Goal: Task Accomplishment & Management: Manage account settings

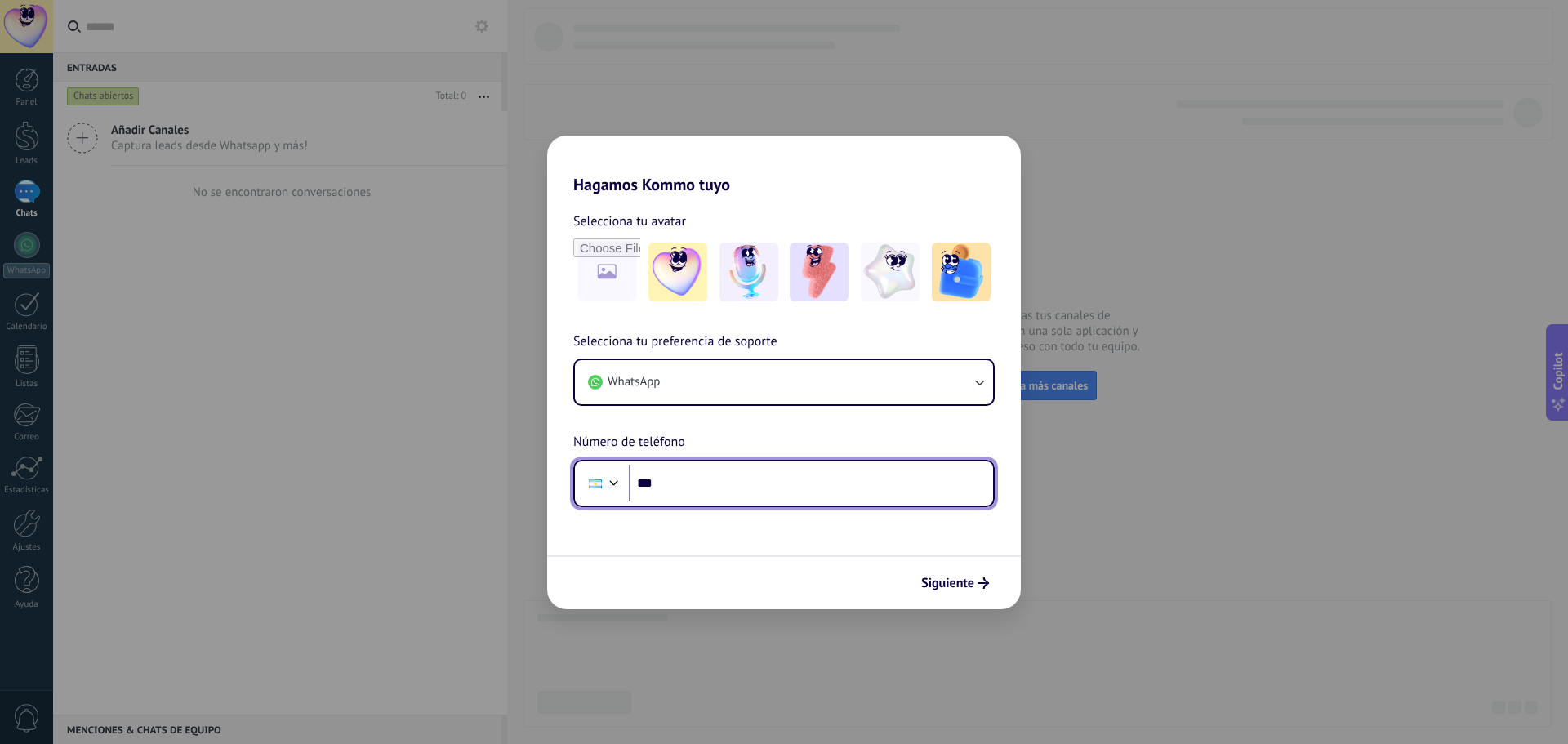
click at [729, 484] on input "***" at bounding box center [812, 484] width 365 height 38
type input "**********"
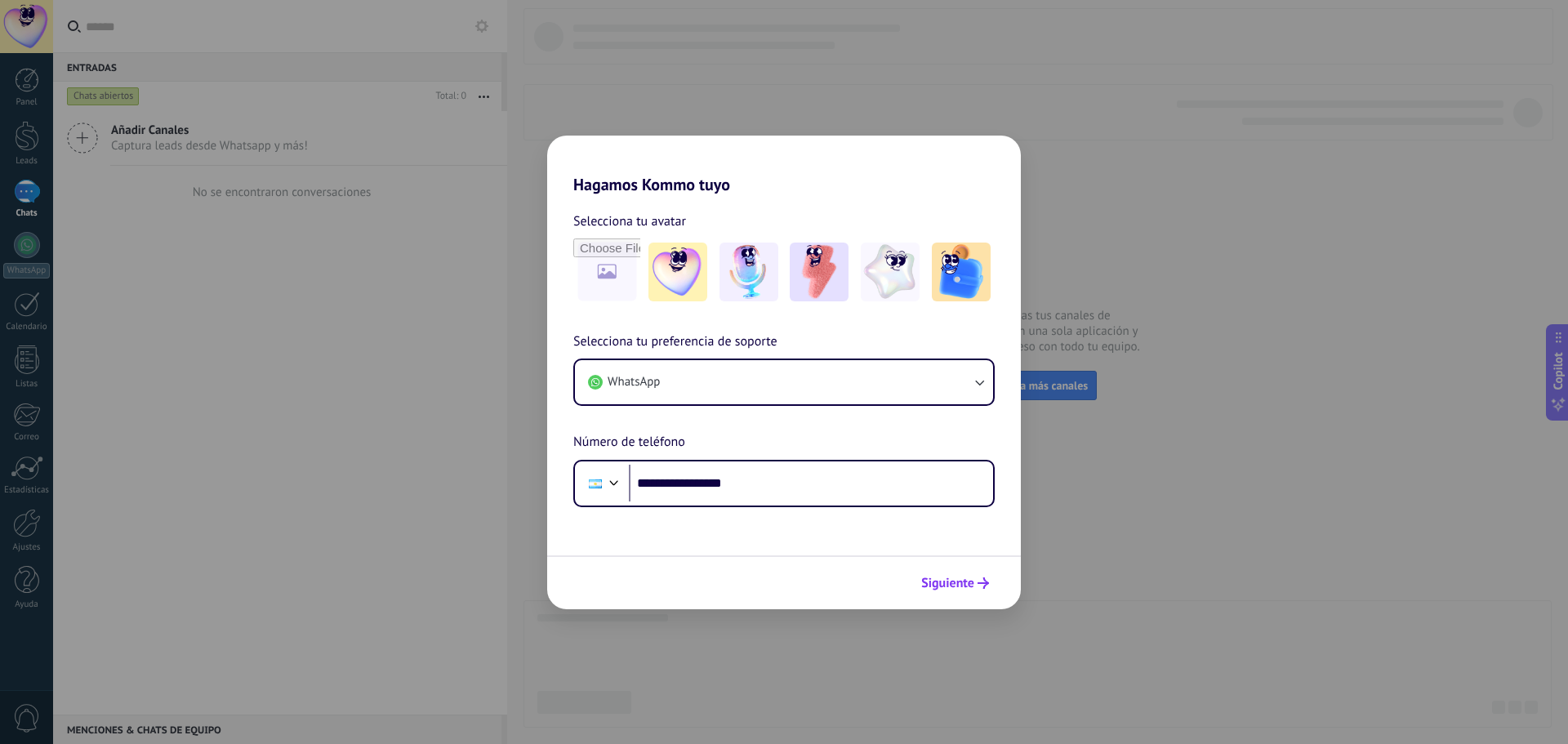
click at [965, 579] on span "Siguiente" at bounding box center [948, 583] width 53 height 12
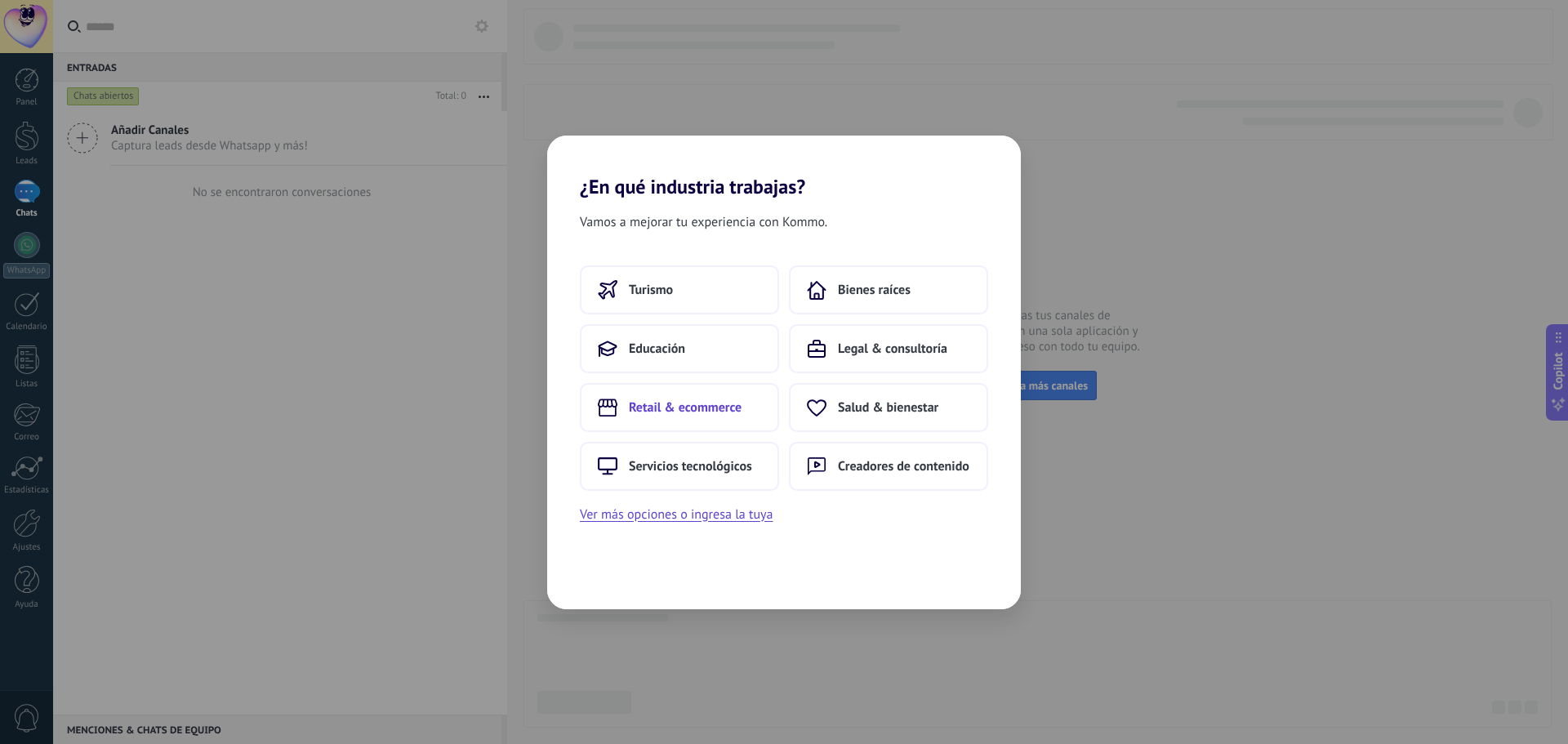
click at [738, 411] on span "Retail & ecommerce" at bounding box center [685, 407] width 113 height 16
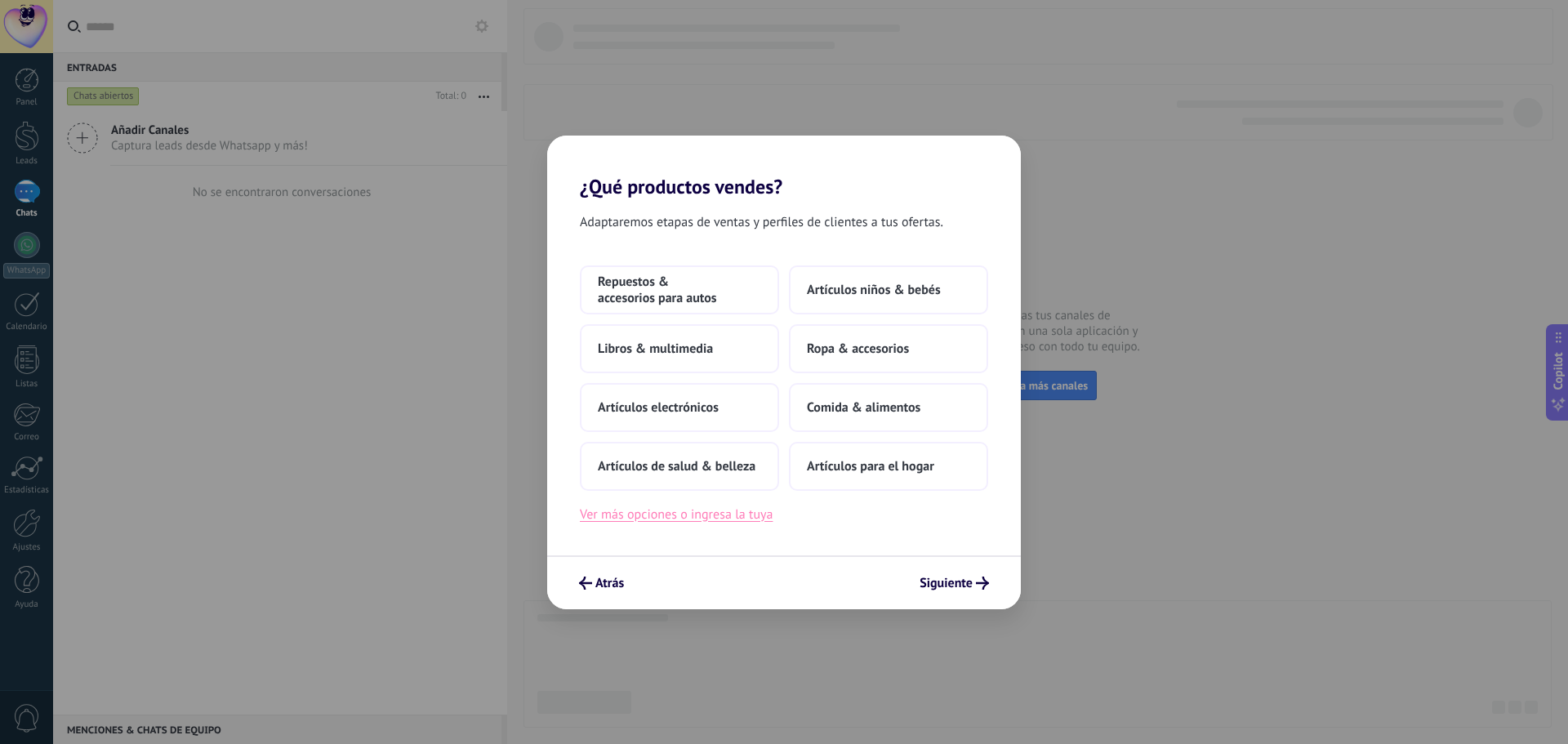
click at [688, 516] on button "Ver más opciones o ingresa la tuya" at bounding box center [676, 515] width 193 height 22
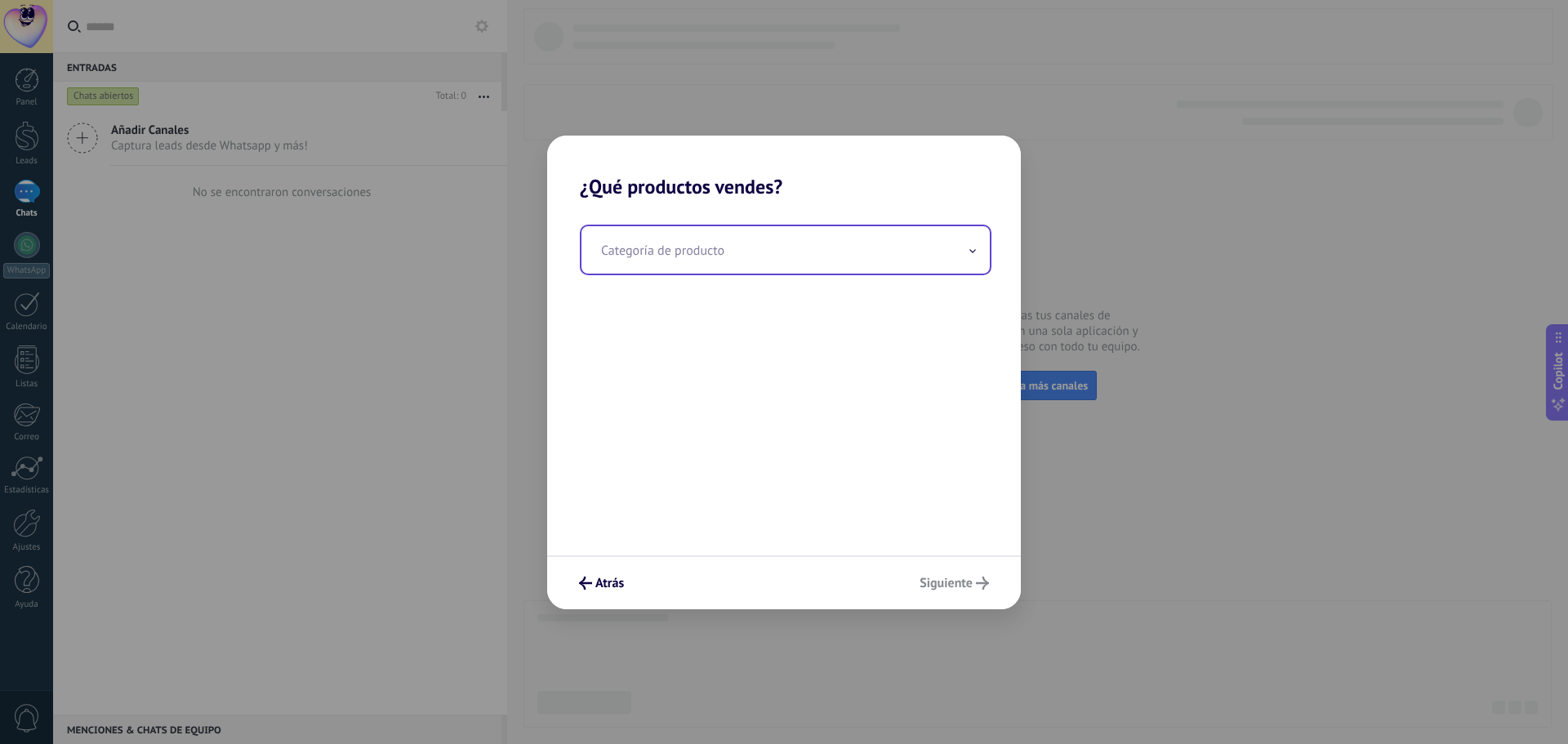
click at [717, 252] on input "text" at bounding box center [785, 250] width 408 height 47
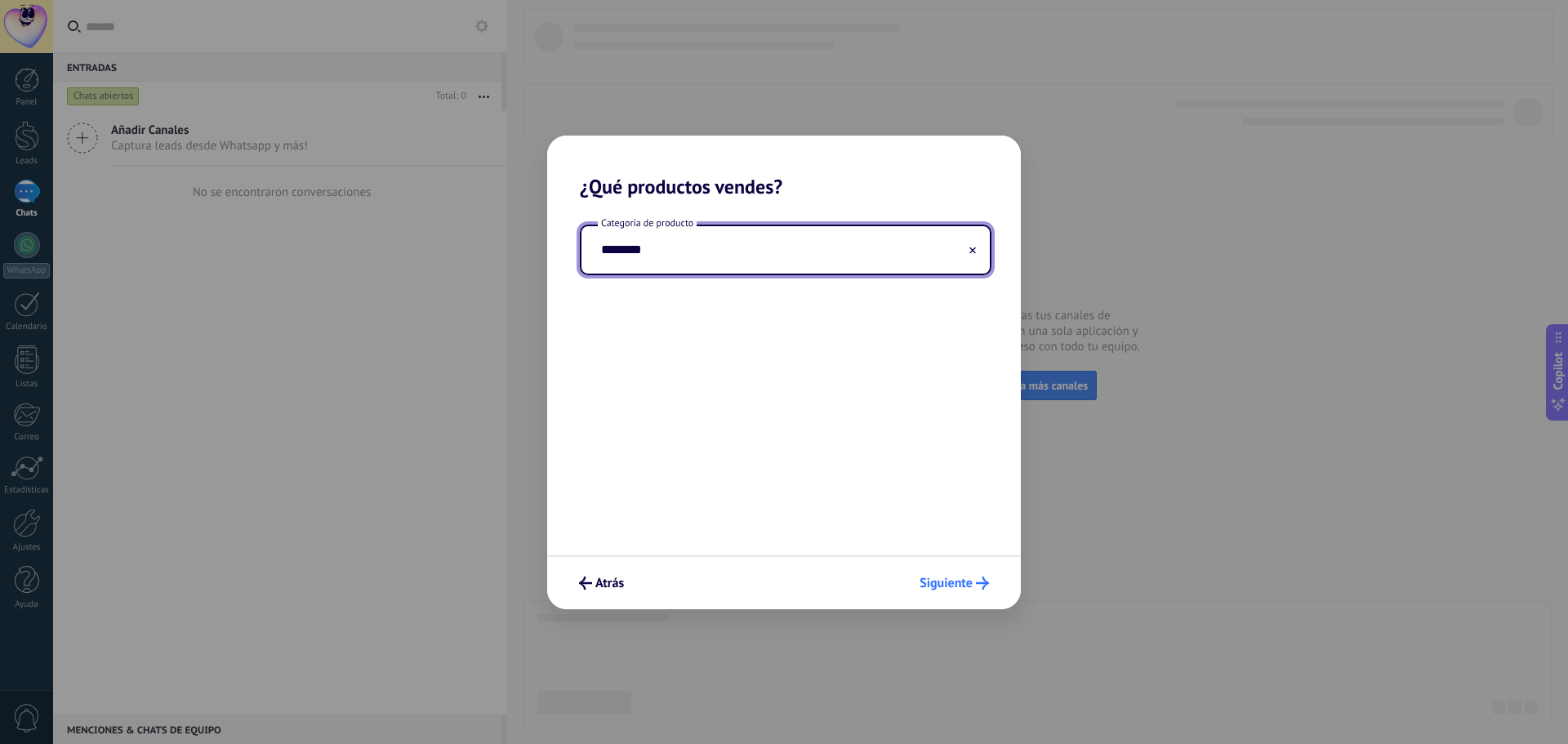
type input "********"
click at [978, 574] on button "Siguiente" at bounding box center [954, 583] width 84 height 28
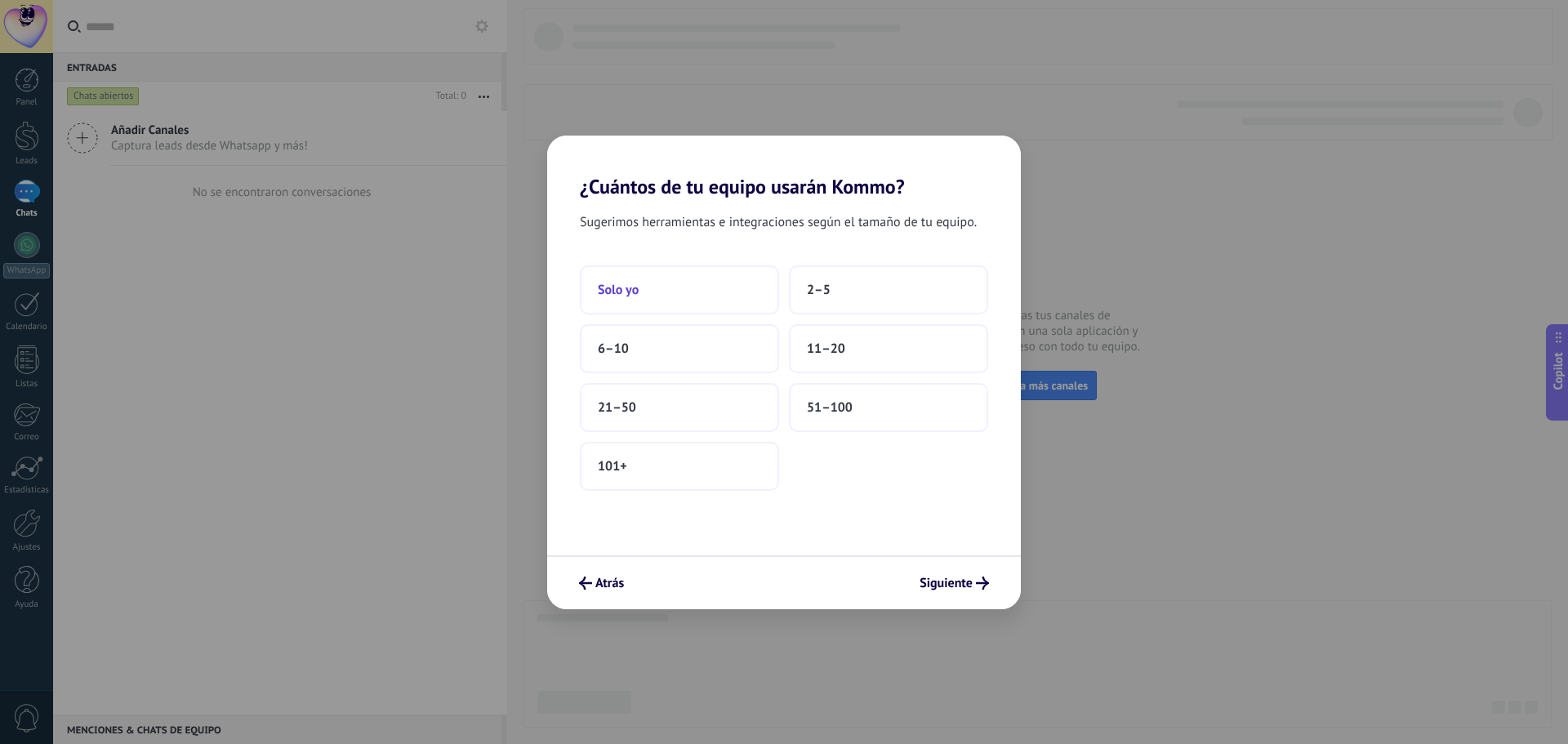
click at [721, 272] on button "Solo yo" at bounding box center [679, 290] width 199 height 49
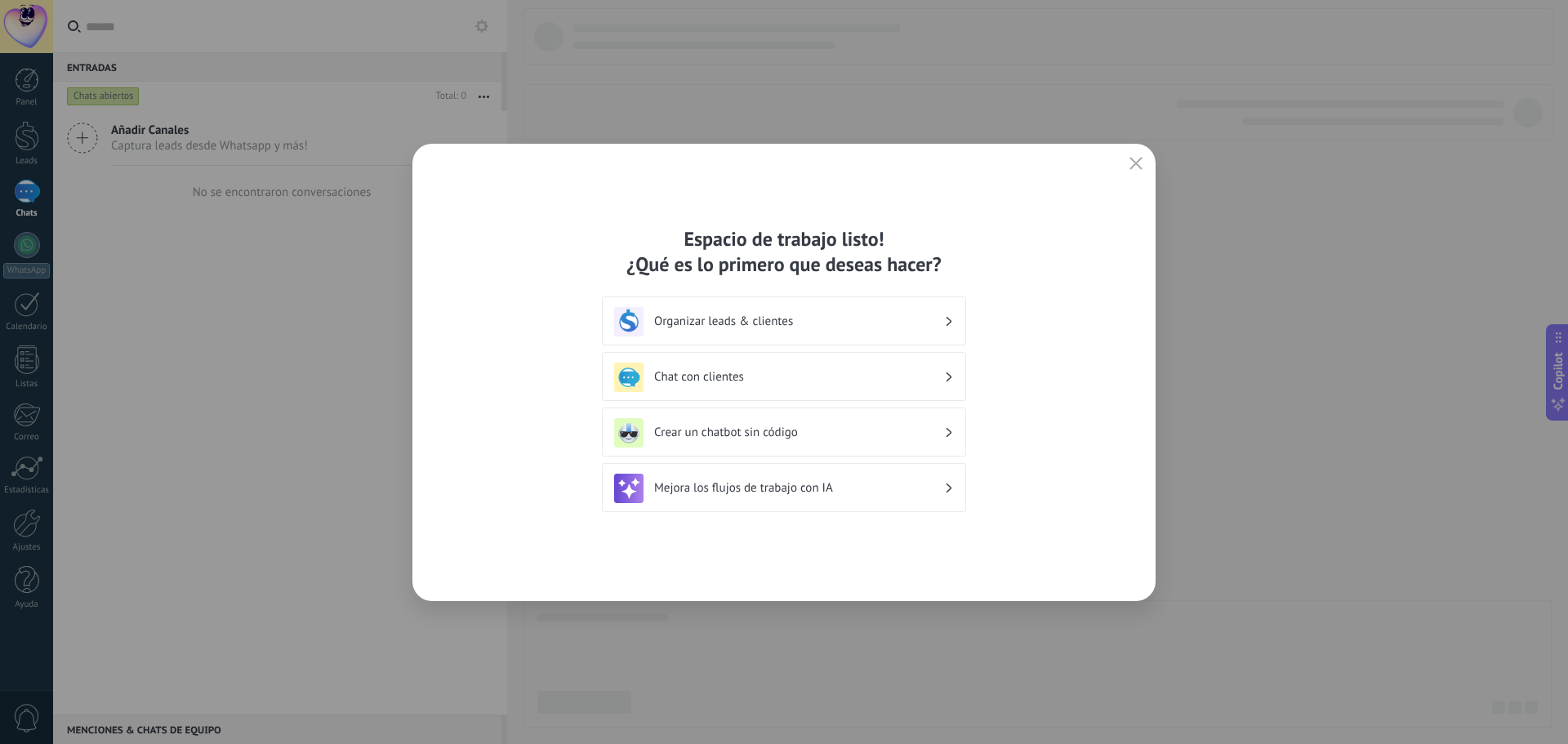
click at [775, 329] on h3 "Organizar leads & clientes" at bounding box center [799, 321] width 290 height 15
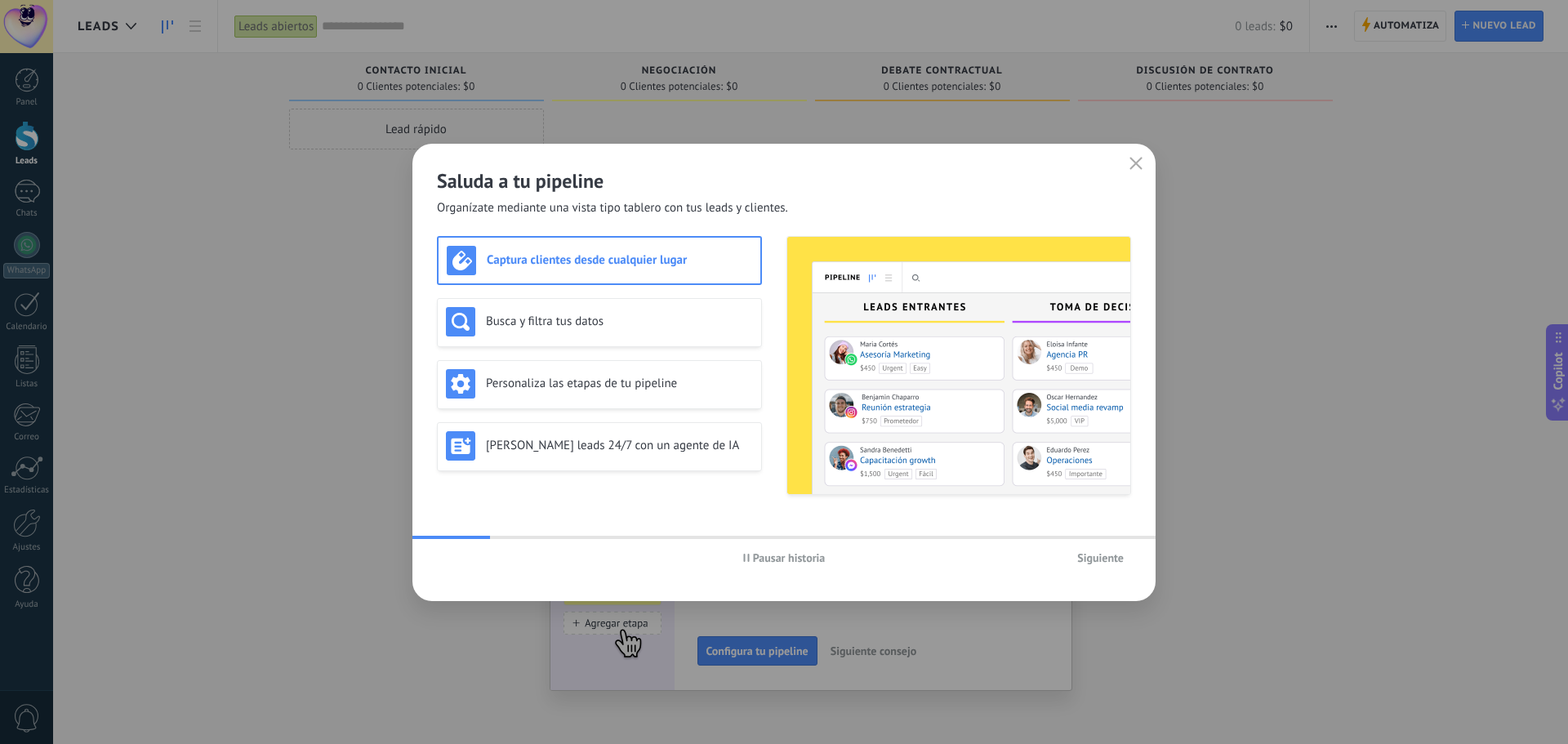
click at [1105, 562] on span "Siguiente" at bounding box center [1100, 558] width 47 height 12
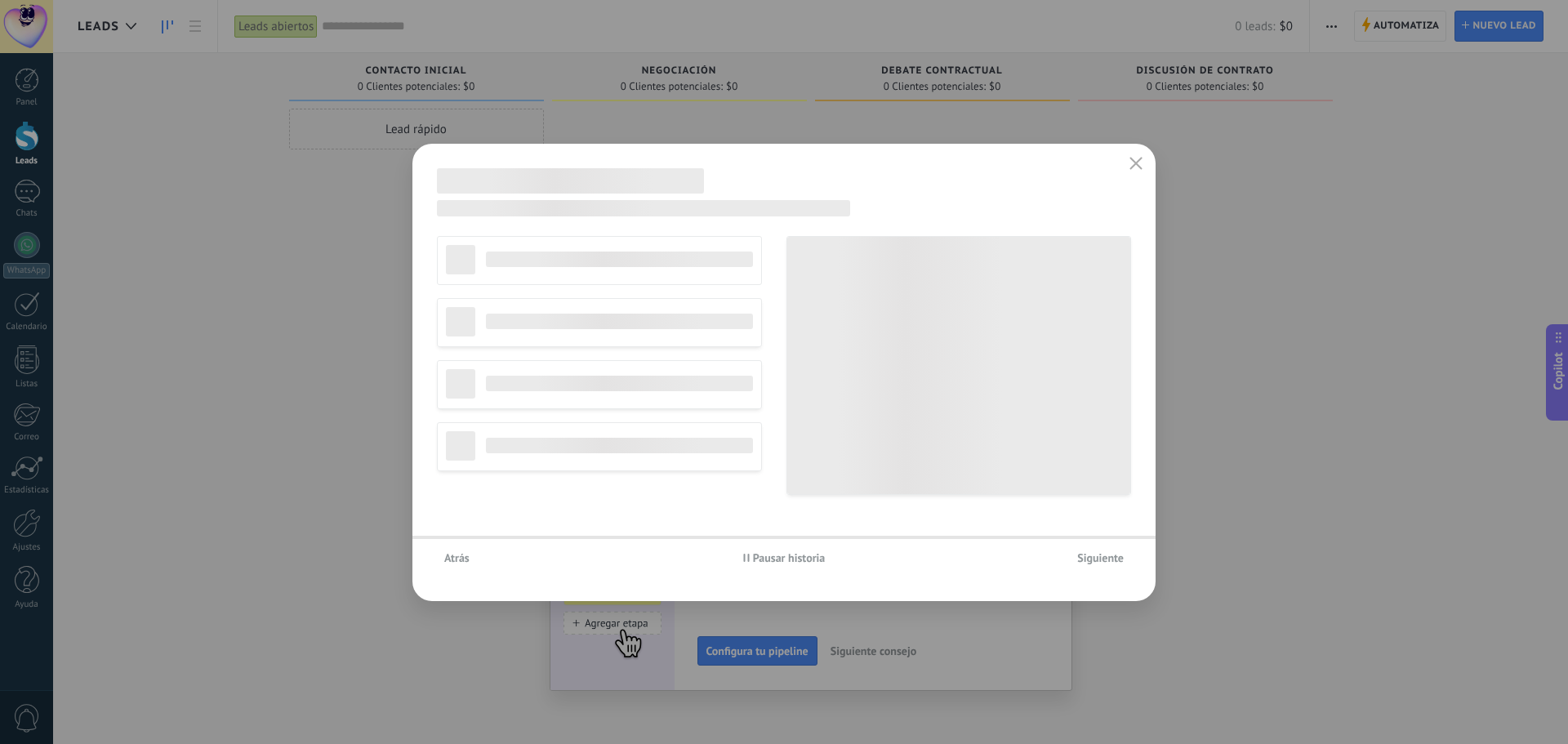
click at [1105, 562] on span "Siguiente" at bounding box center [1100, 558] width 47 height 12
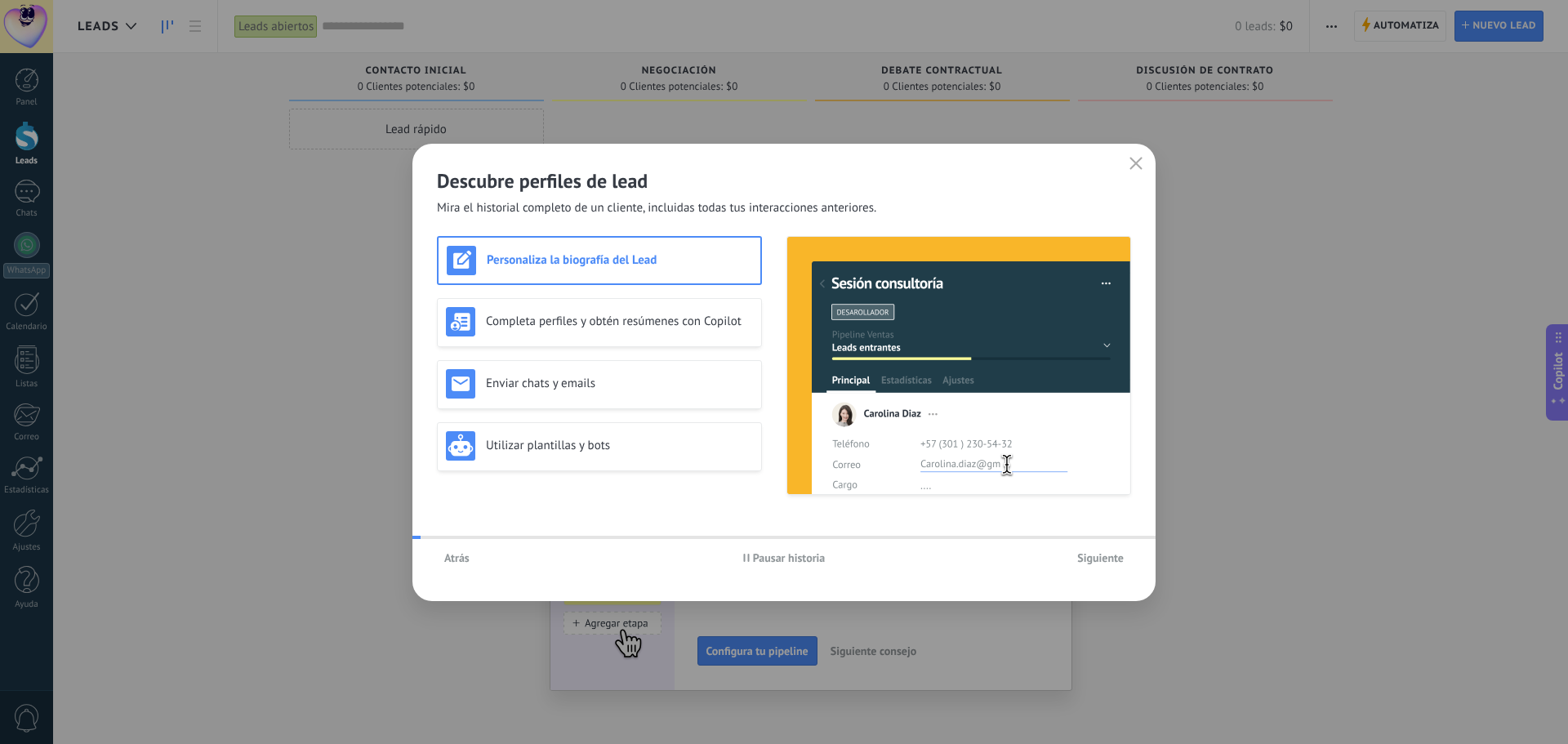
click at [1105, 562] on span "Siguiente" at bounding box center [1100, 558] width 47 height 12
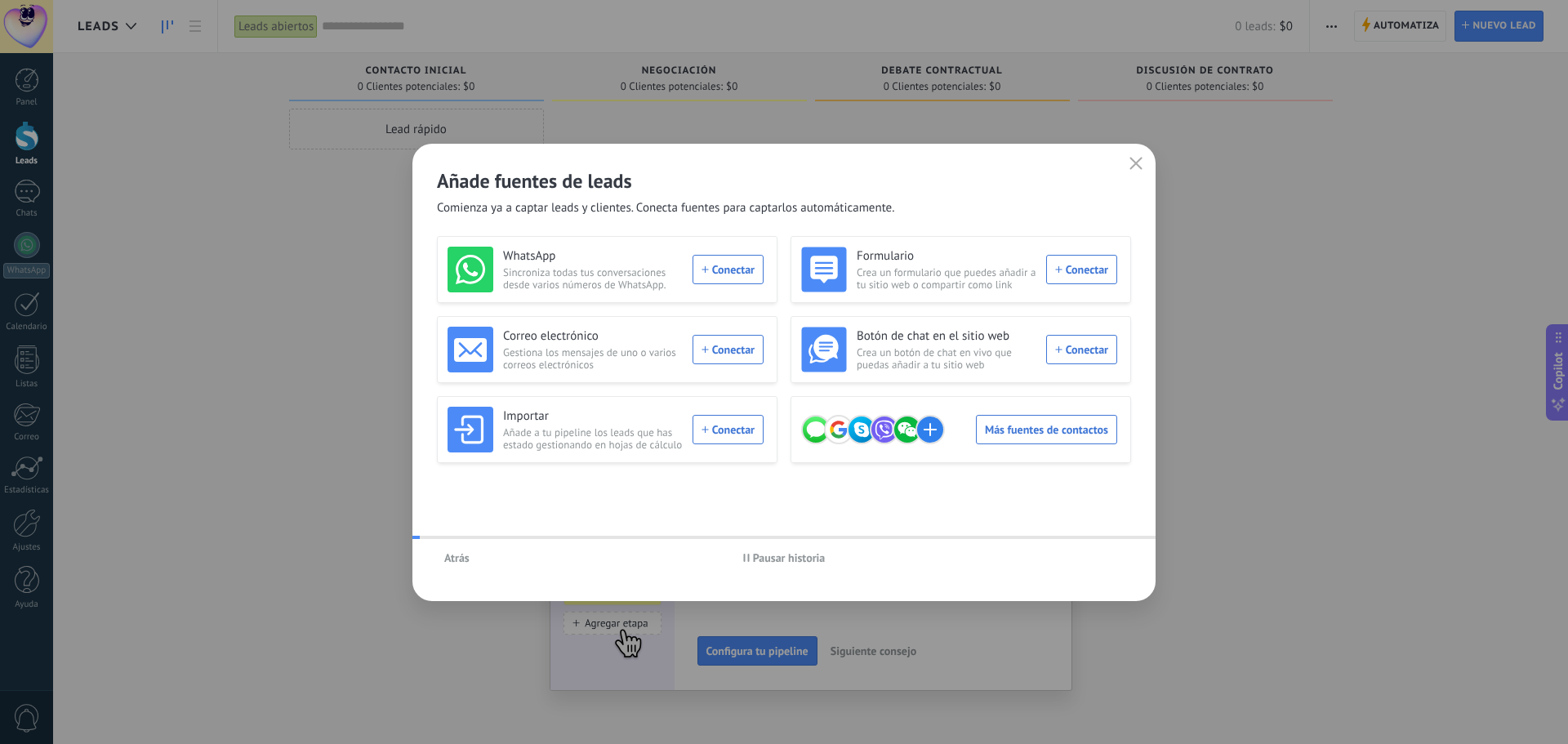
click at [1105, 562] on div "Atrás Pausar historia" at bounding box center [784, 558] width 743 height 38
click at [1137, 161] on icon "button" at bounding box center [1136, 163] width 13 height 13
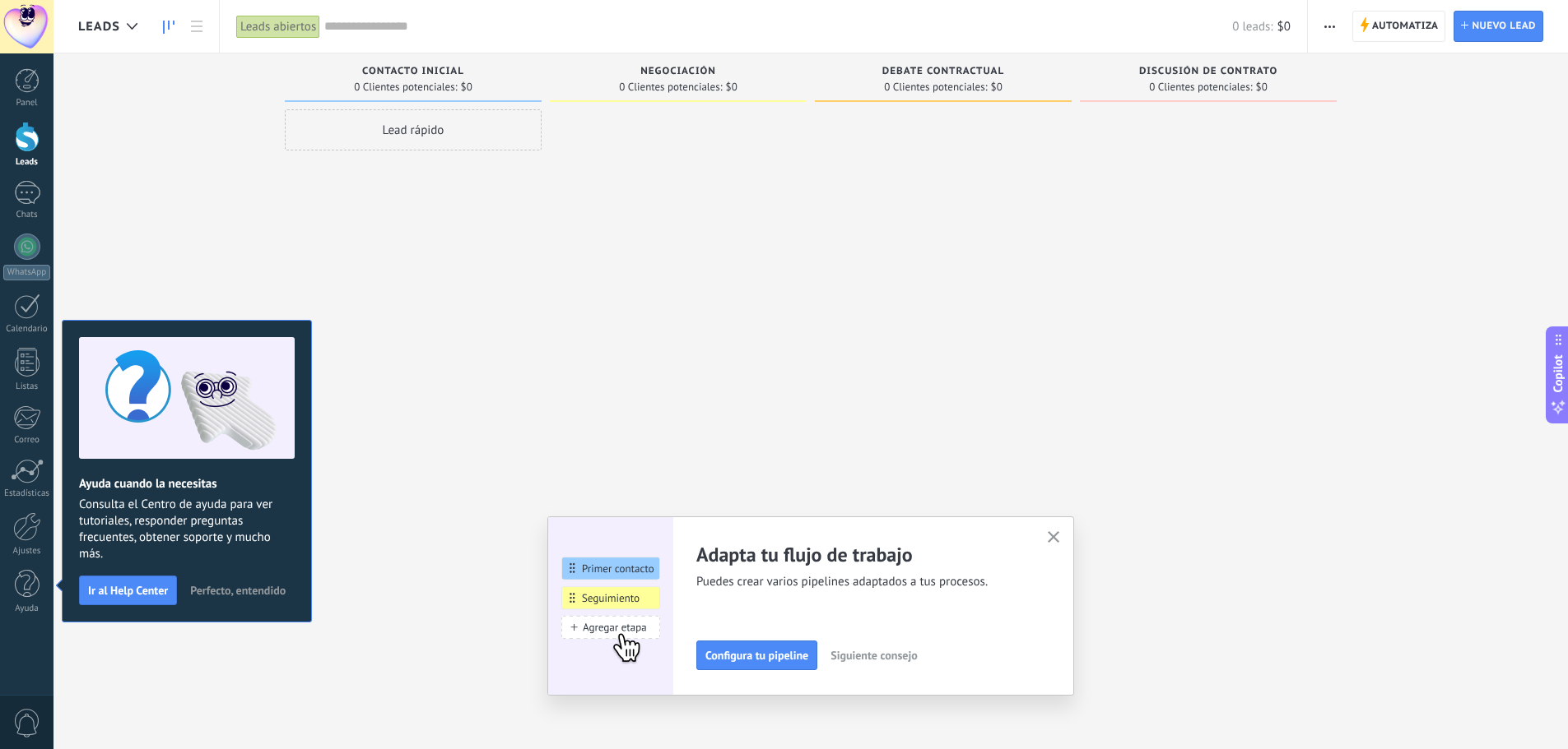
click at [449, 139] on div "Lead rápido" at bounding box center [413, 129] width 256 height 41
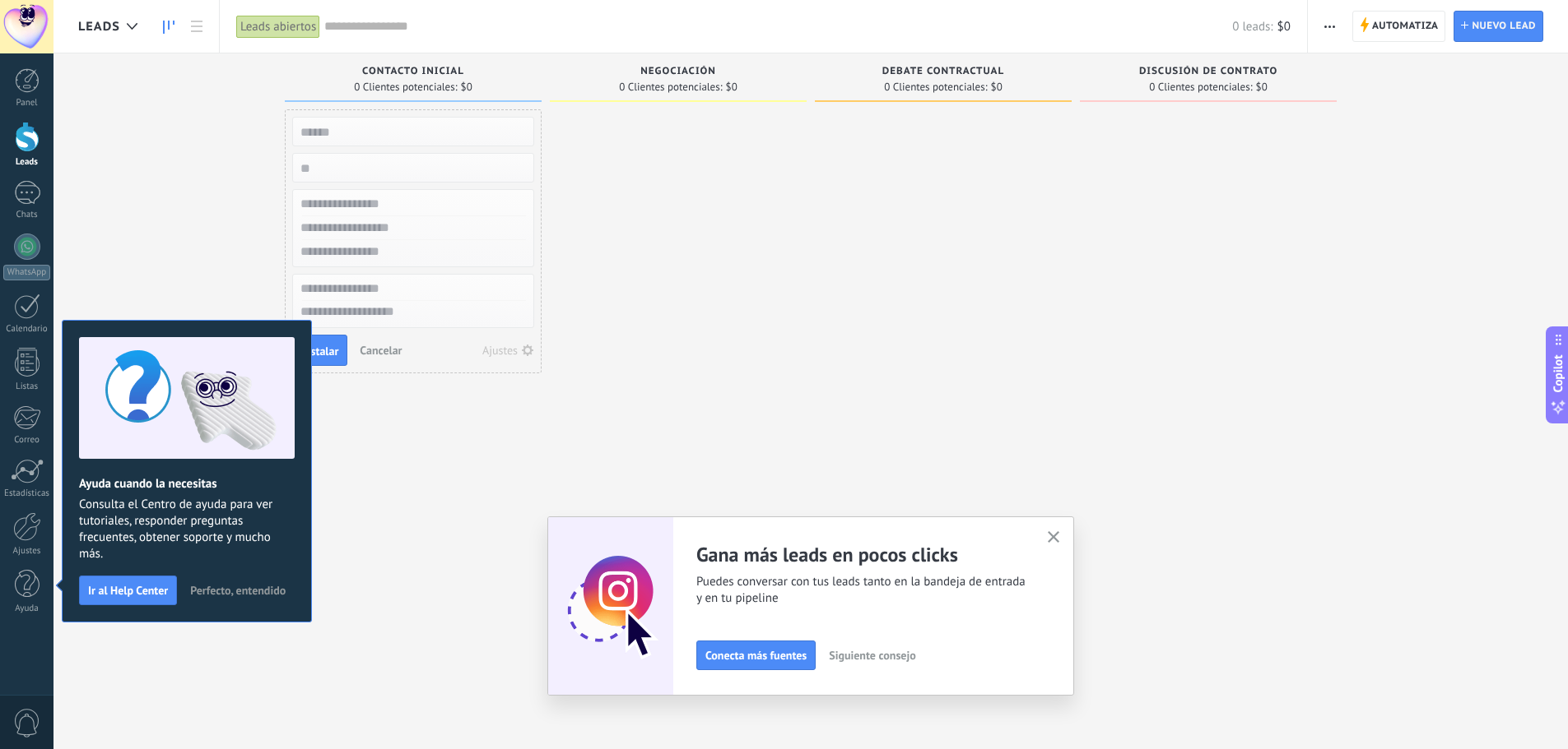
drag, startPoint x: 253, startPoint y: 331, endPoint x: 256, endPoint y: 418, distance: 87.1
click at [256, 418] on div "Ayuda cuando la necesitas Consulta el Centro de ayuda para ver tutoriales, resp…" at bounding box center [186, 471] width 250 height 303
click at [221, 591] on span "Perfecto, entendido" at bounding box center [237, 590] width 95 height 12
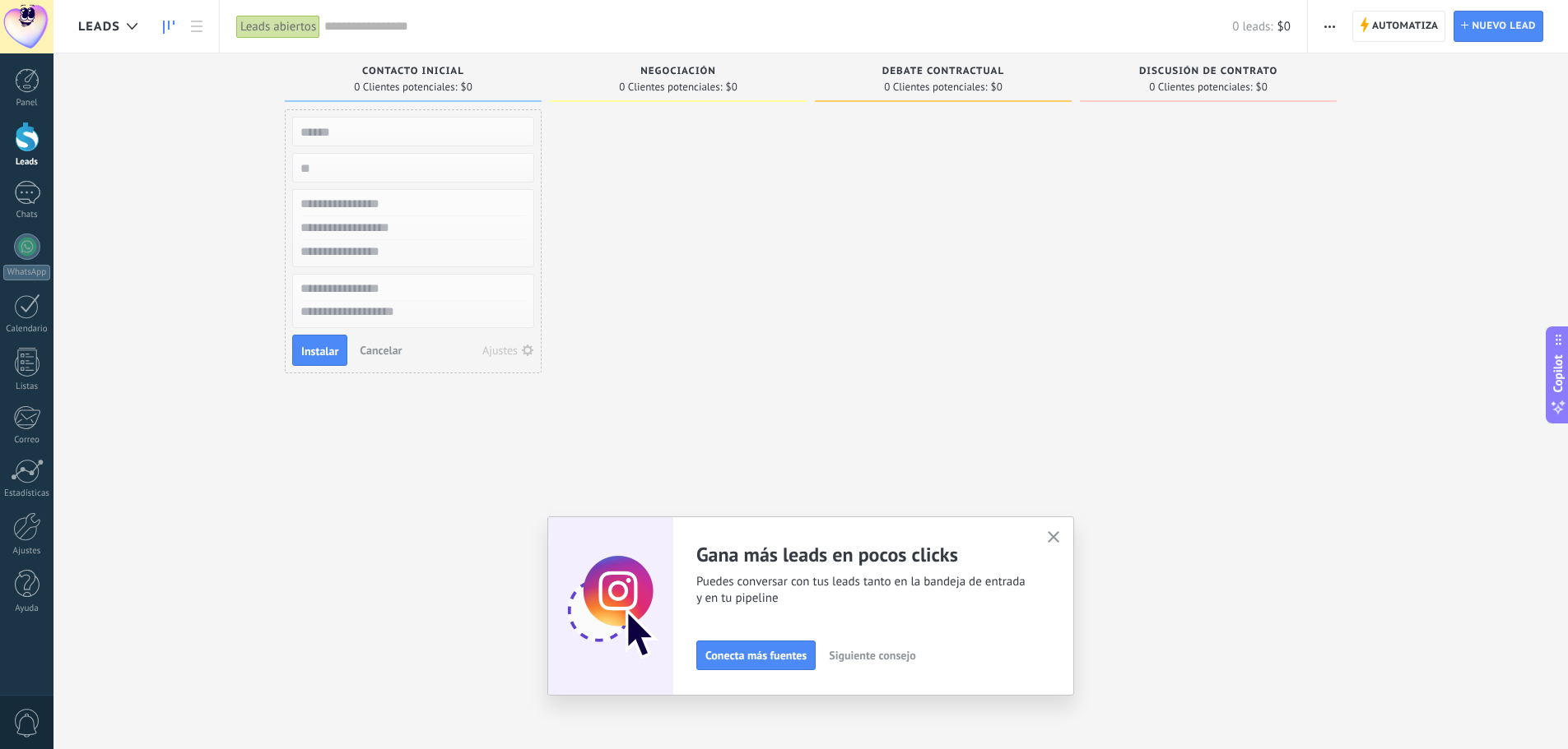
click at [1059, 539] on use "button" at bounding box center [1054, 537] width 13 height 13
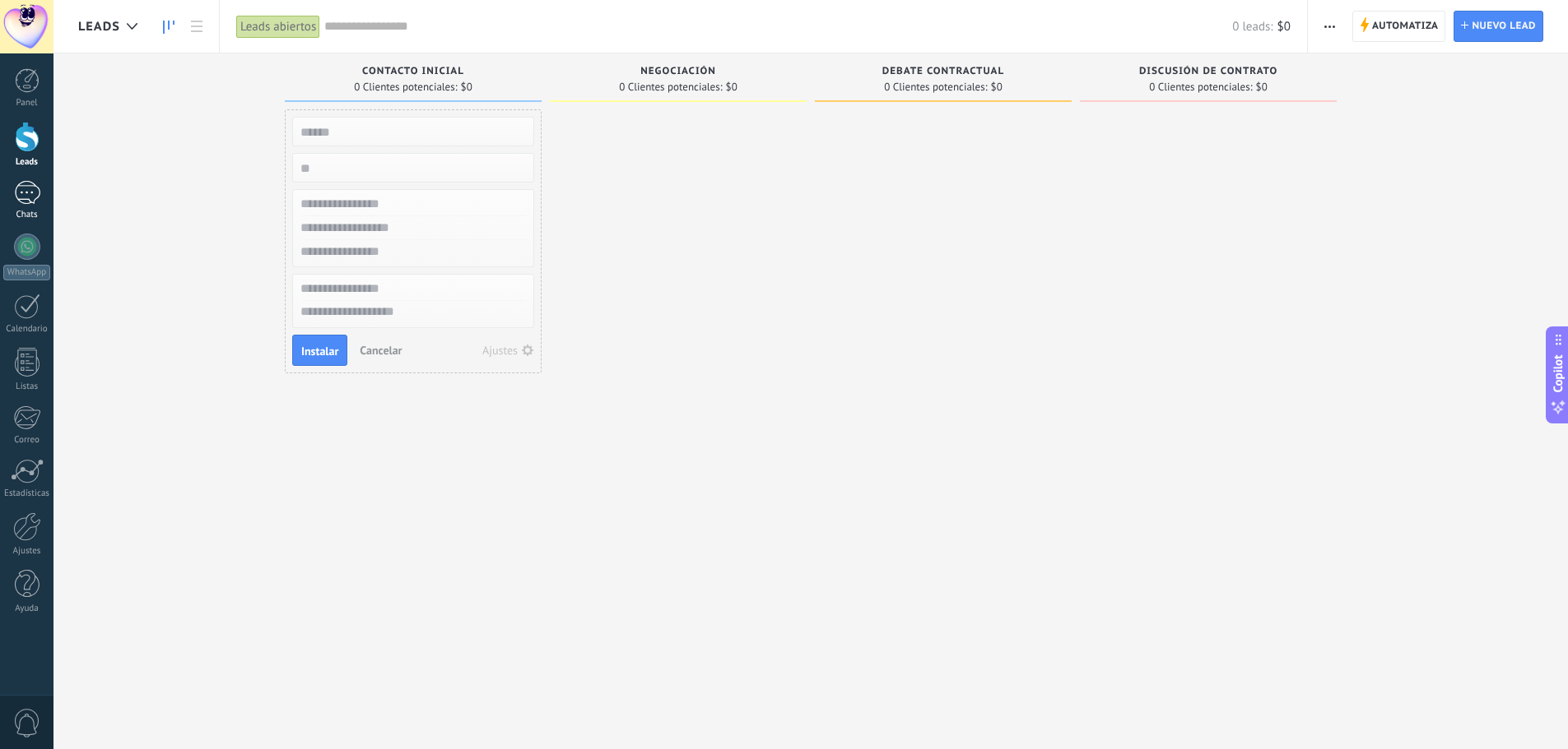
click at [16, 192] on div at bounding box center [26, 193] width 26 height 24
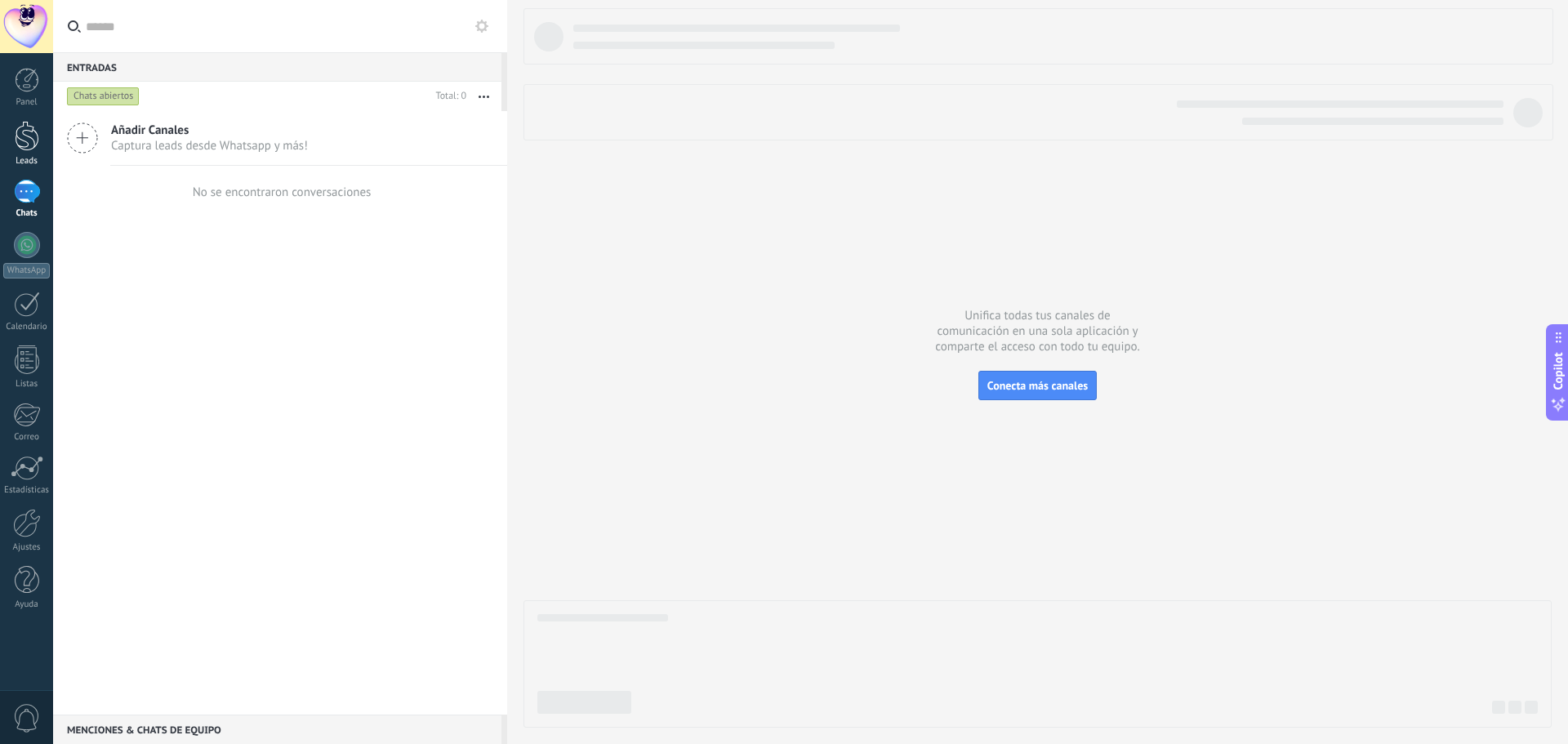
click at [29, 140] on div at bounding box center [26, 135] width 24 height 30
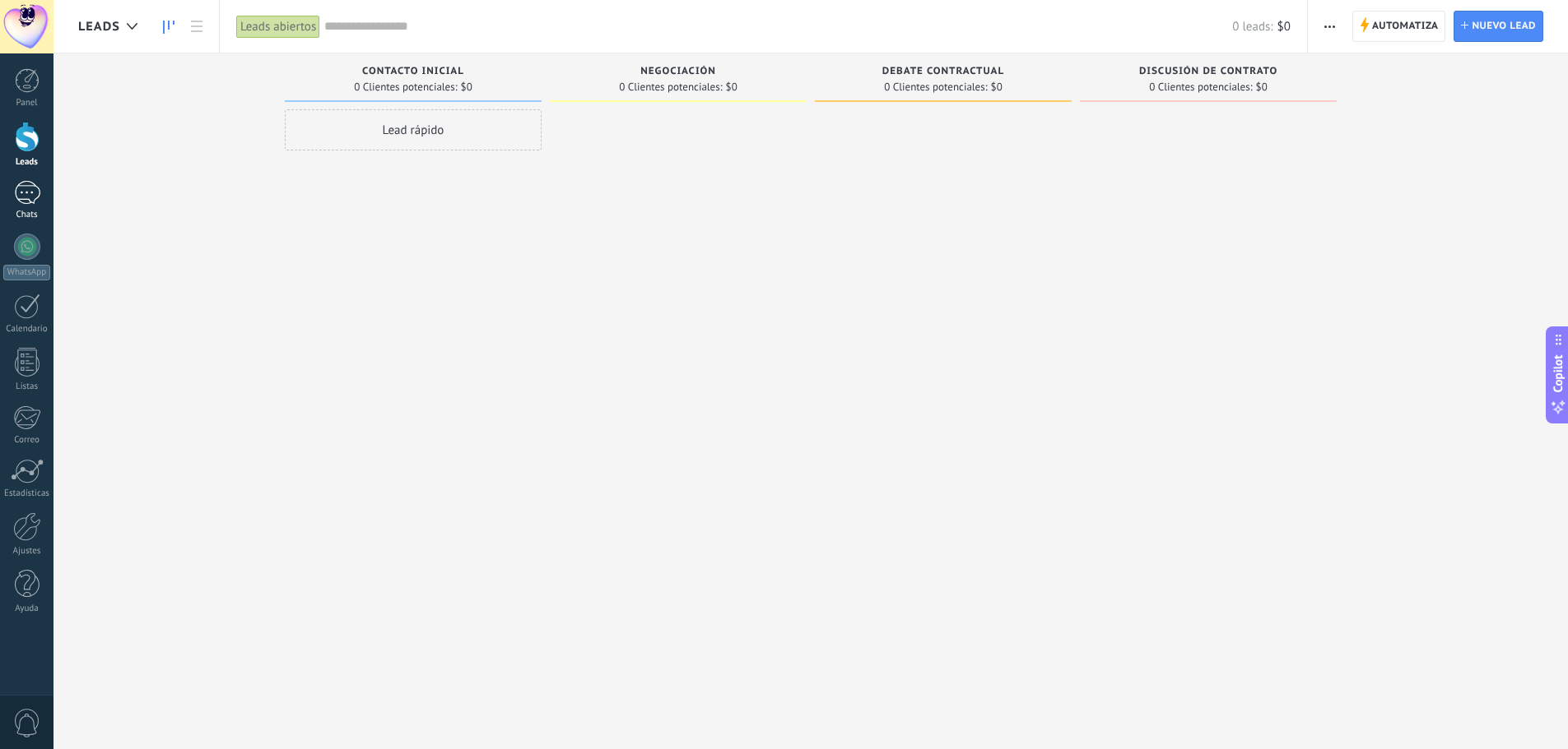
click at [33, 197] on div at bounding box center [26, 193] width 26 height 24
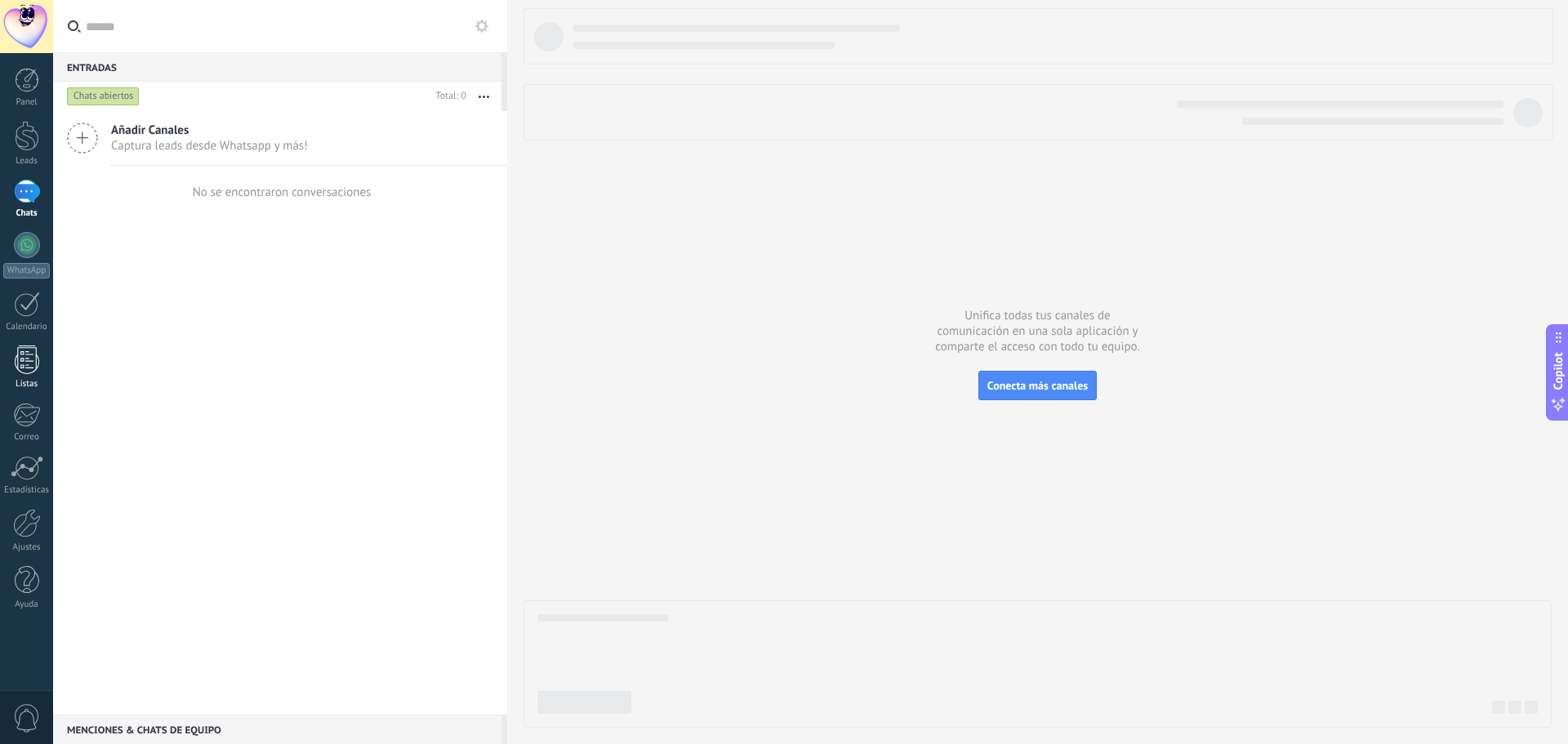
click at [29, 365] on div at bounding box center [26, 360] width 24 height 29
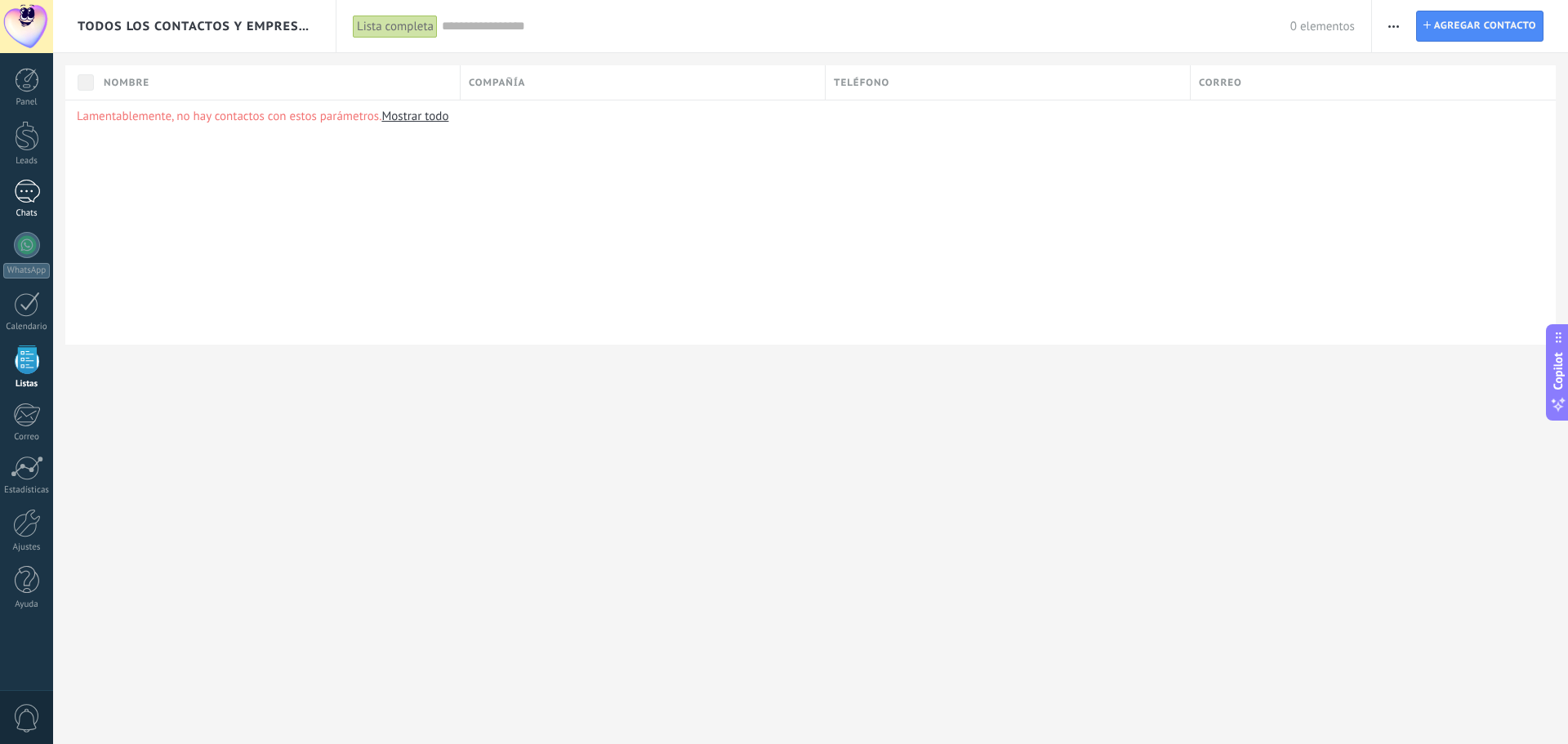
click at [23, 201] on div at bounding box center [26, 191] width 26 height 23
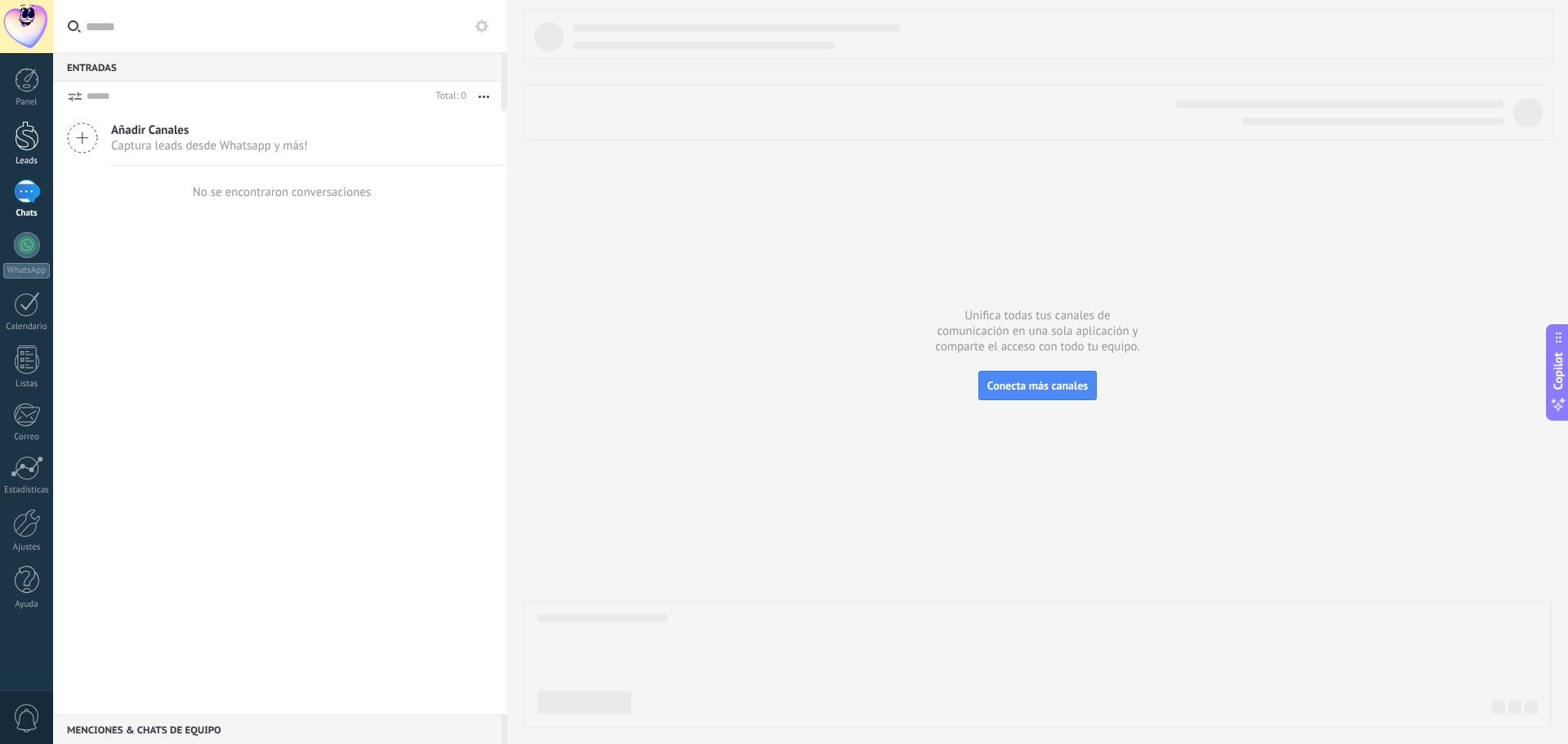
click at [23, 136] on div at bounding box center [26, 135] width 24 height 30
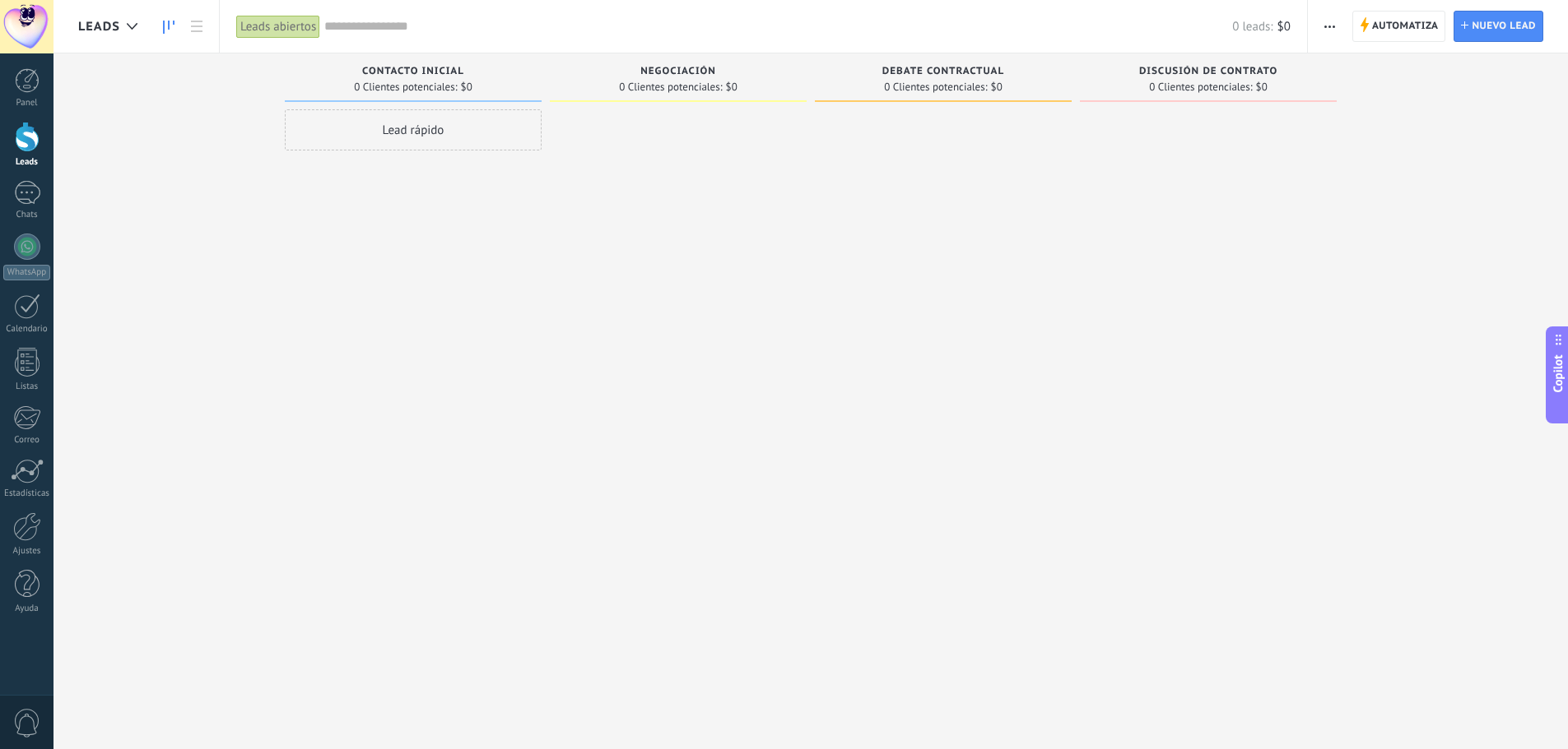
click at [348, 155] on div "Lead rápido" at bounding box center [413, 376] width 256 height 534
click at [356, 136] on div "Lead rápido" at bounding box center [413, 129] width 256 height 41
click at [443, 134] on input "text" at bounding box center [411, 131] width 240 height 23
click at [430, 180] on div at bounding box center [413, 167] width 242 height 30
click at [419, 203] on input "text" at bounding box center [411, 205] width 240 height 24
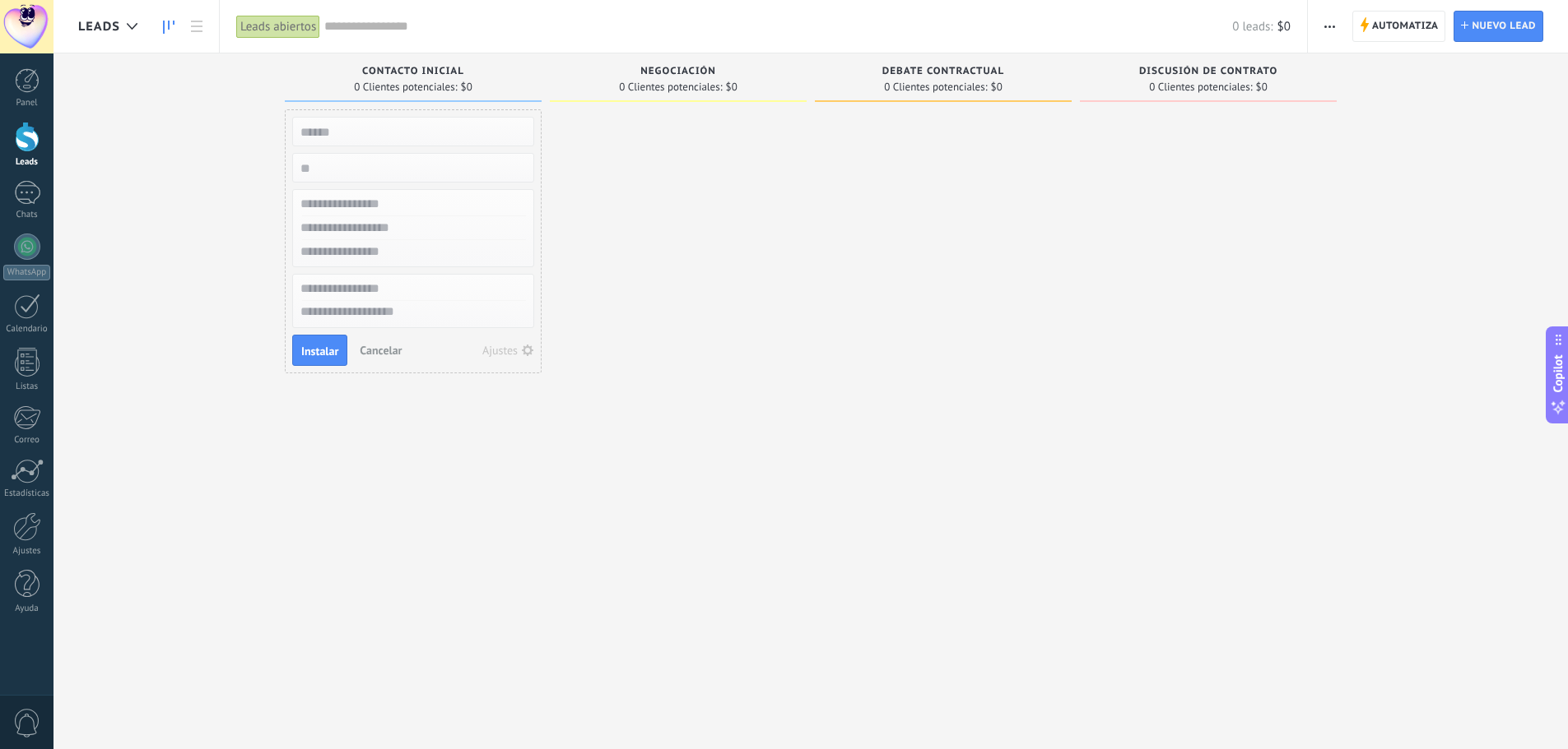
click at [410, 241] on input "text" at bounding box center [411, 252] width 240 height 24
drag, startPoint x: 410, startPoint y: 227, endPoint x: 405, endPoint y: 290, distance: 63.2
click at [410, 229] on input "text" at bounding box center [411, 228] width 240 height 24
click at [405, 290] on input "text" at bounding box center [411, 289] width 240 height 24
click at [397, 325] on div at bounding box center [413, 301] width 242 height 55
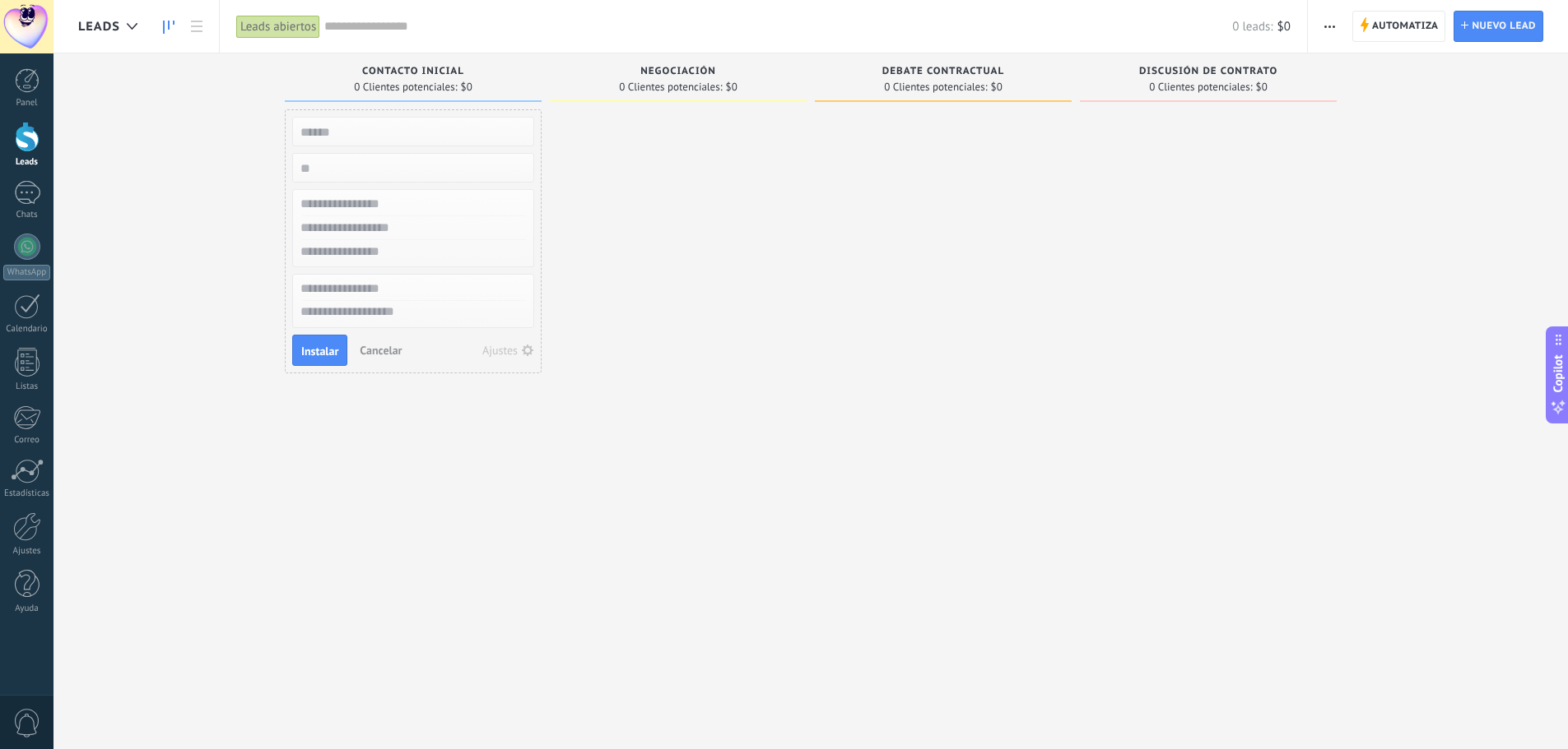
click at [397, 307] on textarea at bounding box center [413, 313] width 240 height 24
click at [27, 368] on div at bounding box center [26, 363] width 25 height 29
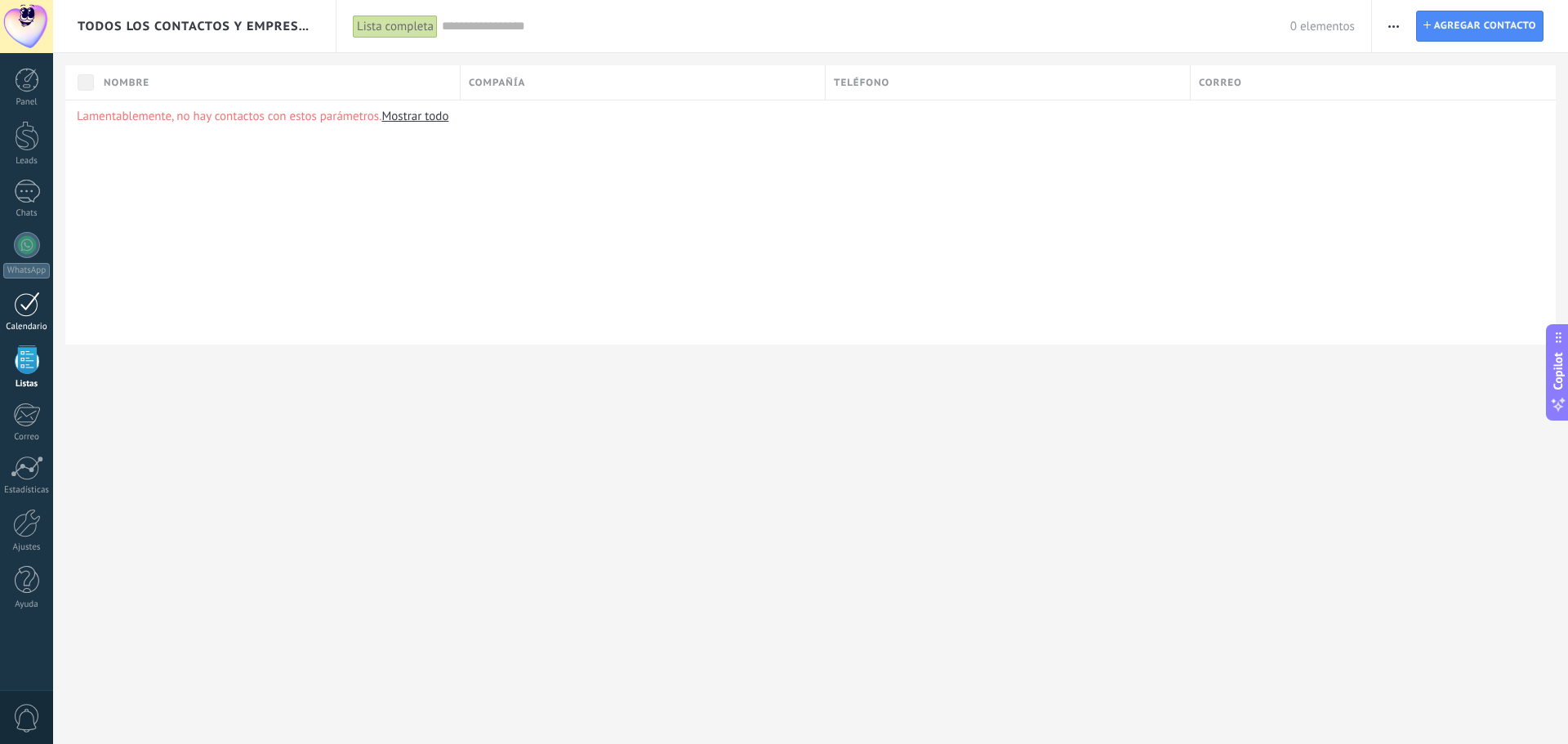
click at [26, 321] on div "Calendario" at bounding box center [27, 327] width 47 height 11
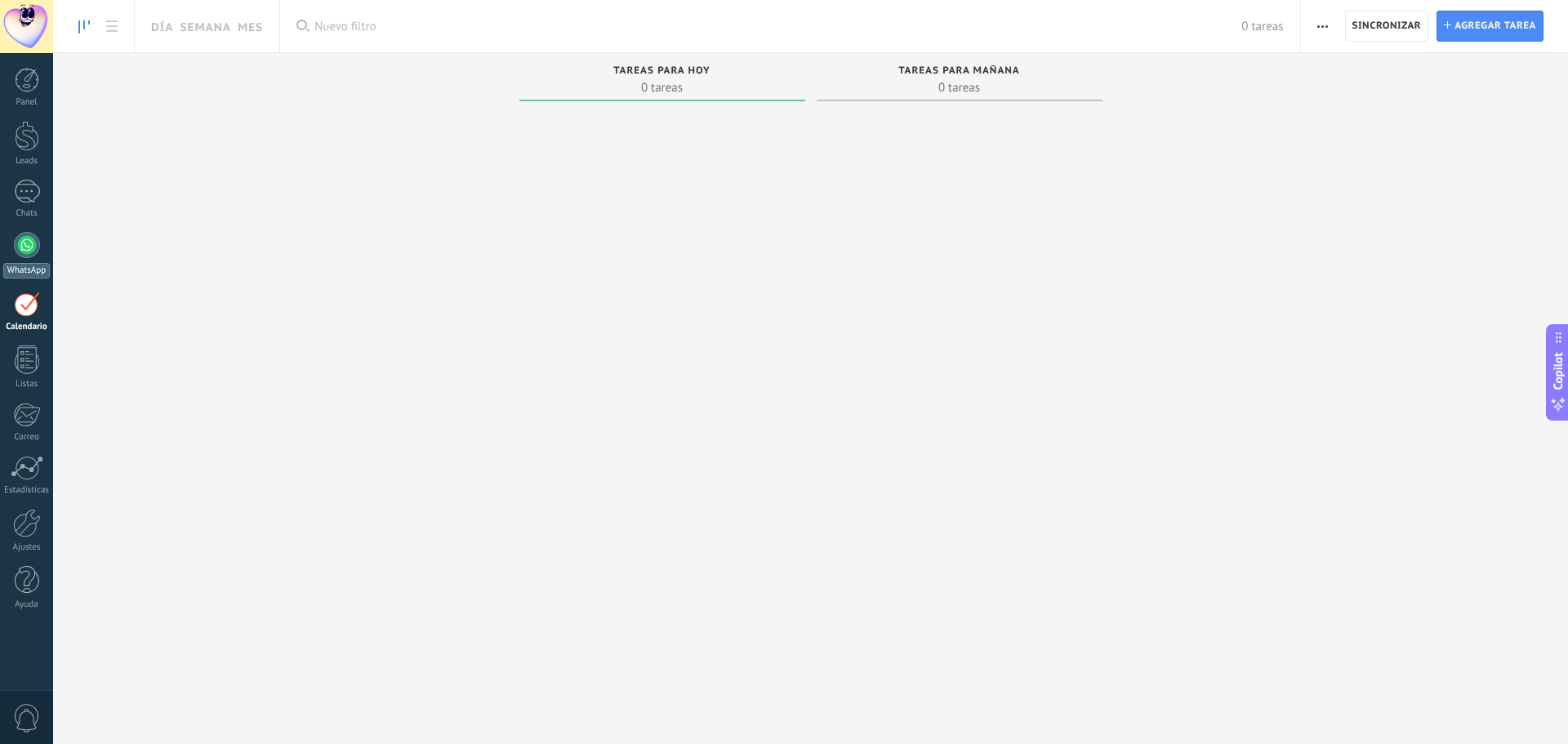
click at [20, 237] on div at bounding box center [26, 245] width 26 height 26
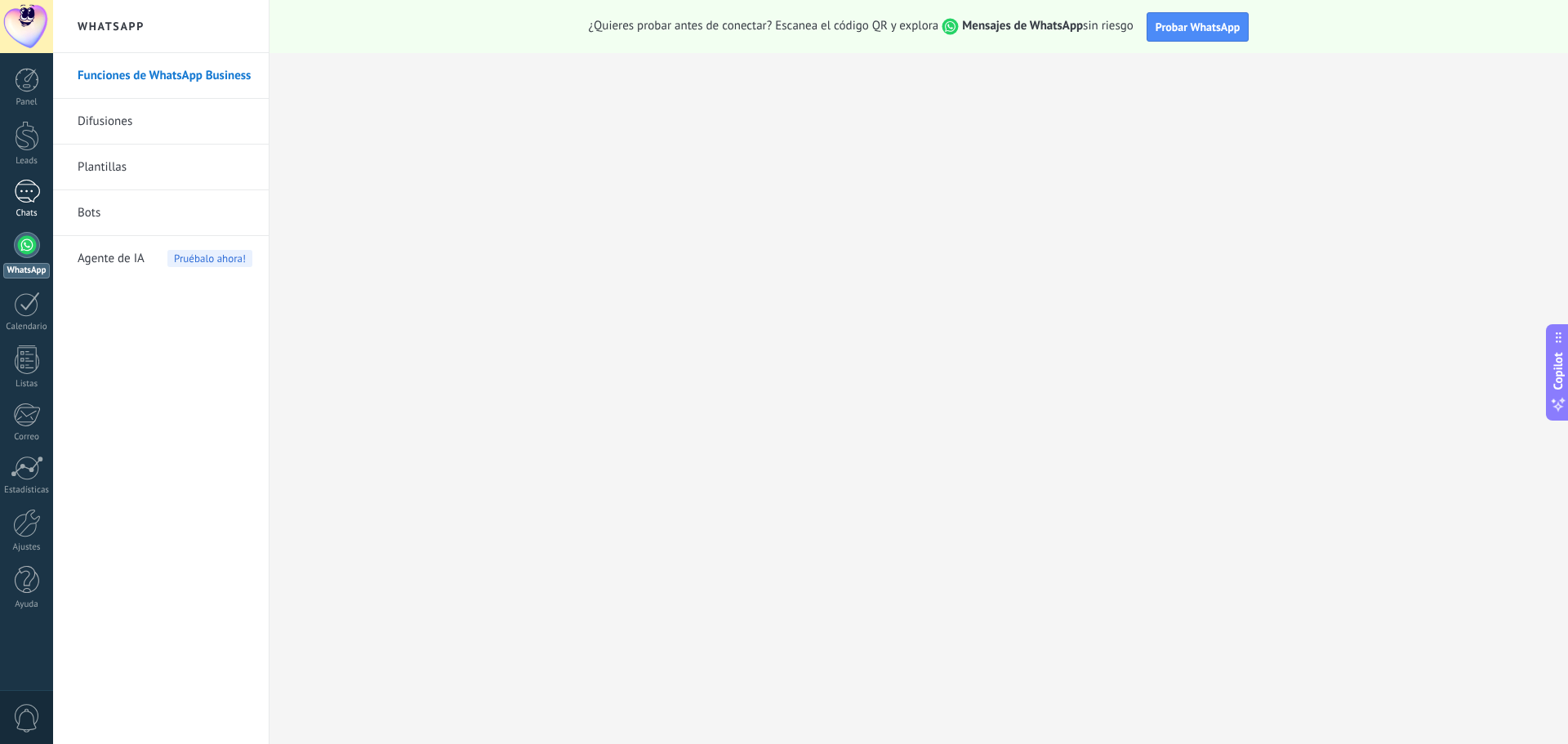
click at [38, 193] on div at bounding box center [26, 191] width 26 height 23
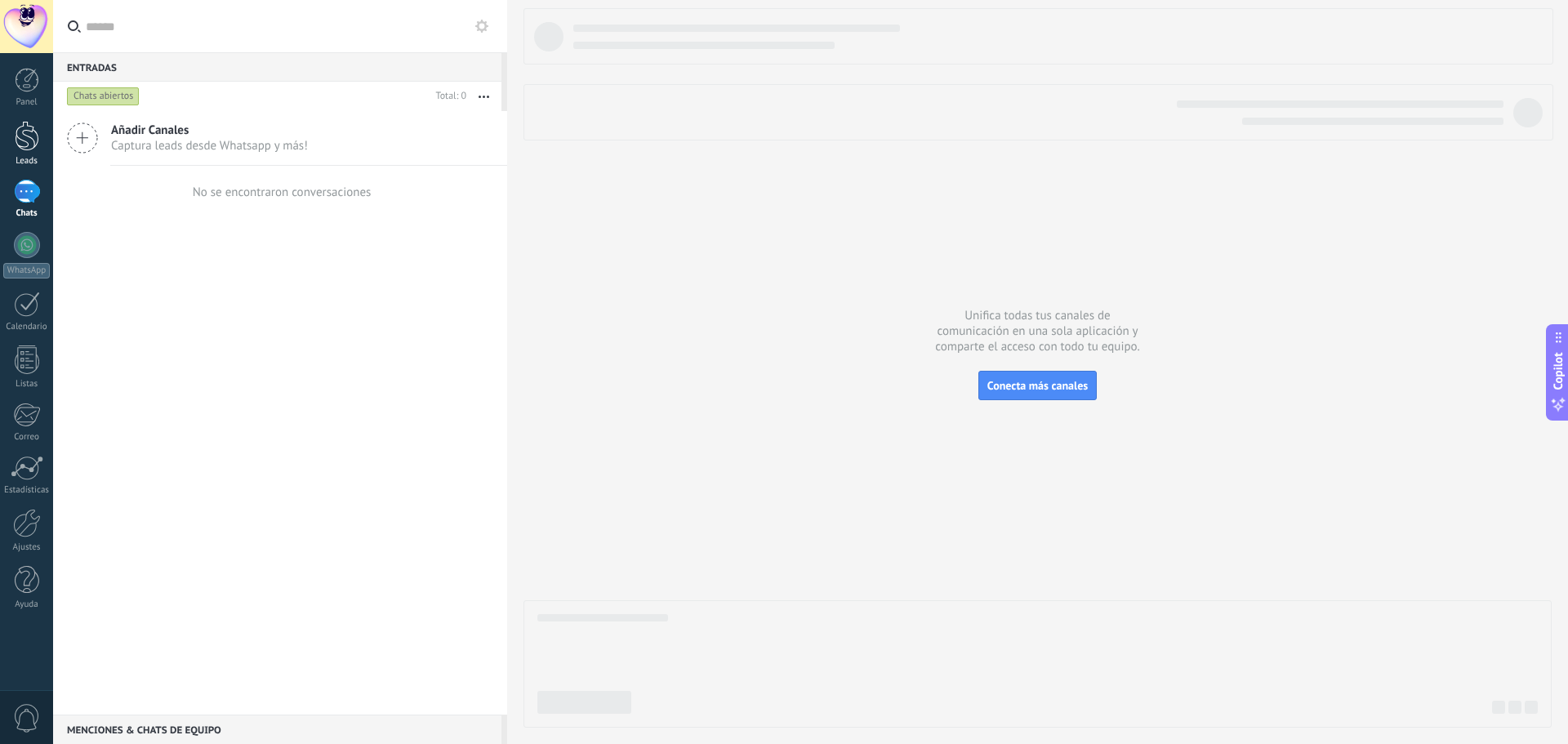
click at [22, 144] on div at bounding box center [26, 135] width 24 height 30
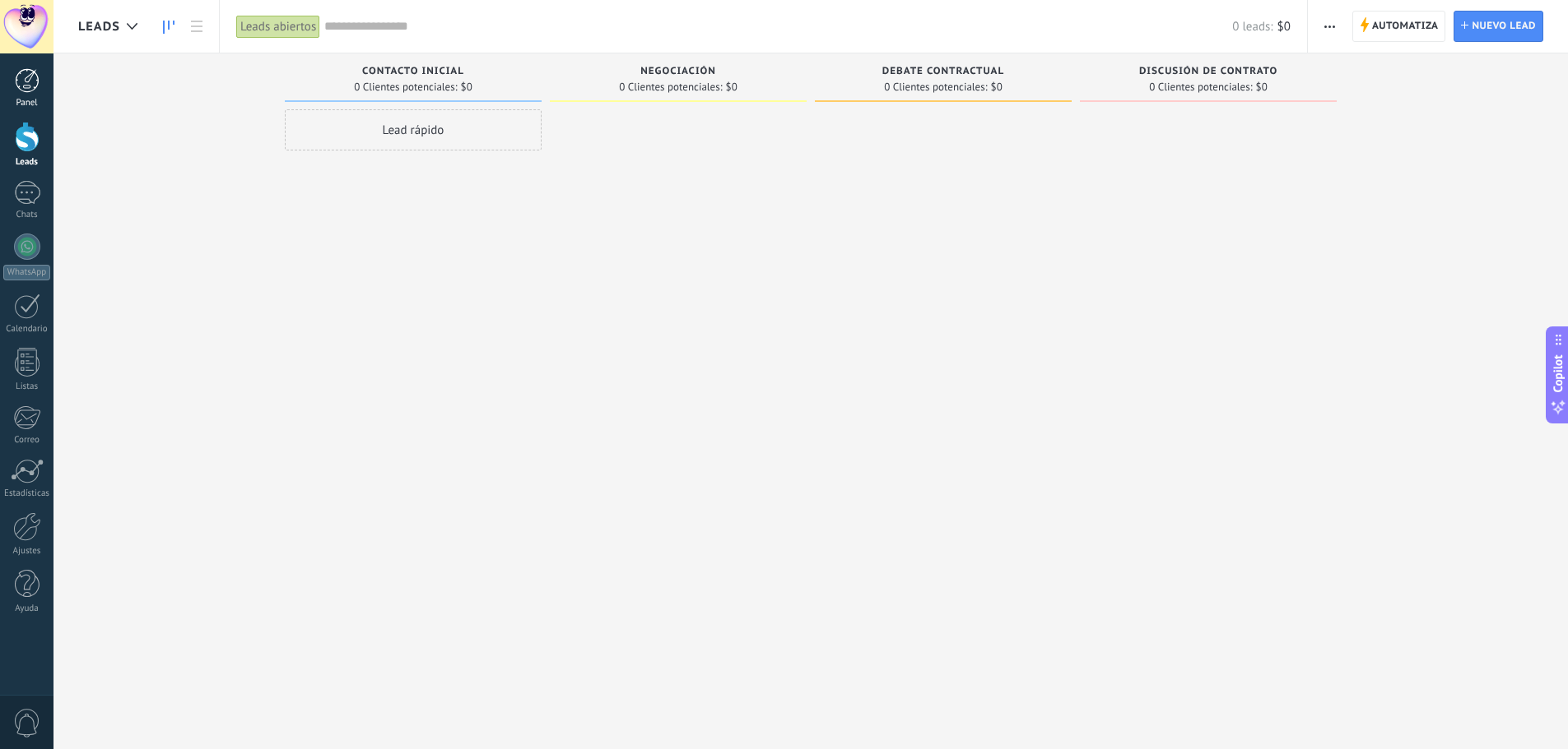
click at [41, 81] on link "Panel" at bounding box center [26, 88] width 54 height 40
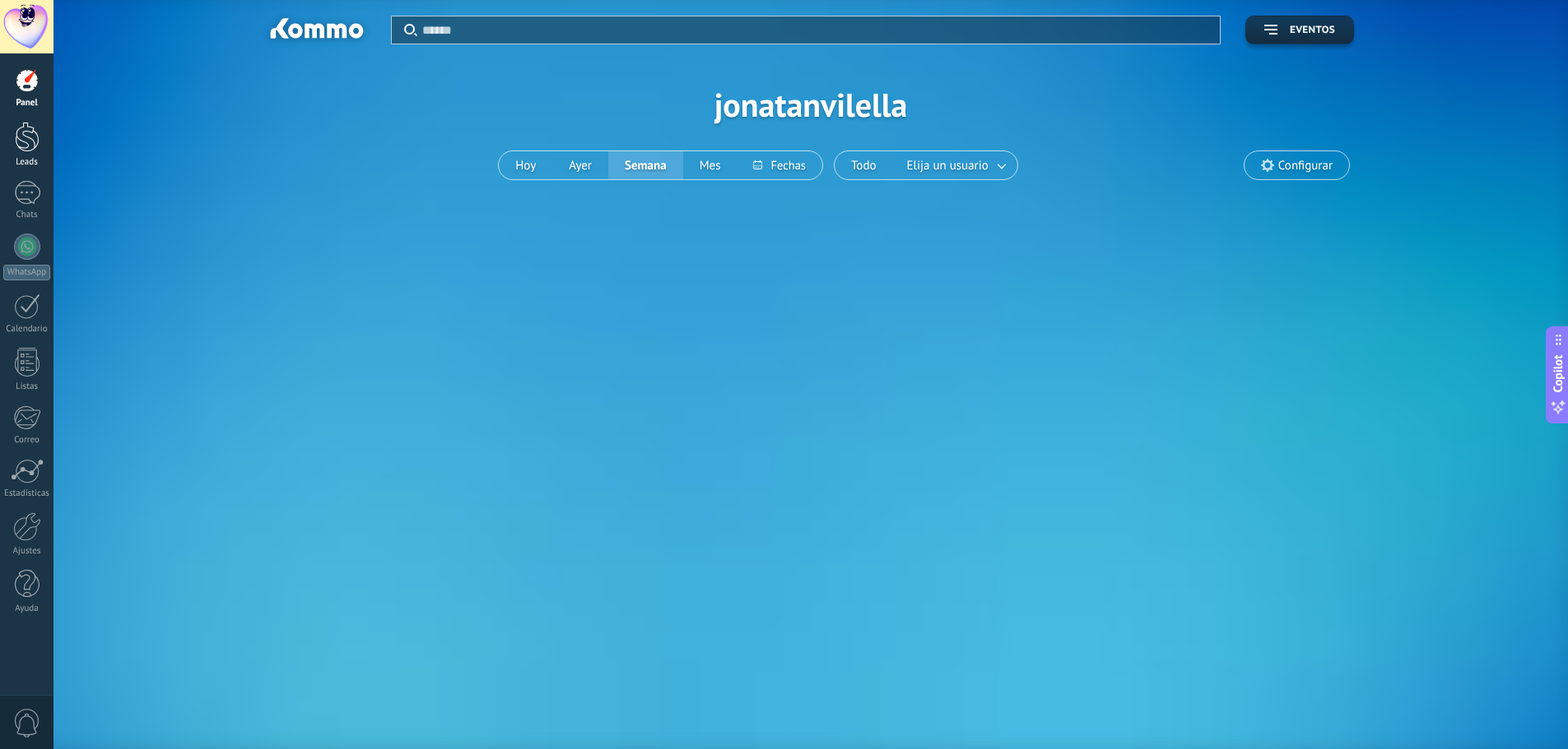
click at [19, 145] on div at bounding box center [26, 136] width 25 height 30
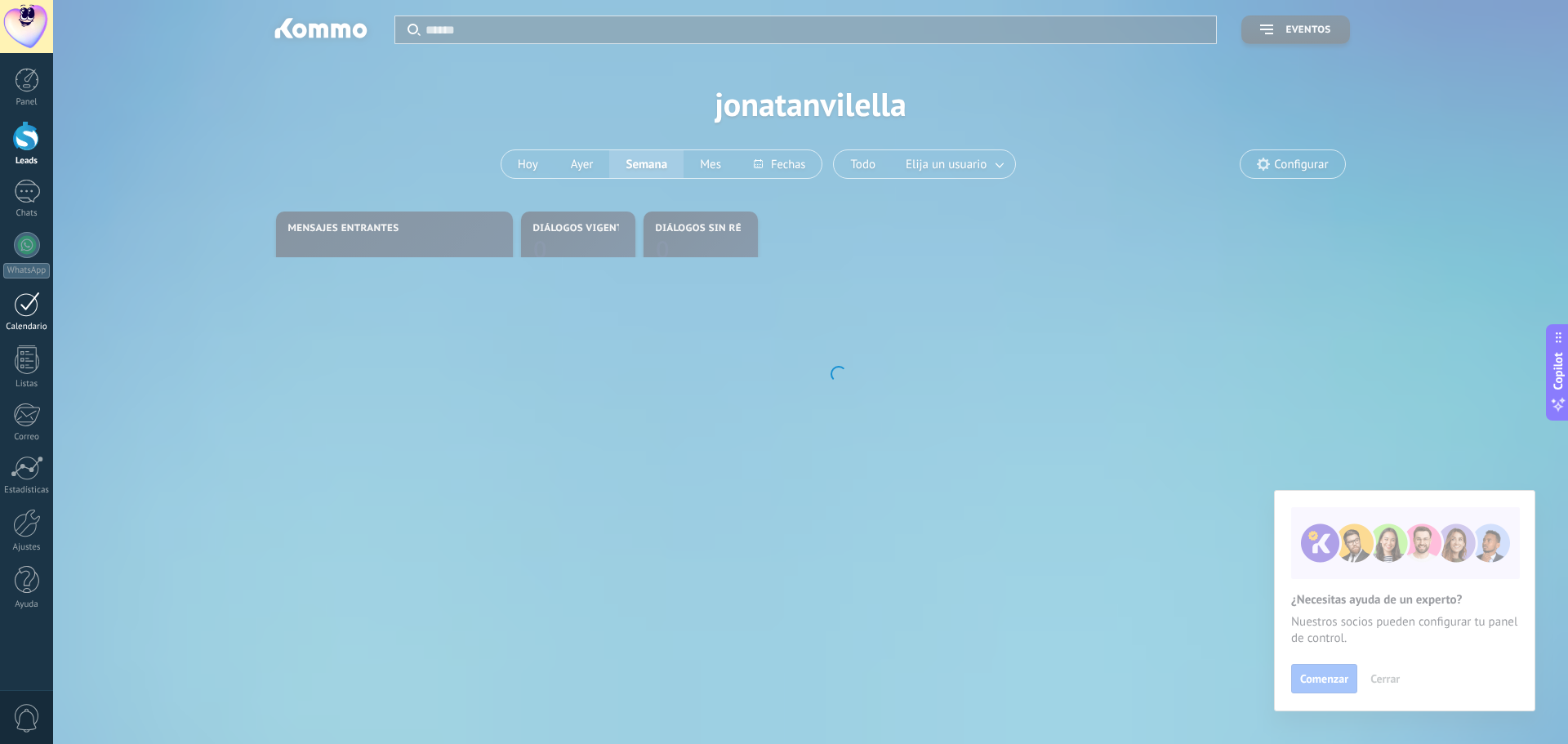
click at [23, 305] on div at bounding box center [26, 304] width 26 height 25
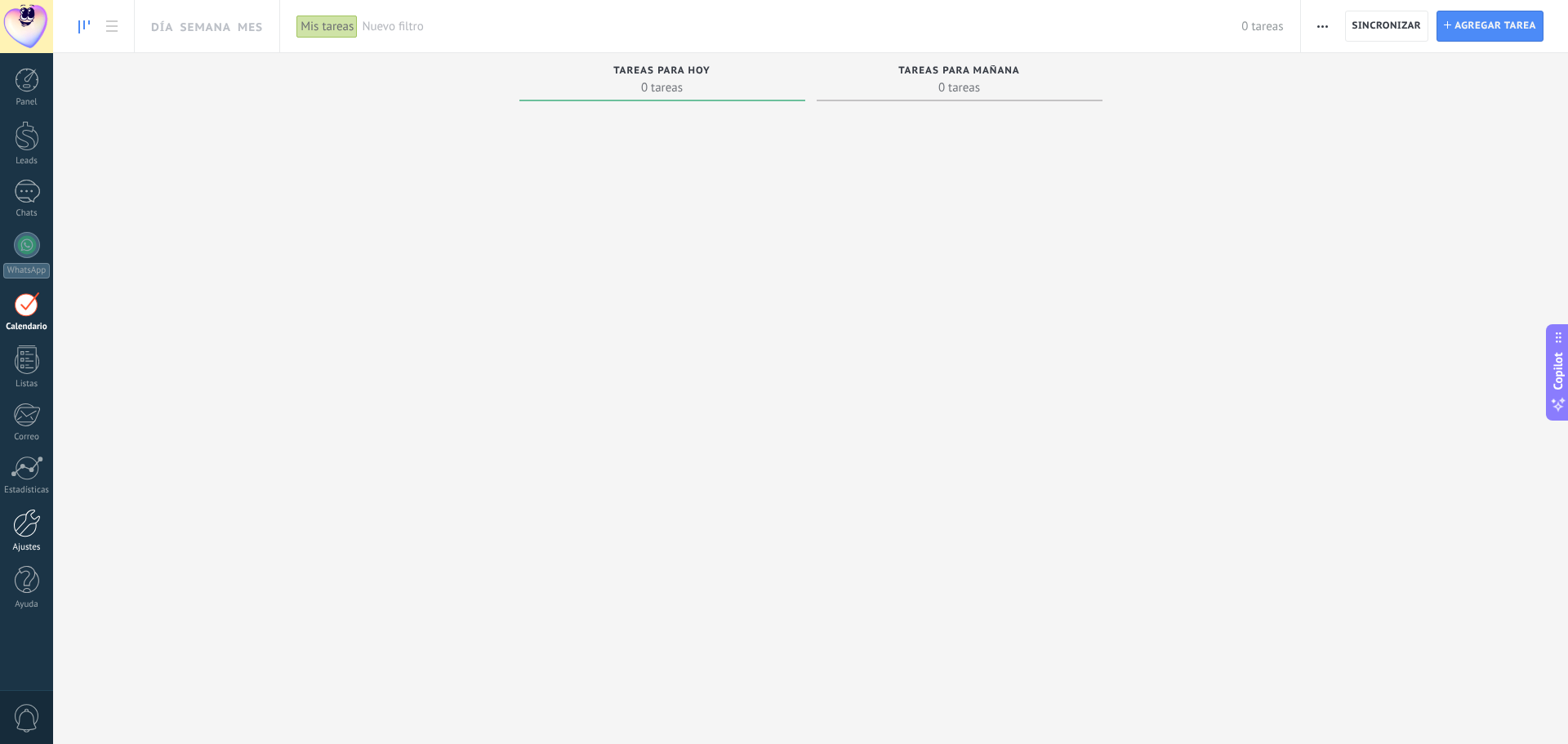
click at [17, 551] on div "Ajustes" at bounding box center [27, 548] width 47 height 11
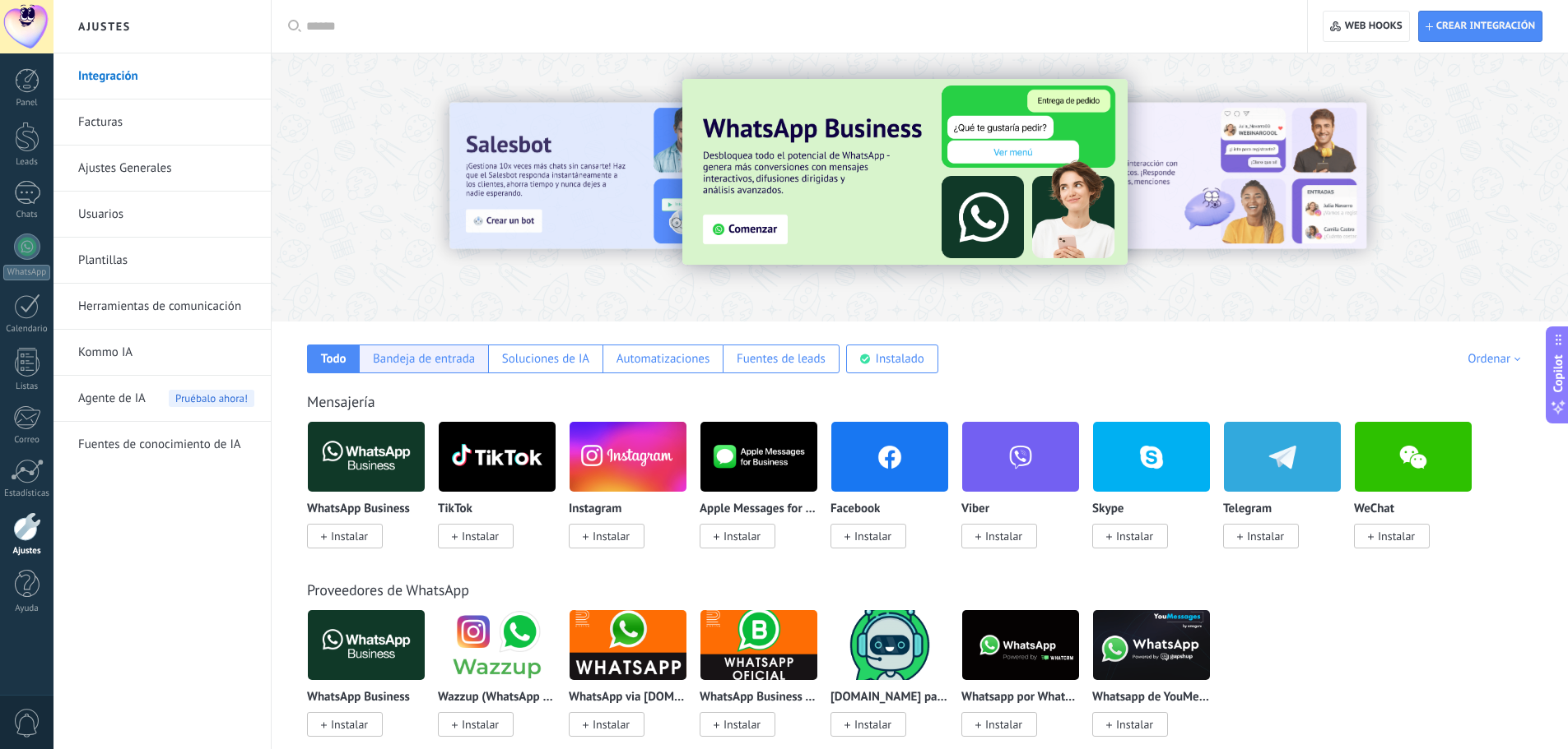
click at [410, 359] on div "Bandeja de entrada" at bounding box center [424, 358] width 102 height 15
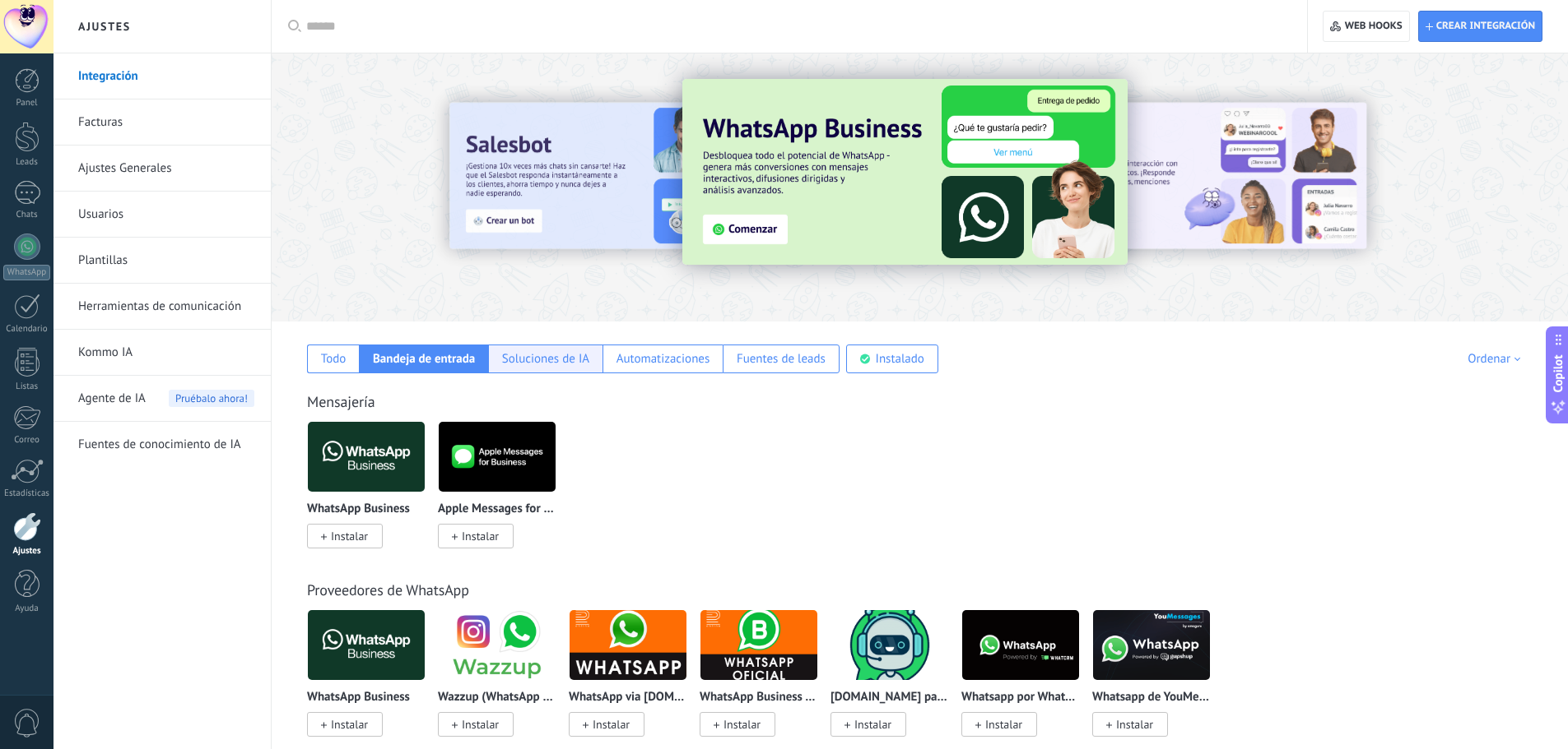
click at [498, 357] on div "Soluciones de IA" at bounding box center [546, 359] width 115 height 29
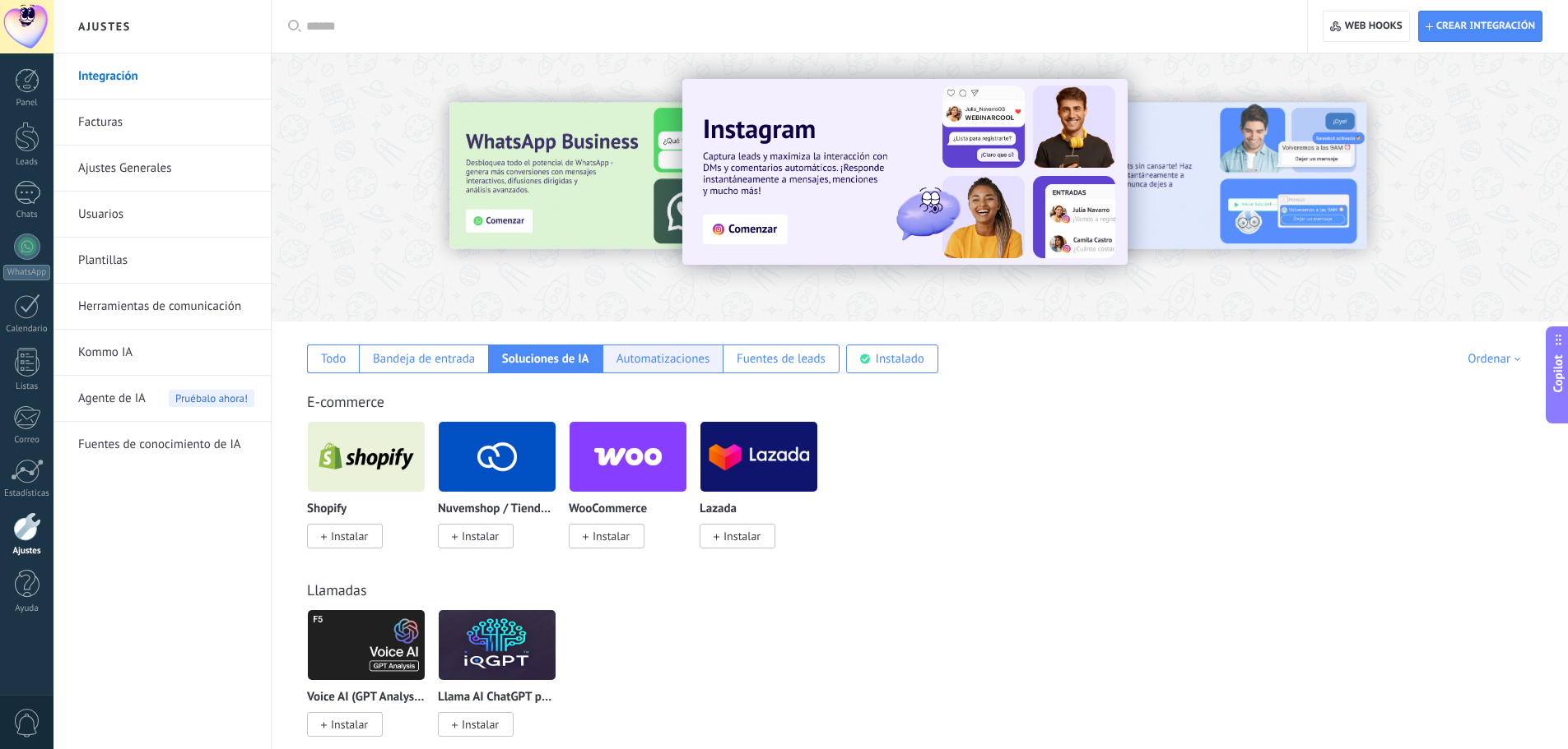
click at [618, 360] on div "Automatizaciones" at bounding box center [663, 358] width 94 height 15
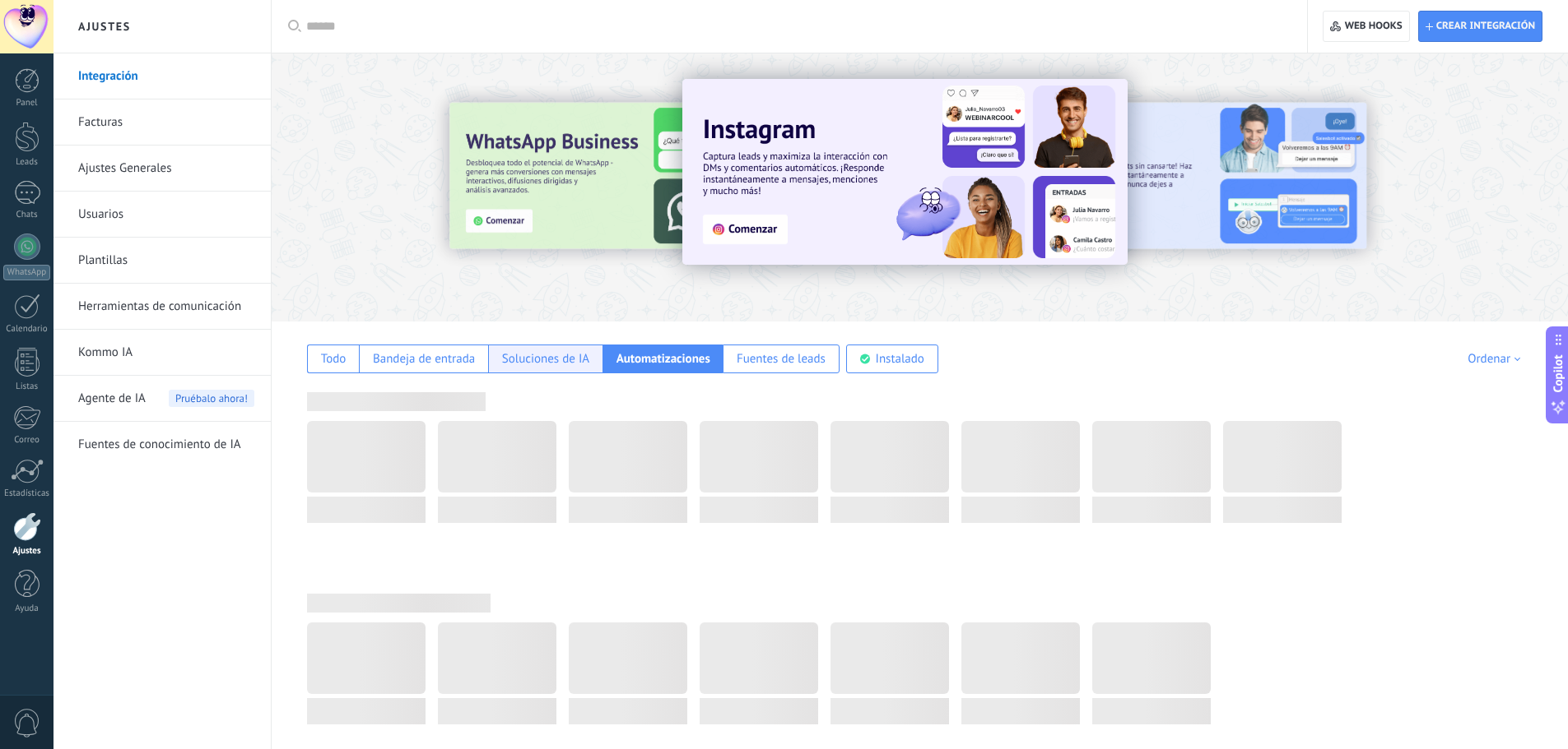
click at [573, 364] on div "Soluciones de IA" at bounding box center [546, 358] width 87 height 15
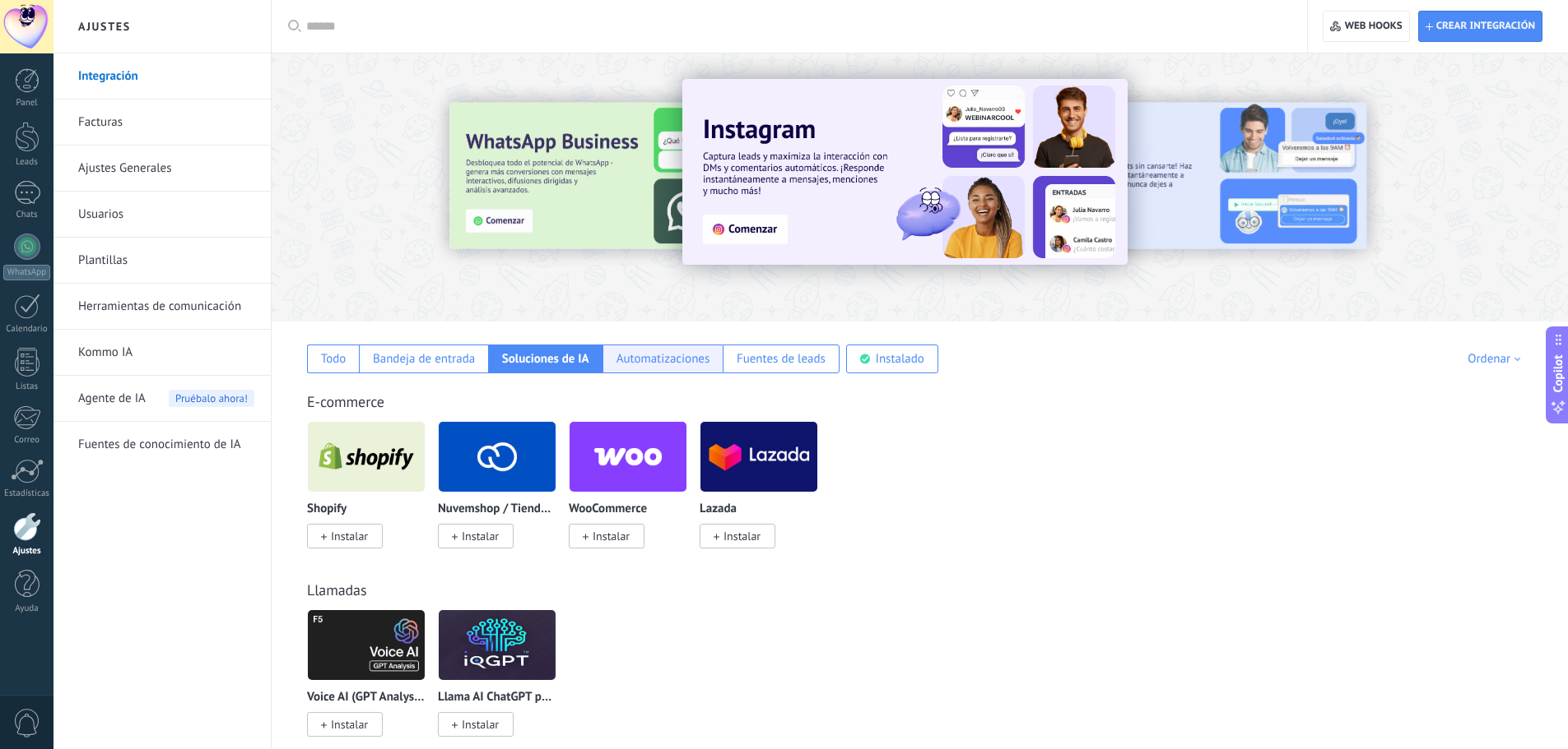
click at [620, 362] on div "Automatizaciones" at bounding box center [663, 358] width 94 height 15
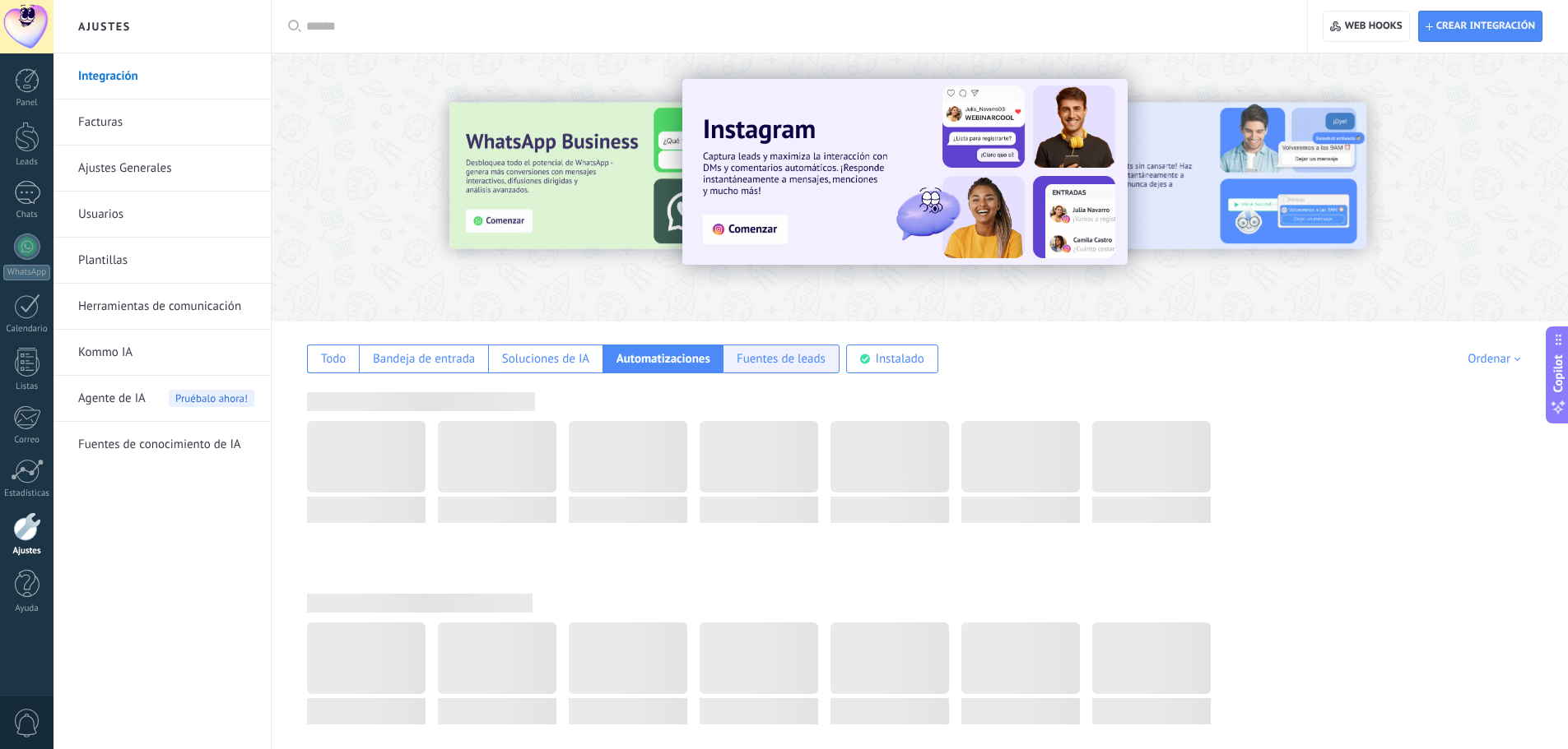
click at [734, 363] on div "Fuentes de leads" at bounding box center [780, 359] width 116 height 29
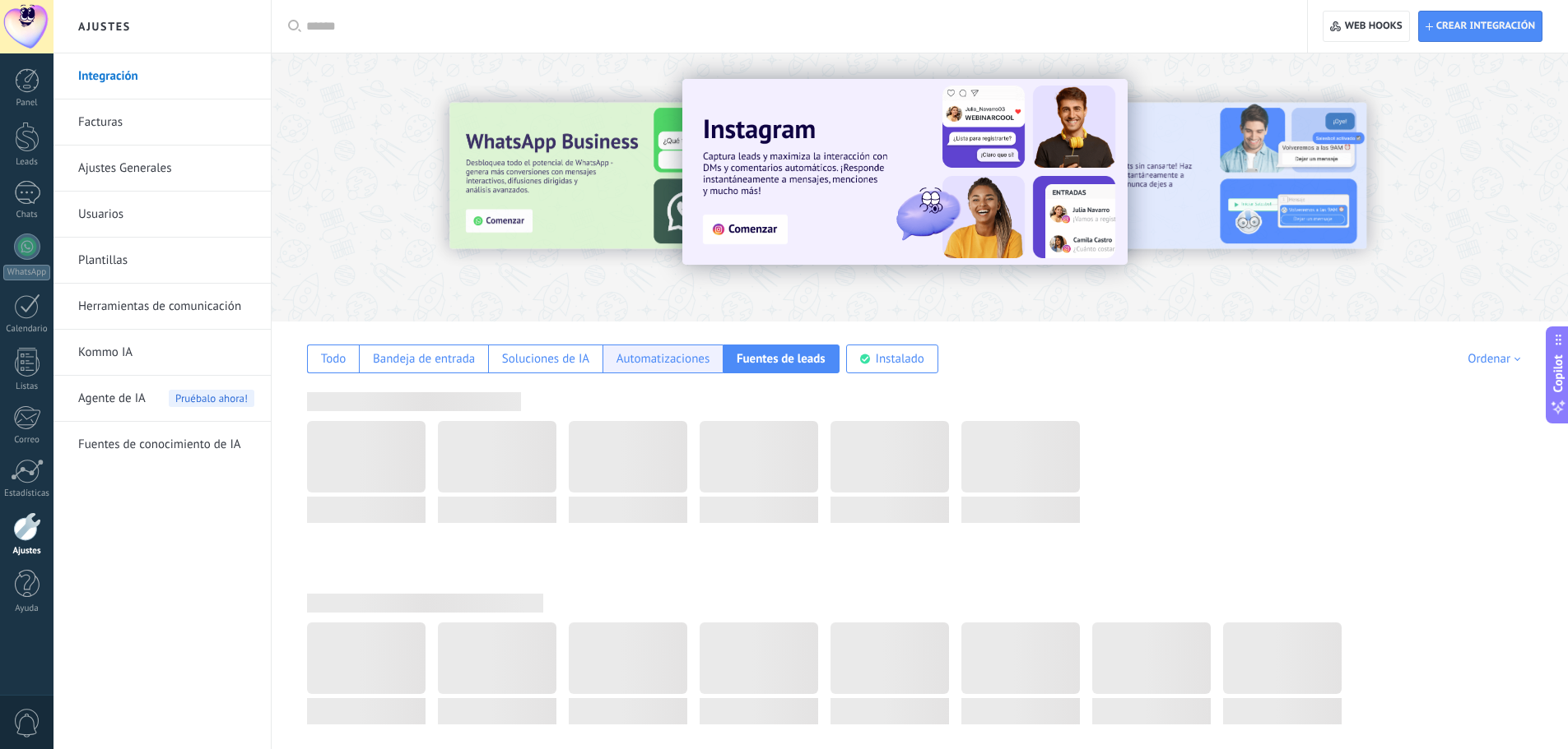
click at [606, 368] on div "Automatizaciones" at bounding box center [662, 359] width 120 height 29
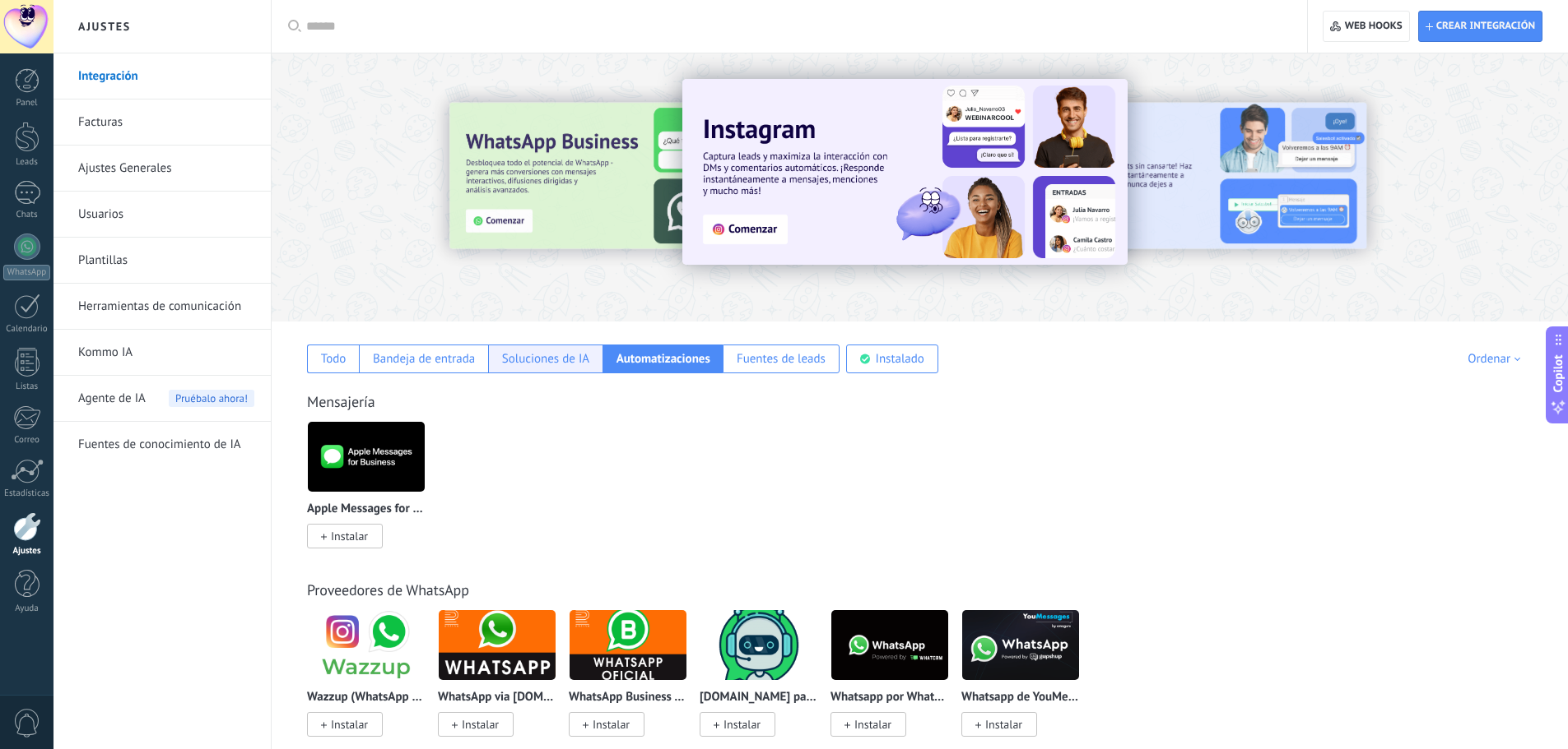
click at [559, 366] on div "Soluciones de IA" at bounding box center [546, 358] width 87 height 15
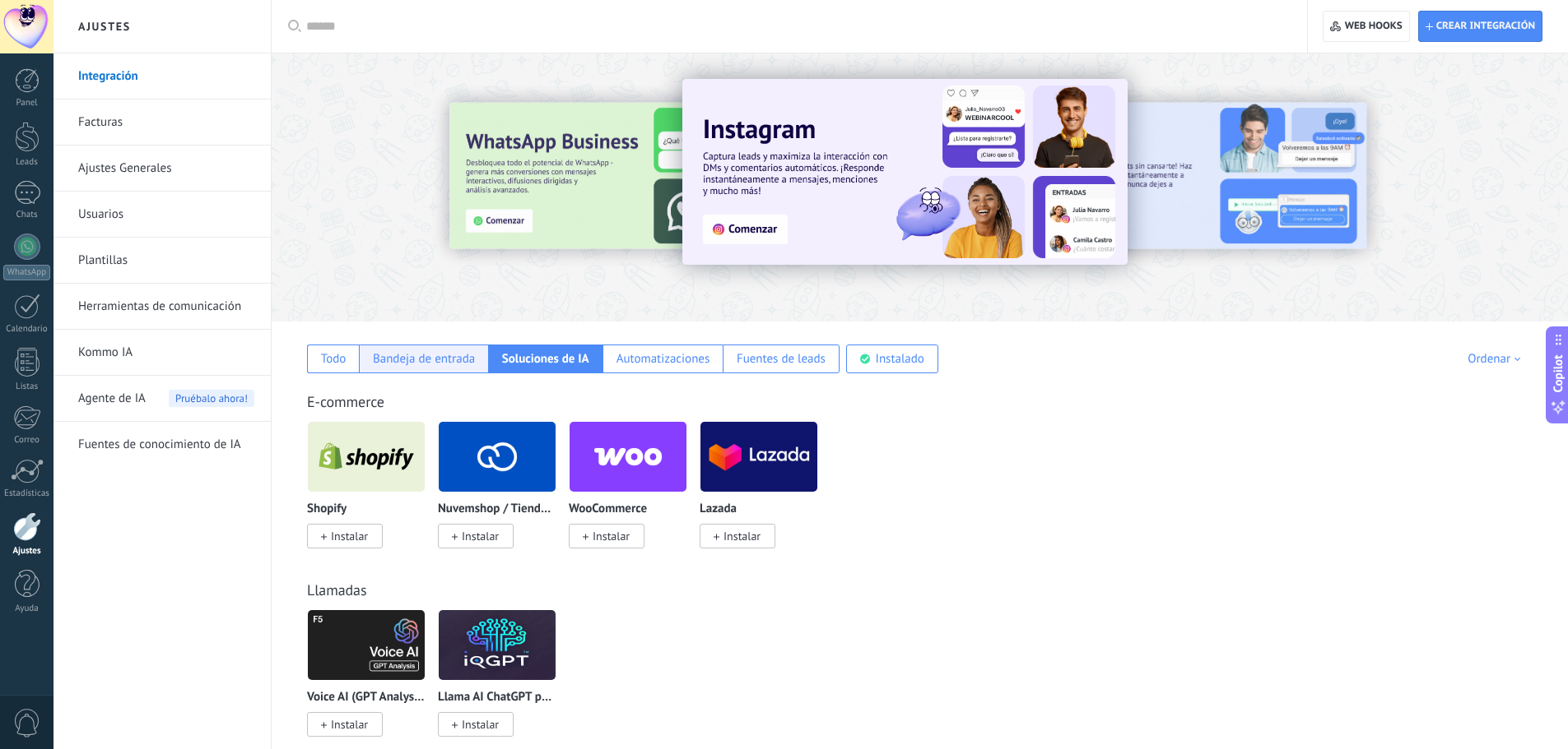
click at [448, 367] on div "Bandeja de entrada" at bounding box center [423, 359] width 129 height 29
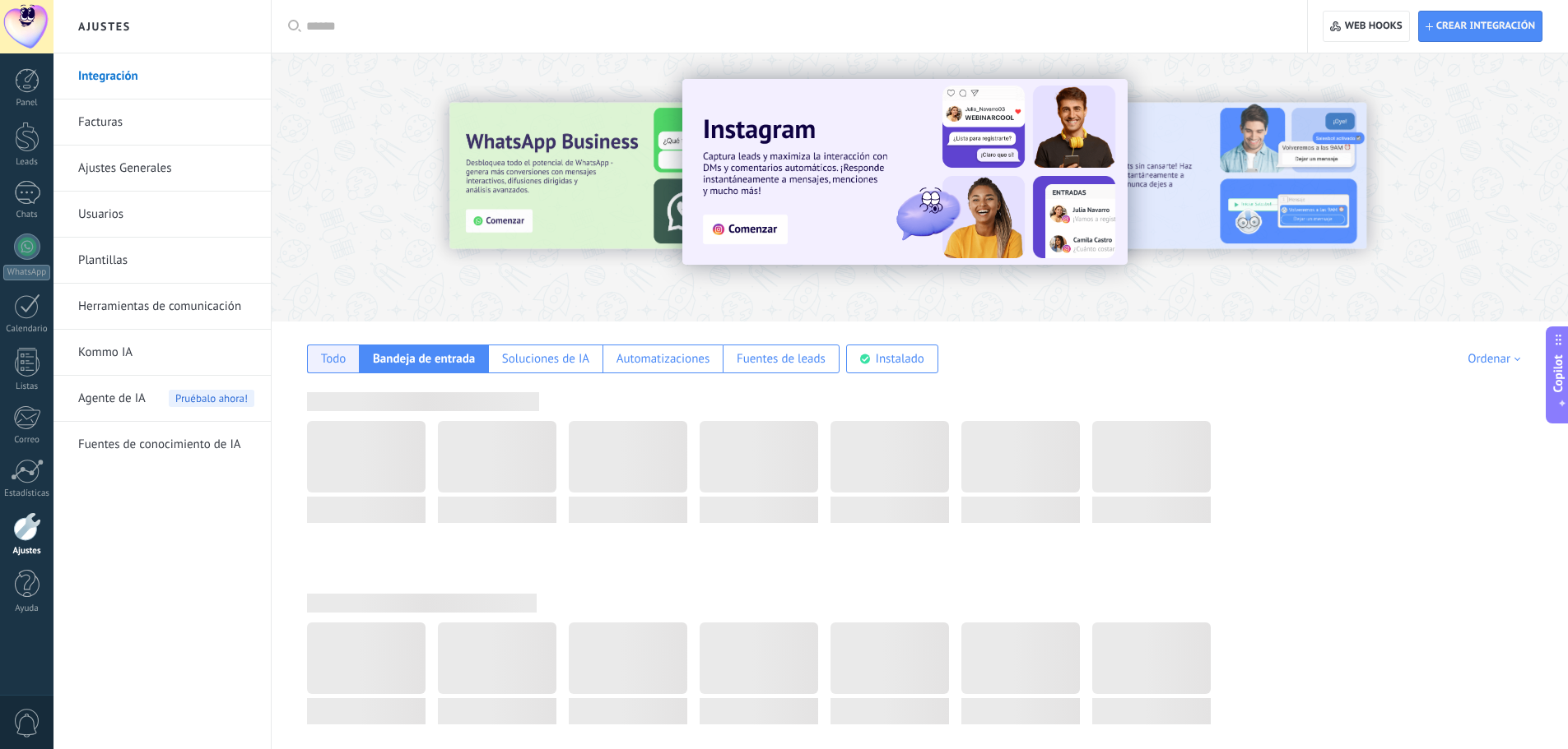
click at [318, 364] on div "Todo" at bounding box center [332, 359] width 52 height 29
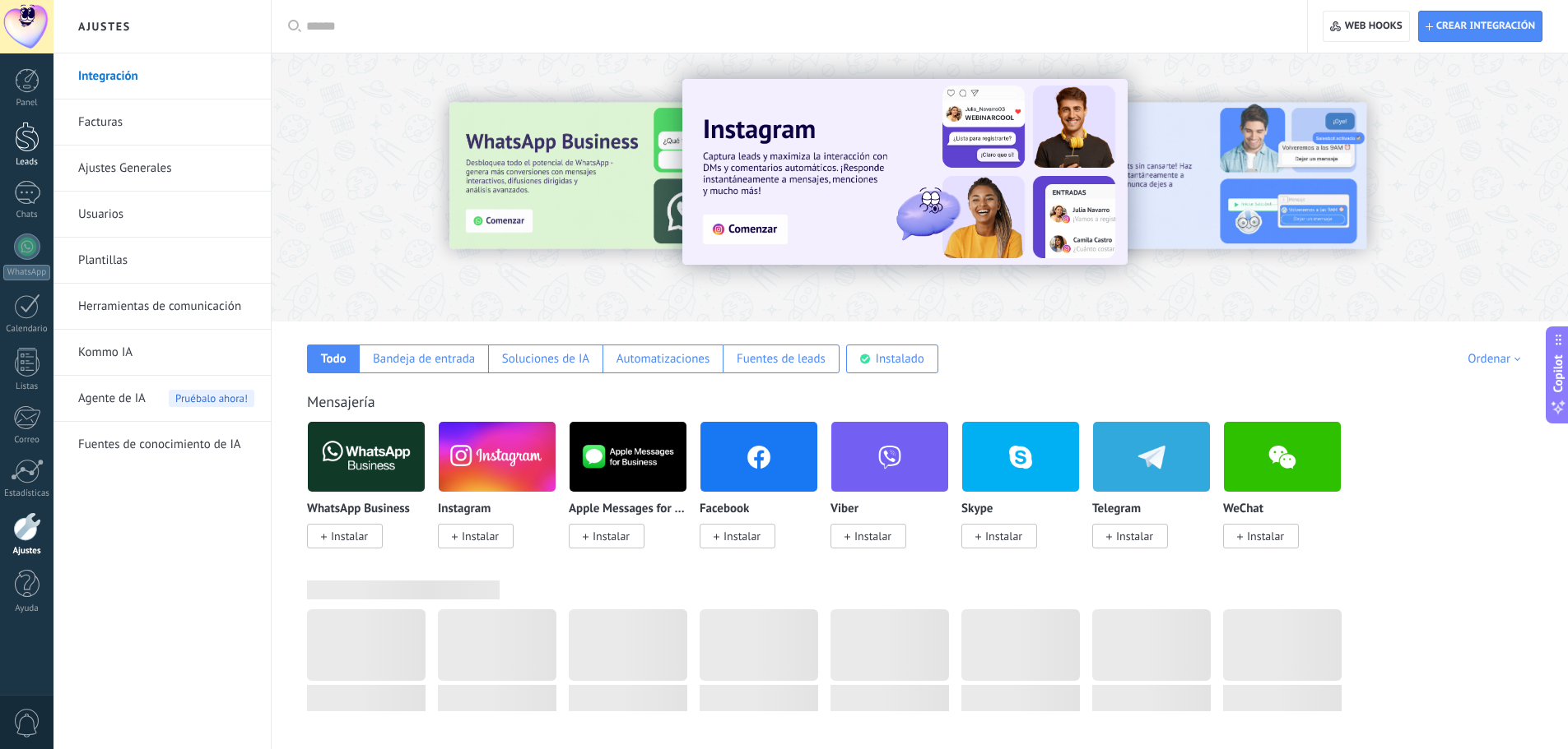
drag, startPoint x: 21, startPoint y: 104, endPoint x: 11, endPoint y: 124, distance: 22.4
click at [21, 105] on div "Panel" at bounding box center [27, 104] width 47 height 11
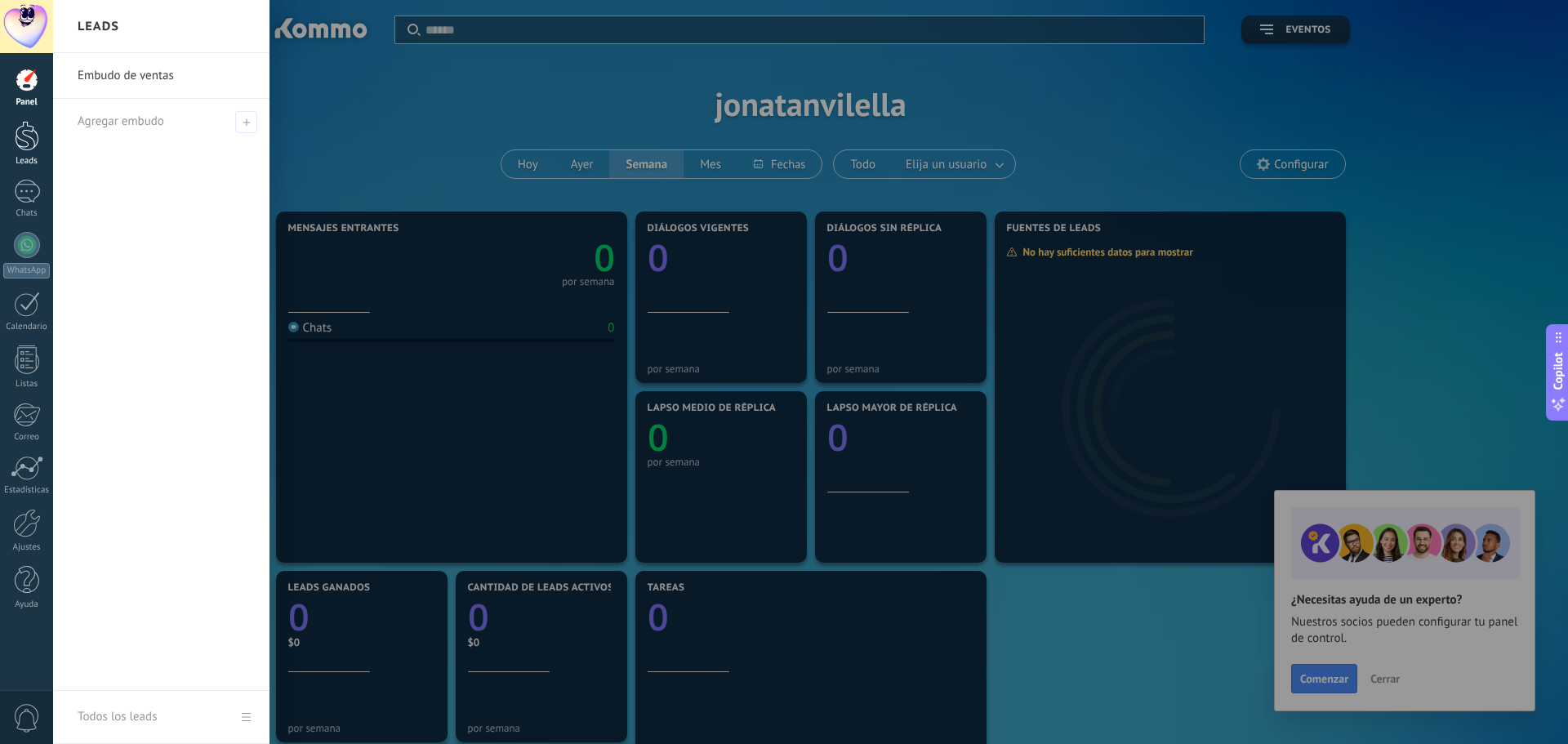
click at [15, 129] on div at bounding box center [26, 135] width 24 height 30
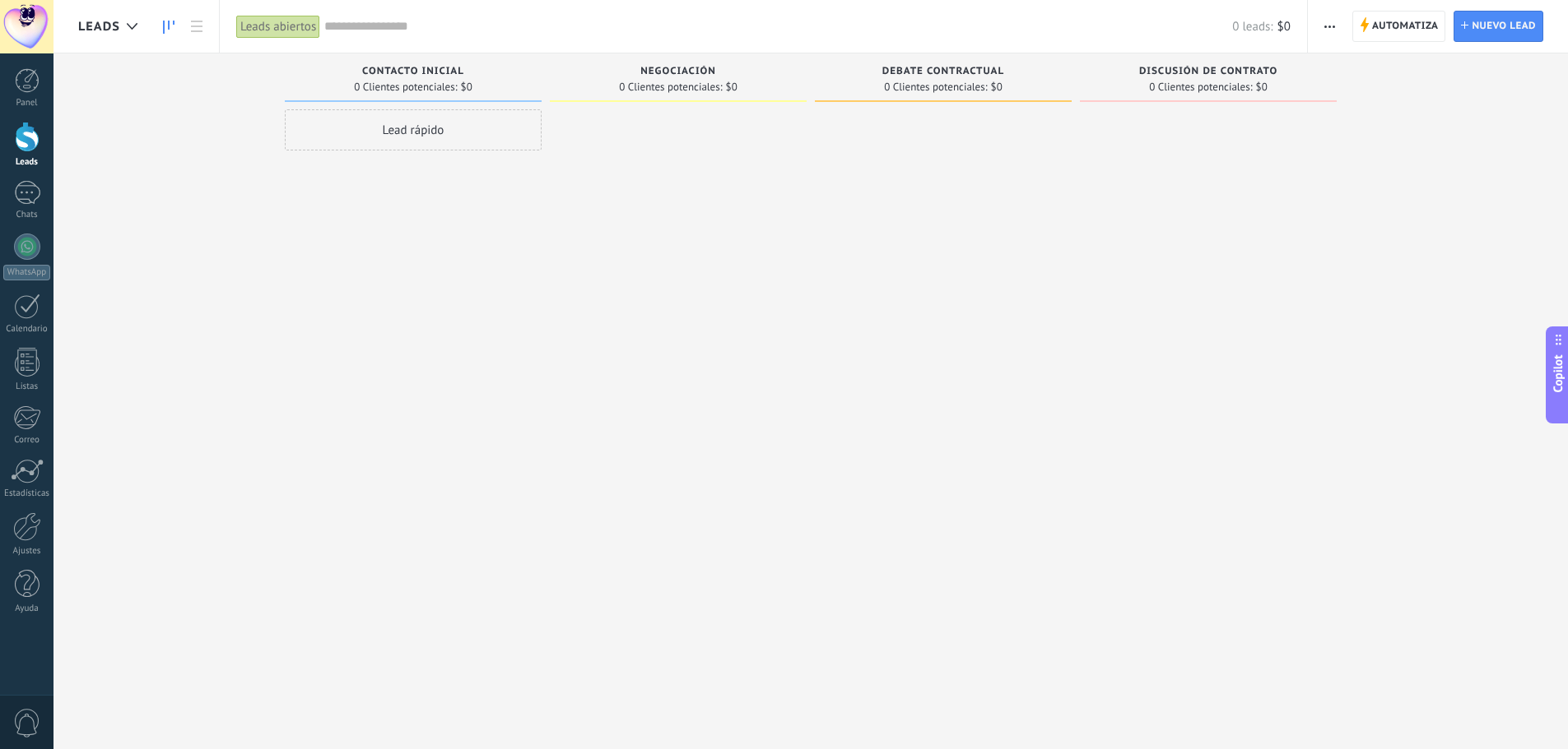
click at [479, 131] on div "Lead rápido" at bounding box center [413, 129] width 256 height 41
click at [479, 131] on input "text" at bounding box center [411, 131] width 240 height 23
click at [429, 232] on input "text" at bounding box center [411, 228] width 240 height 24
click at [433, 192] on div at bounding box center [413, 228] width 242 height 78
click at [427, 214] on input "text" at bounding box center [411, 205] width 240 height 24
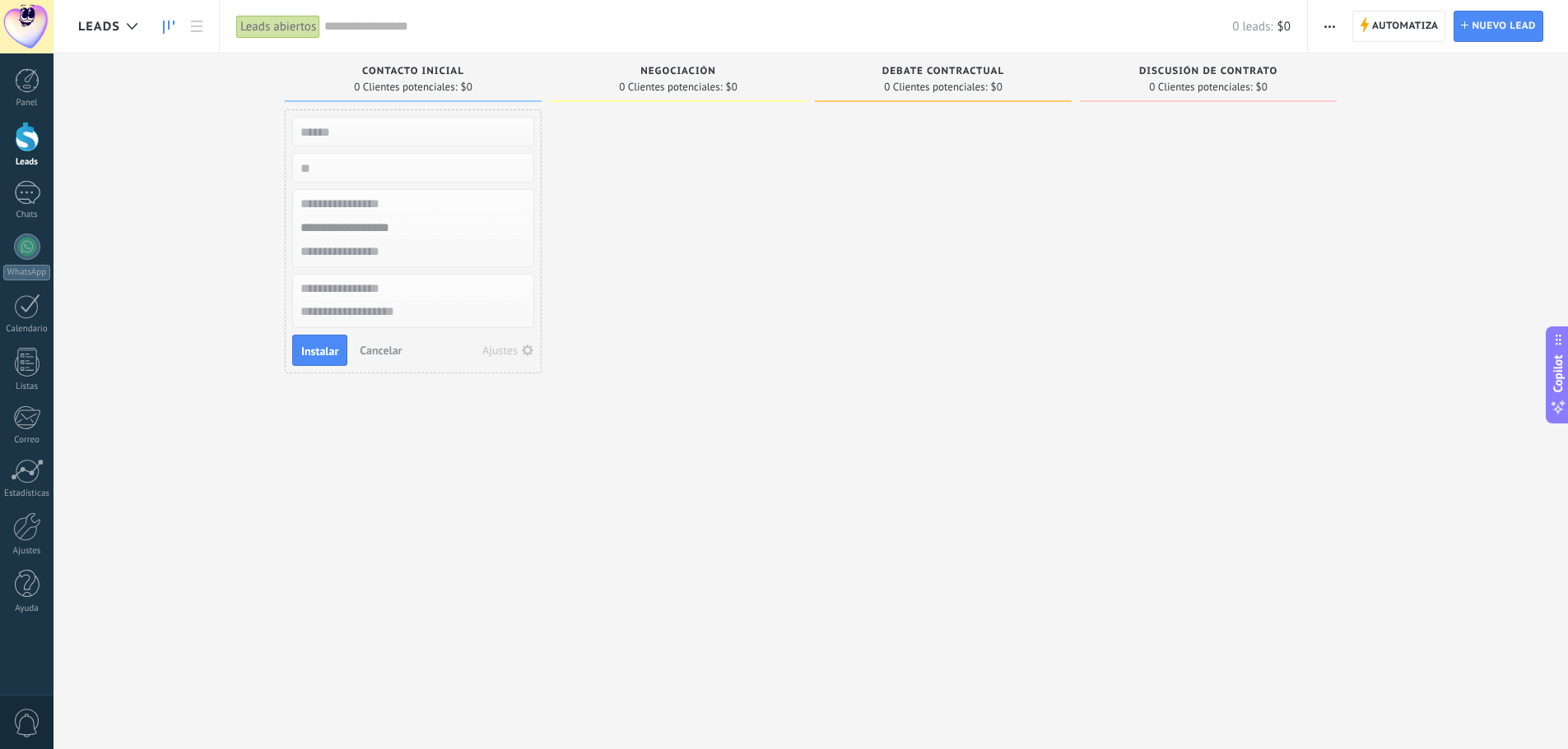
click at [421, 238] on div at bounding box center [413, 228] width 240 height 24
click at [415, 257] on input "text" at bounding box center [411, 252] width 240 height 24
click at [414, 228] on input "text" at bounding box center [411, 228] width 240 height 24
click at [404, 253] on input "text" at bounding box center [411, 252] width 240 height 24
click at [386, 305] on textarea at bounding box center [413, 313] width 240 height 24
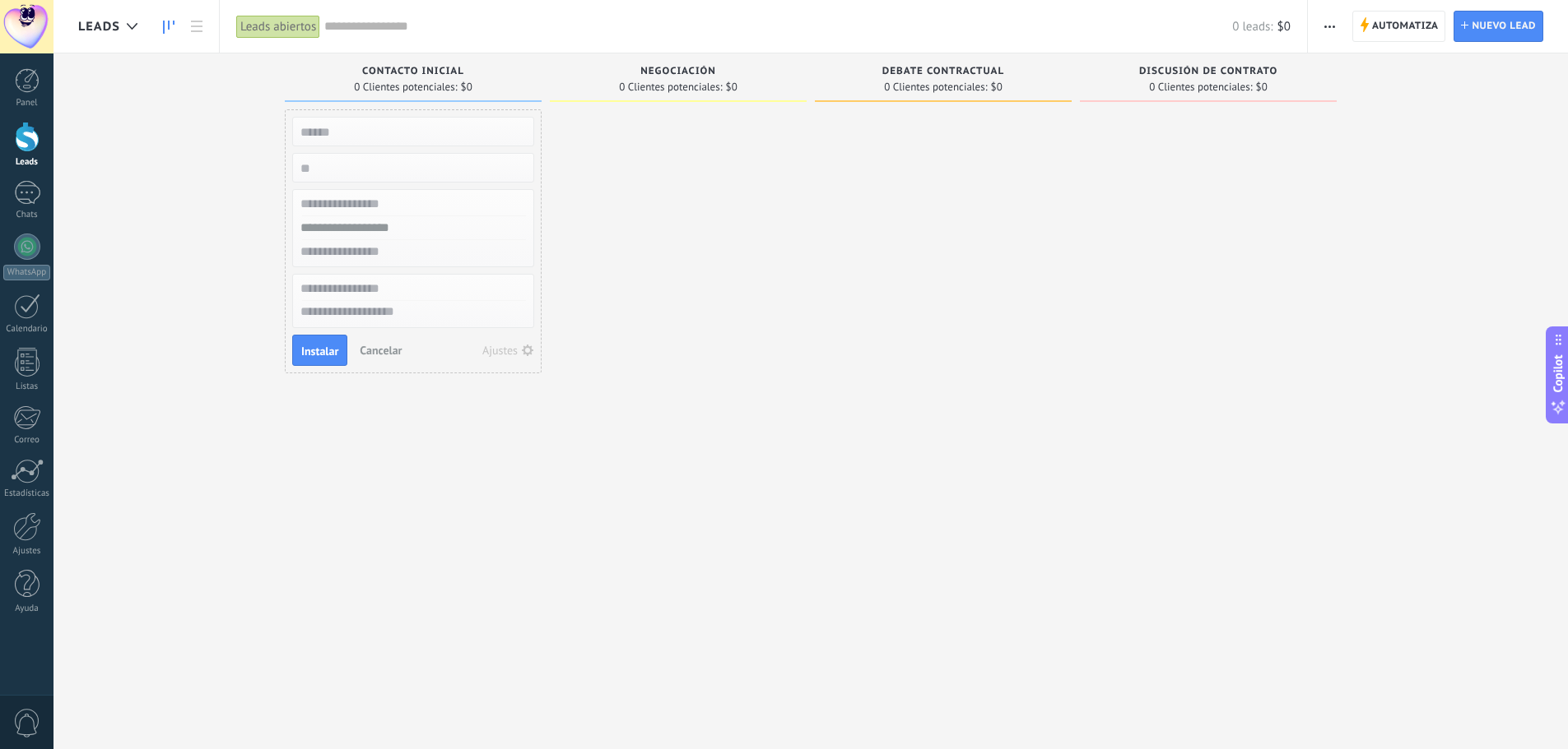
click at [647, 92] on span "0 Clientes potenciales:" at bounding box center [669, 86] width 103 height 10
click at [874, 77] on div "Debate contractual" at bounding box center [943, 72] width 240 height 14
click at [1383, 25] on span "Automatiza" at bounding box center [1404, 26] width 66 height 30
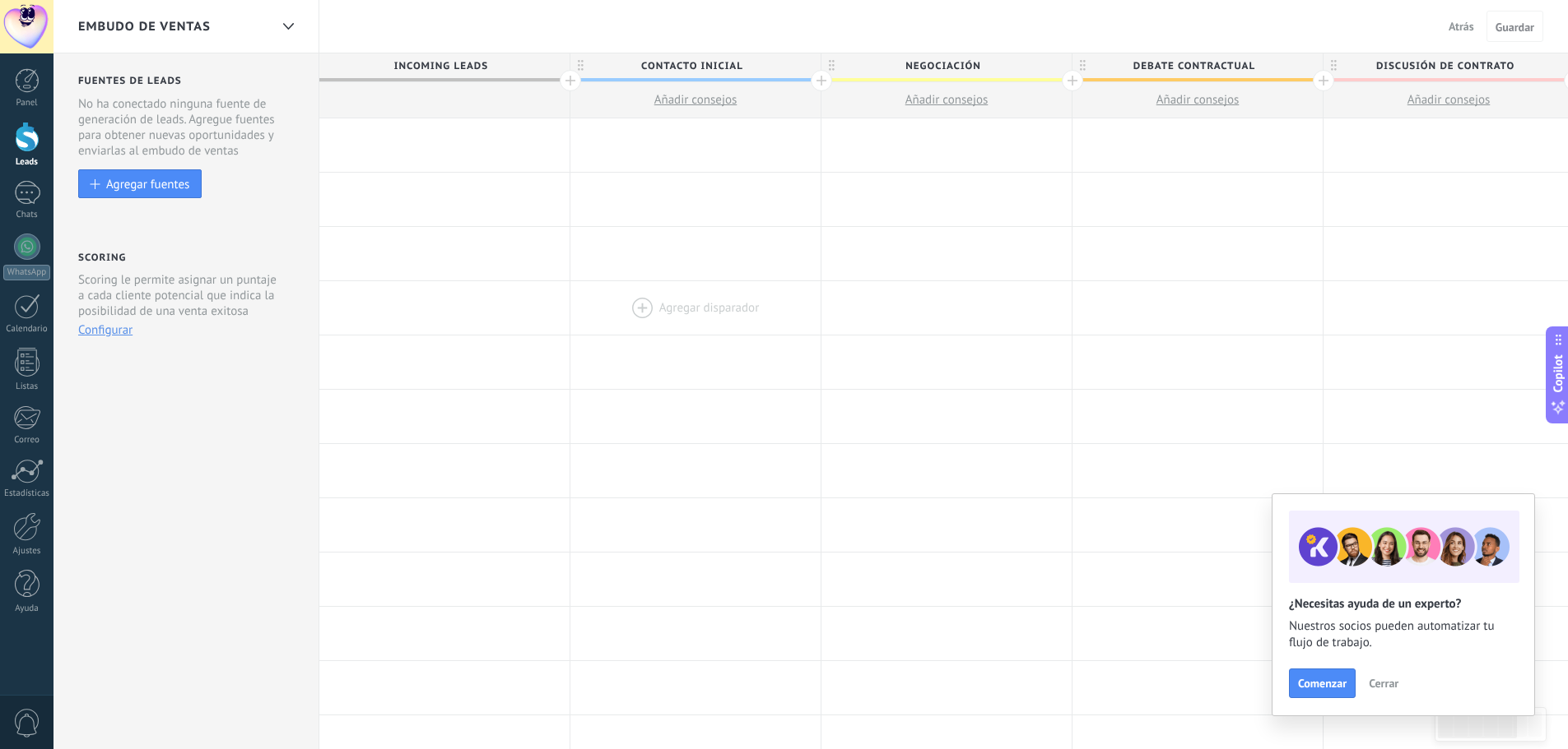
click at [725, 302] on div at bounding box center [695, 307] width 250 height 54
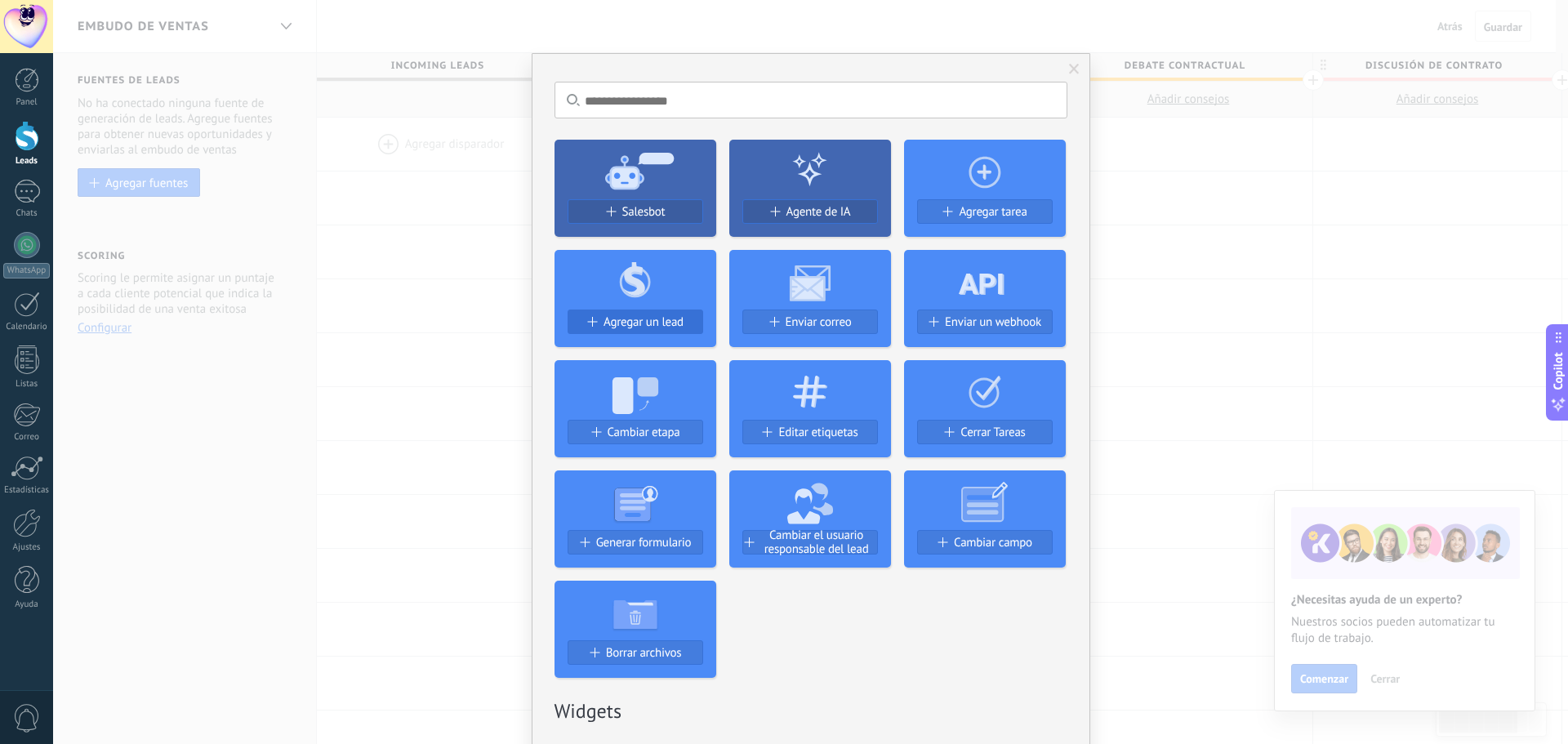
click at [668, 321] on span "Agregar un lead" at bounding box center [644, 321] width 80 height 14
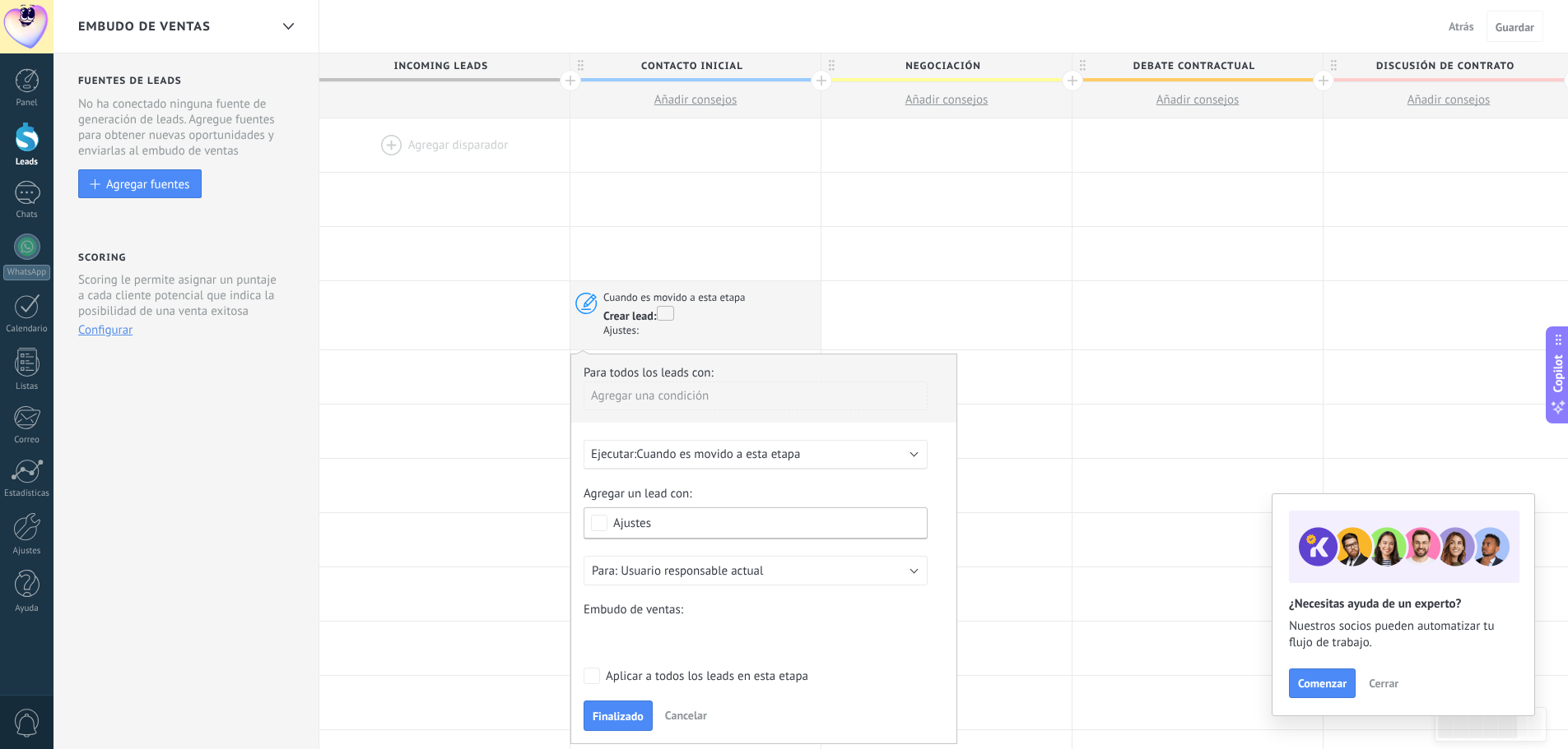
drag, startPoint x: 259, startPoint y: 210, endPoint x: 223, endPoint y: 219, distance: 37.1
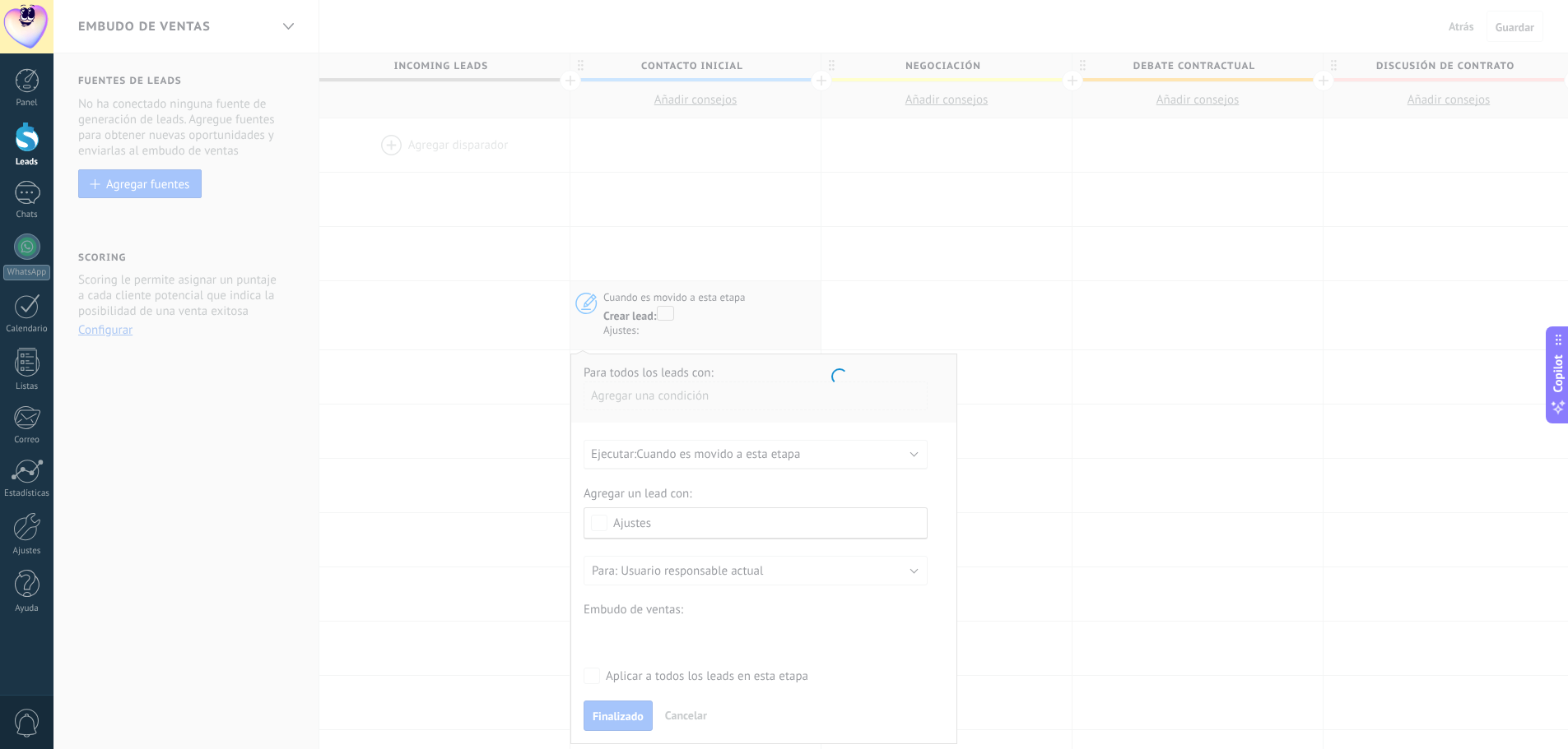
scroll to position [0, 1]
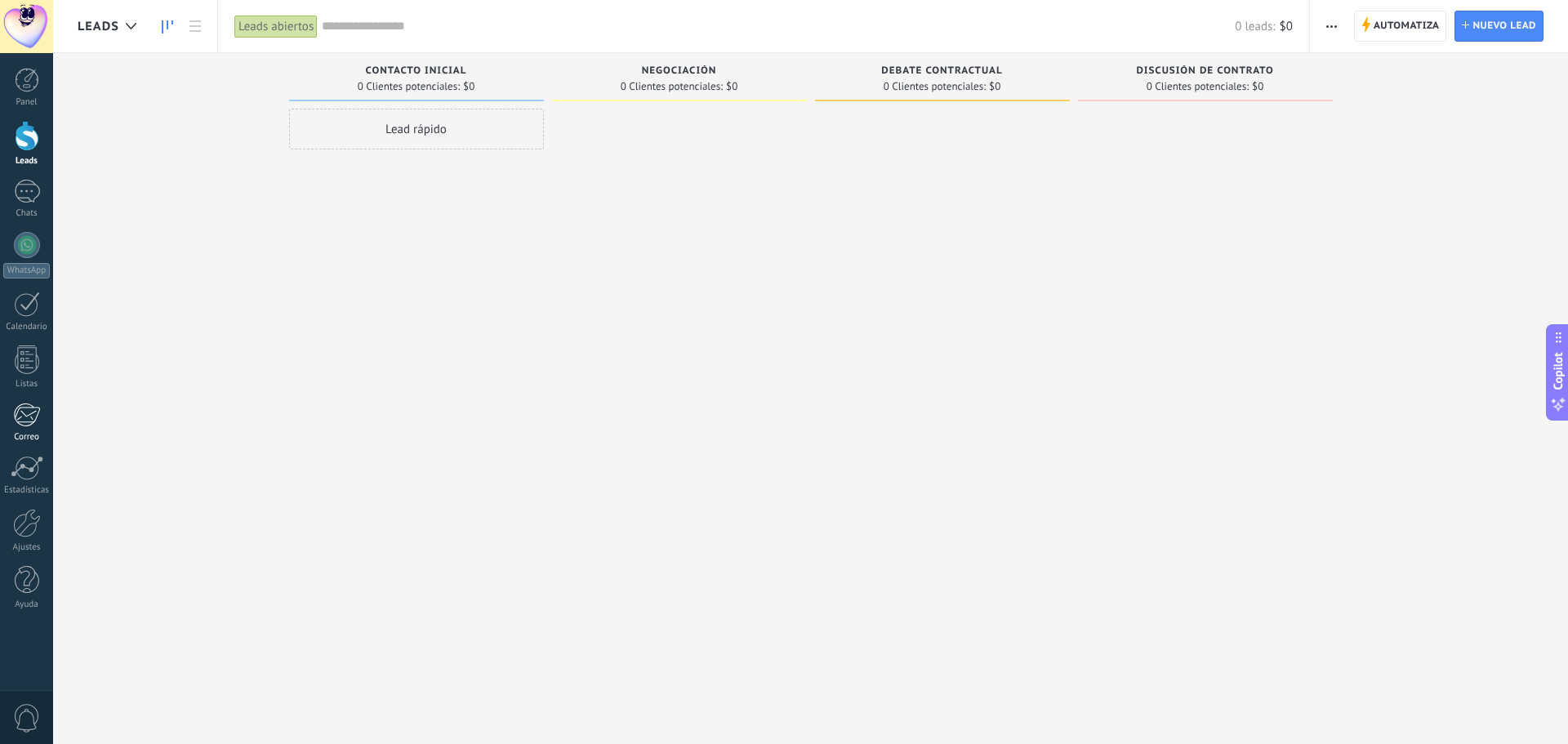
click at [28, 404] on div at bounding box center [26, 414] width 27 height 24
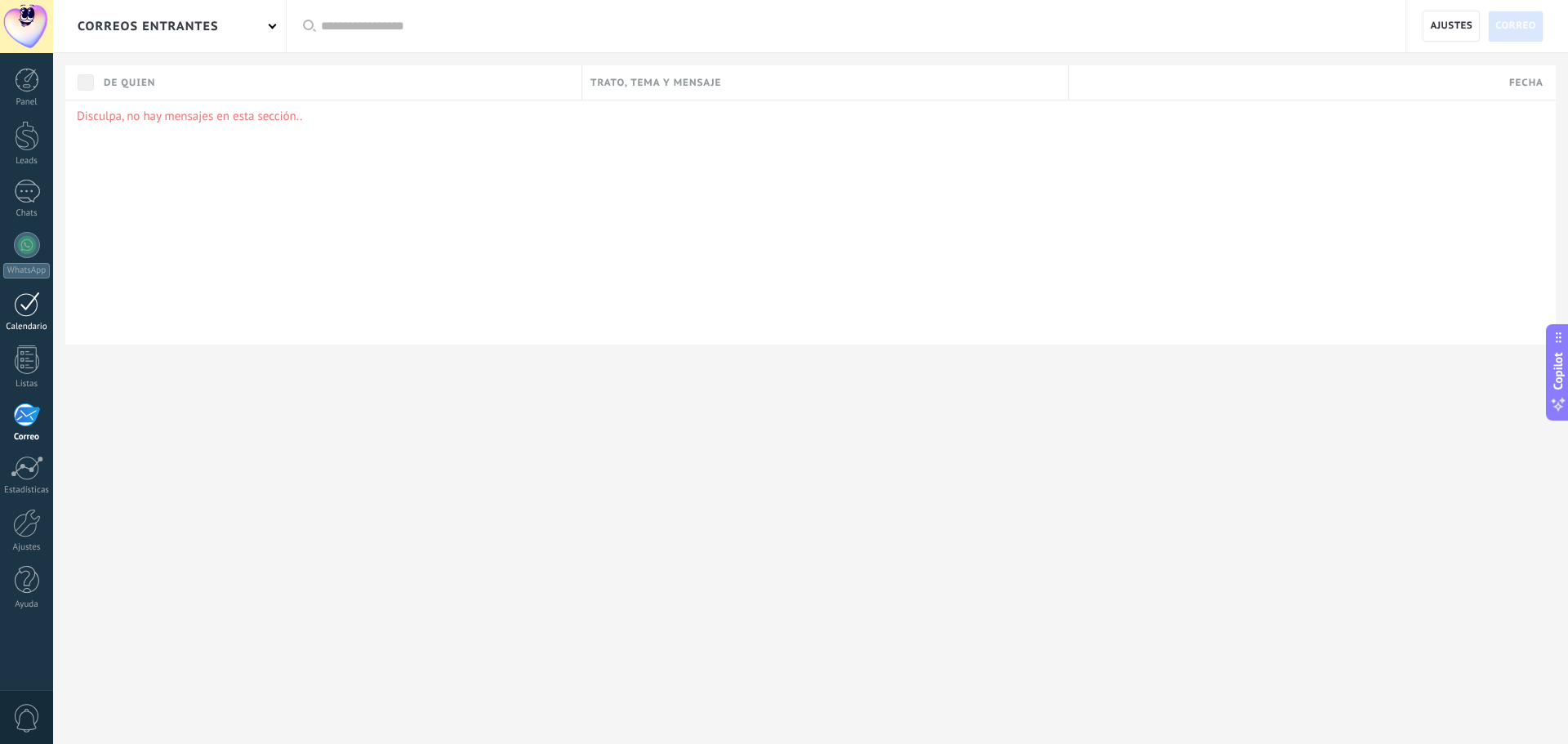
click at [28, 319] on link "Calendario" at bounding box center [26, 312] width 53 height 41
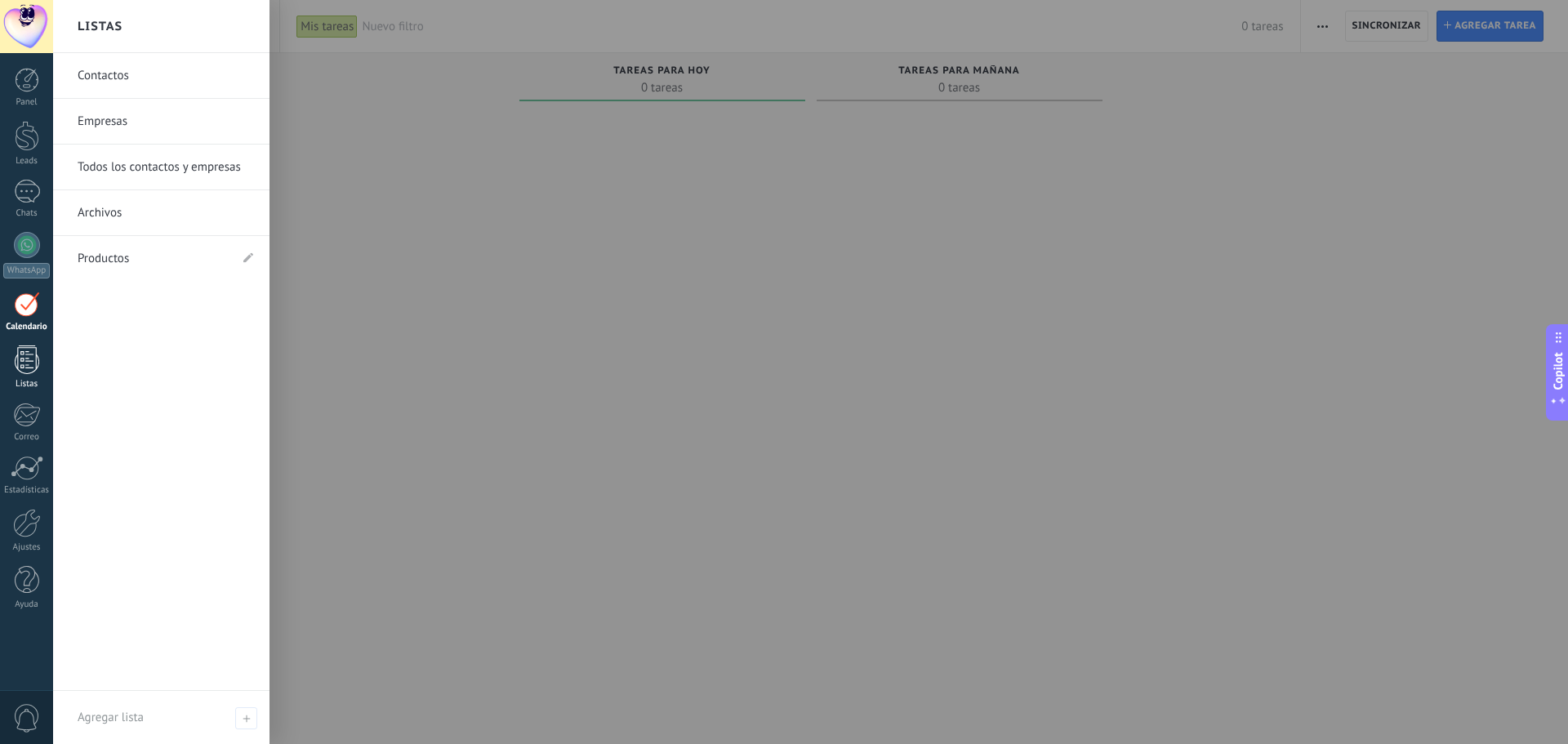
click at [20, 365] on div at bounding box center [26, 360] width 24 height 29
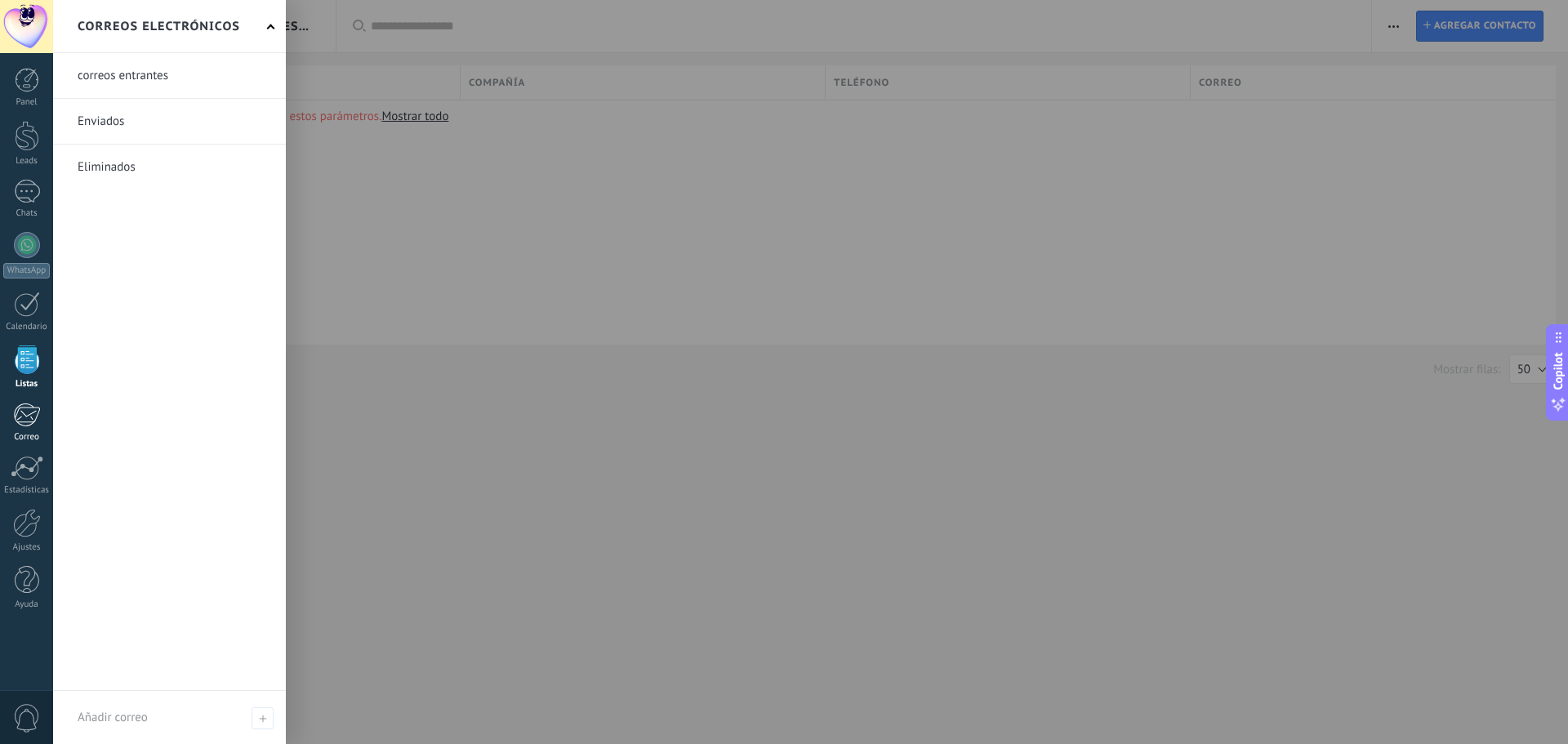
click at [36, 434] on div "Correo" at bounding box center [27, 438] width 47 height 11
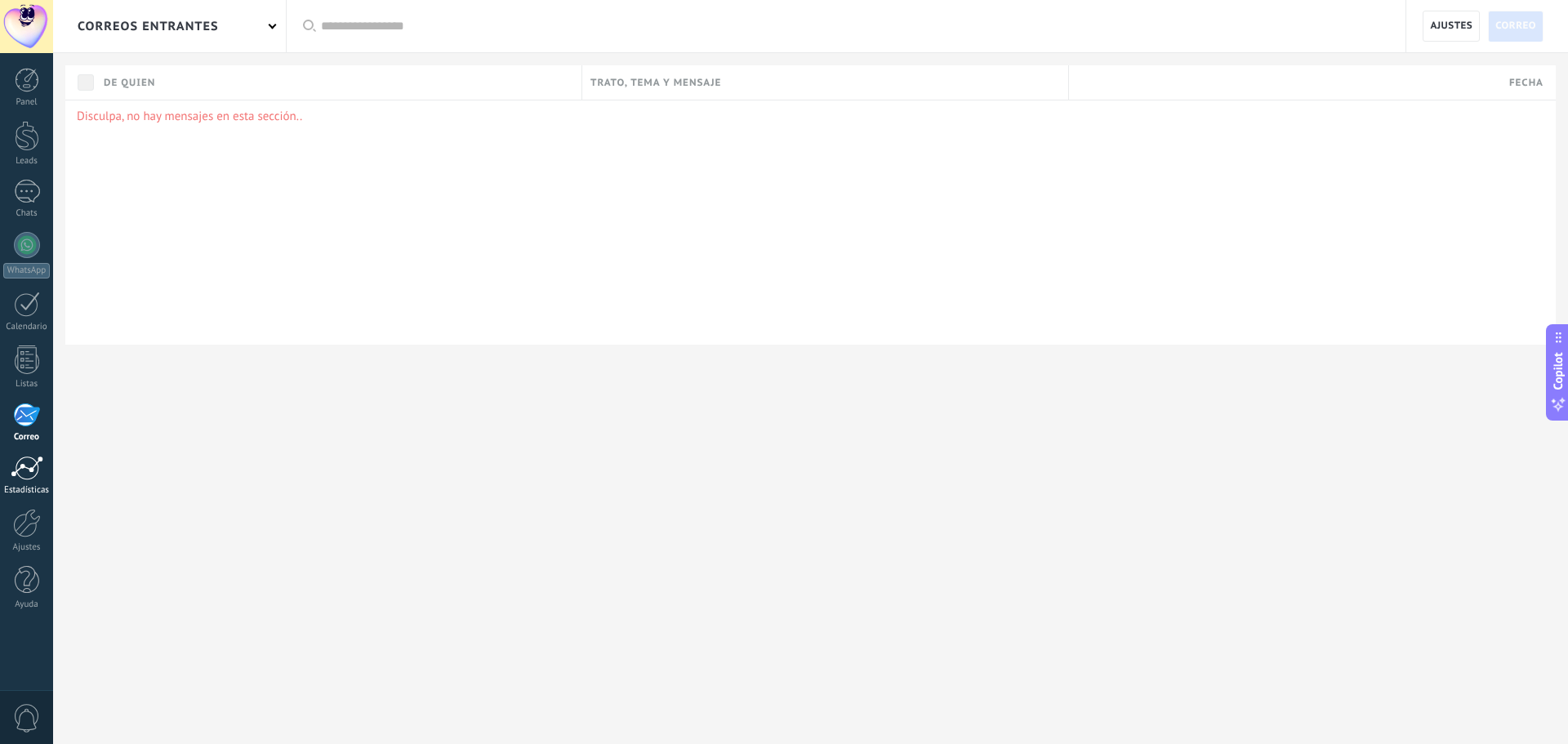
click at [12, 461] on div at bounding box center [27, 468] width 32 height 24
click at [13, 519] on div at bounding box center [26, 524] width 28 height 29
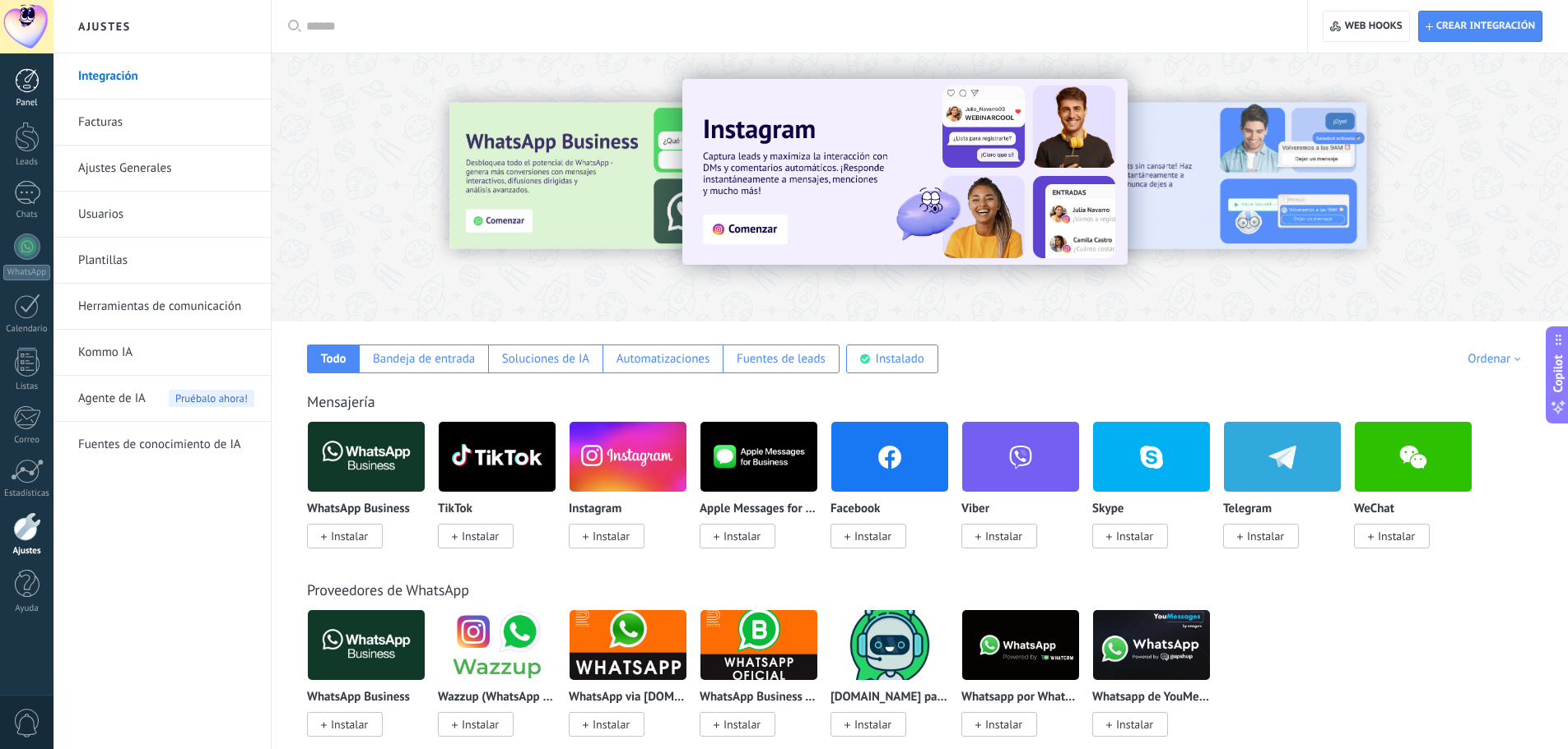
click at [18, 90] on div at bounding box center [26, 80] width 25 height 25
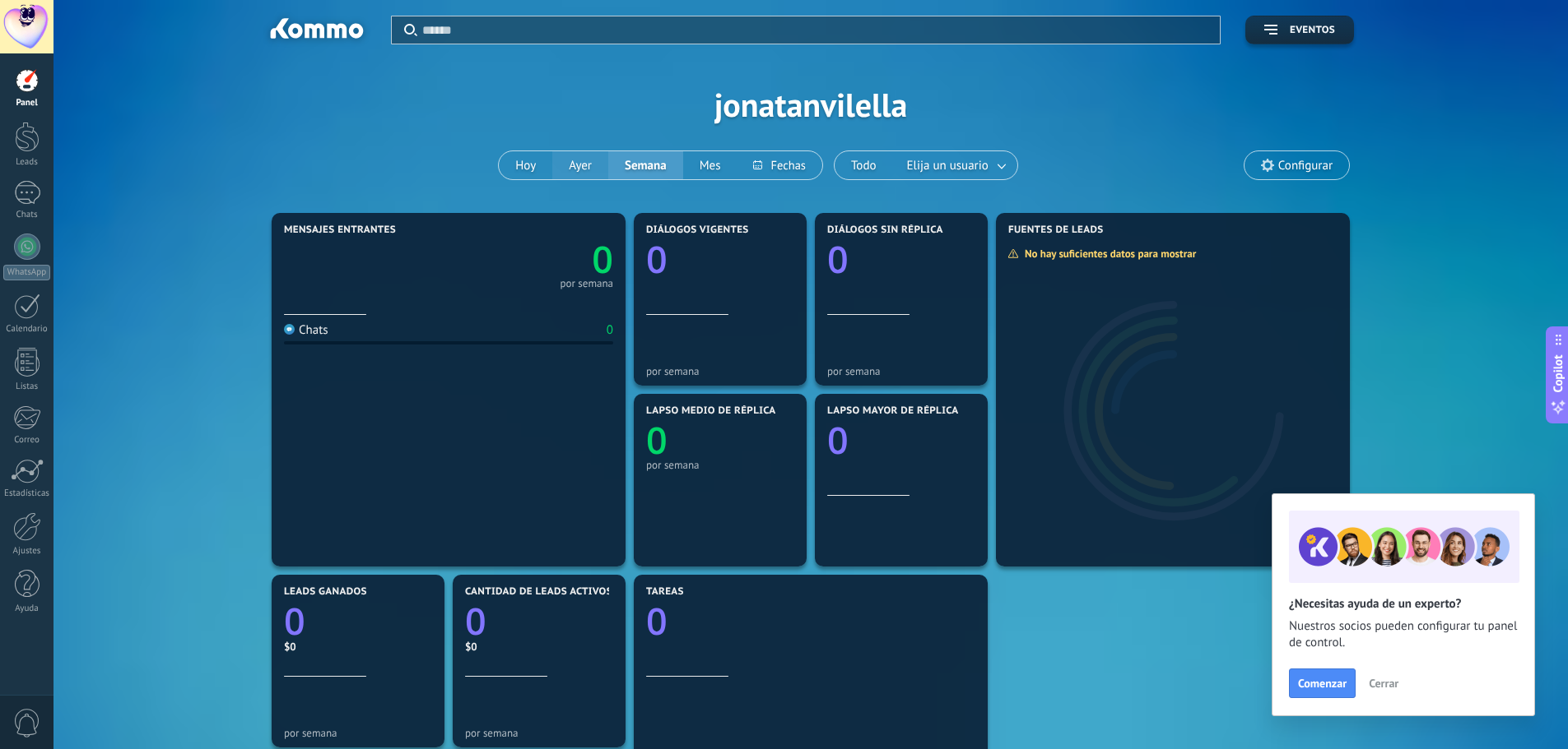
click at [562, 177] on button "Ayer" at bounding box center [580, 165] width 56 height 28
click at [514, 167] on button "Hoy" at bounding box center [525, 165] width 54 height 28
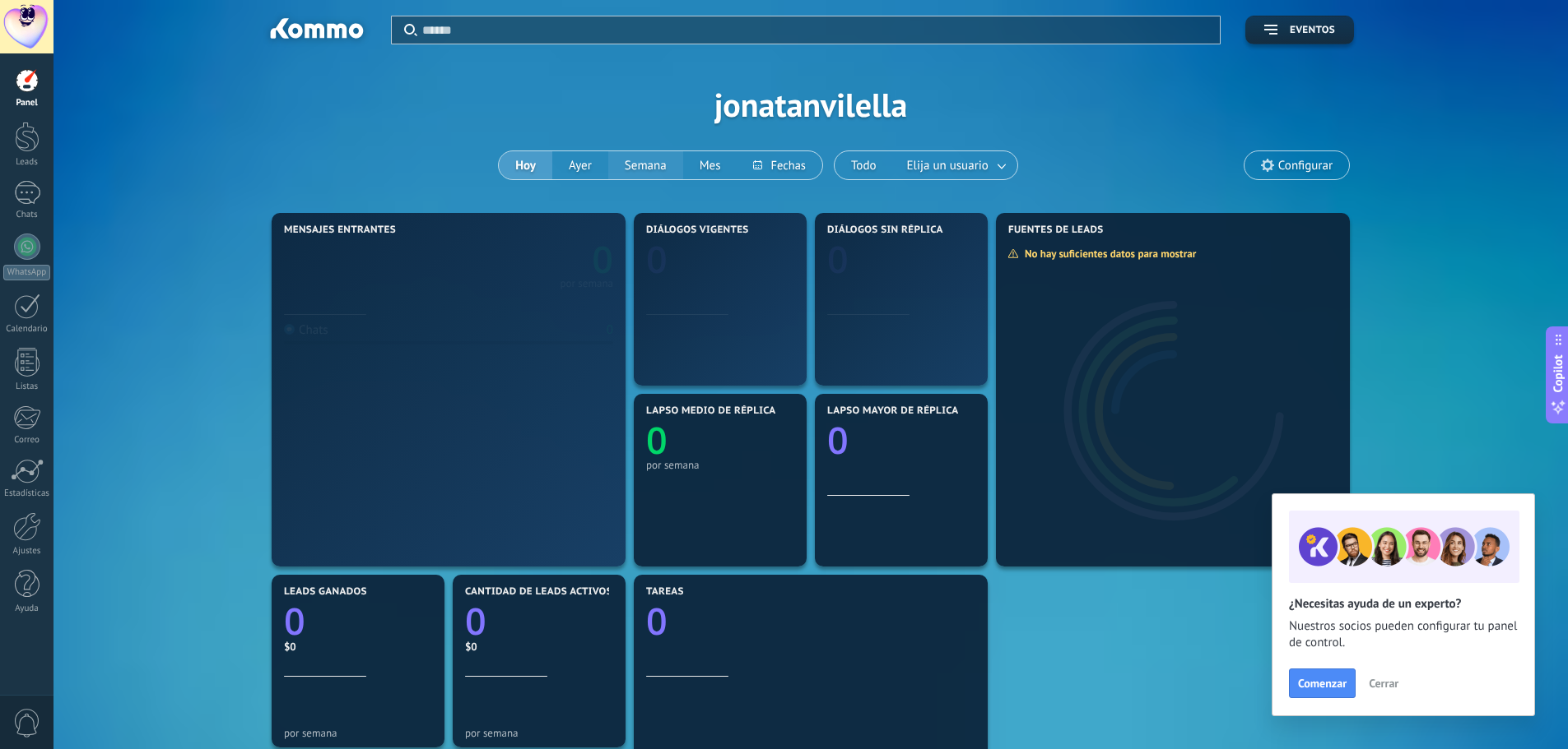
click at [608, 172] on button "Semana" at bounding box center [646, 165] width 75 height 28
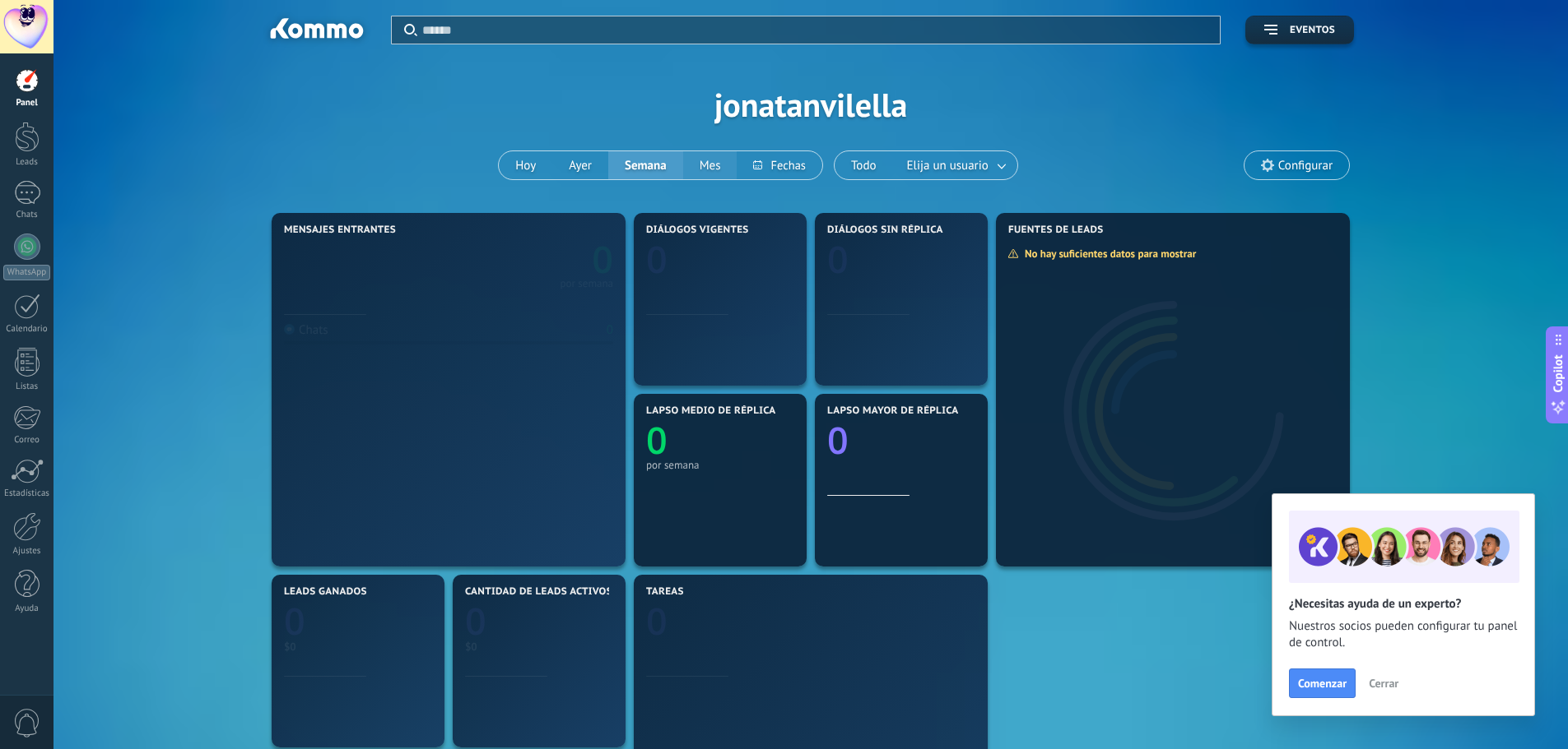
click at [705, 165] on button "Mes" at bounding box center [710, 165] width 55 height 28
click at [779, 162] on button at bounding box center [779, 165] width 85 height 28
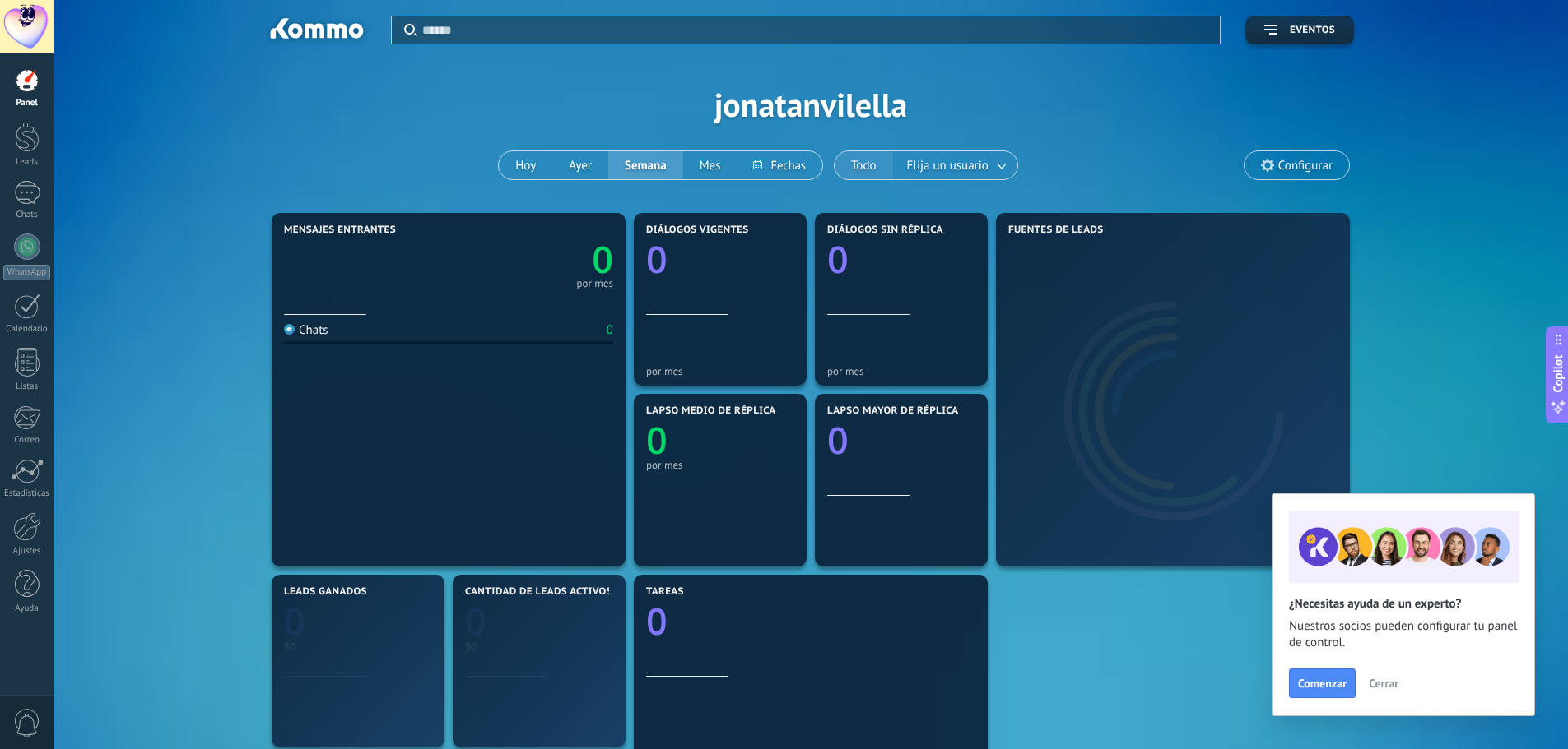
click at [894, 163] on div "Todo Elija un usuario" at bounding box center [926, 165] width 185 height 30
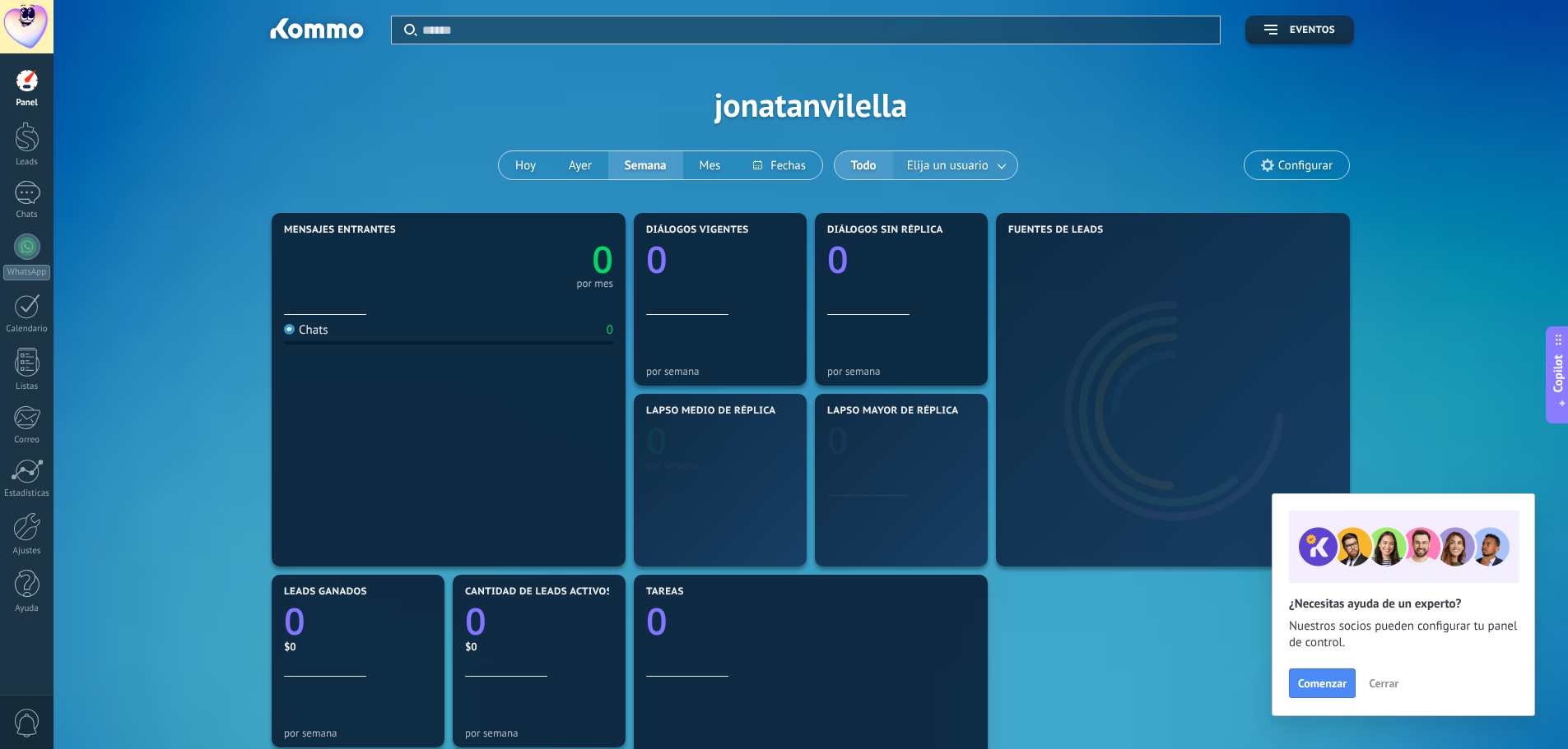
click at [910, 160] on span "Elija un usuario" at bounding box center [947, 165] width 88 height 22
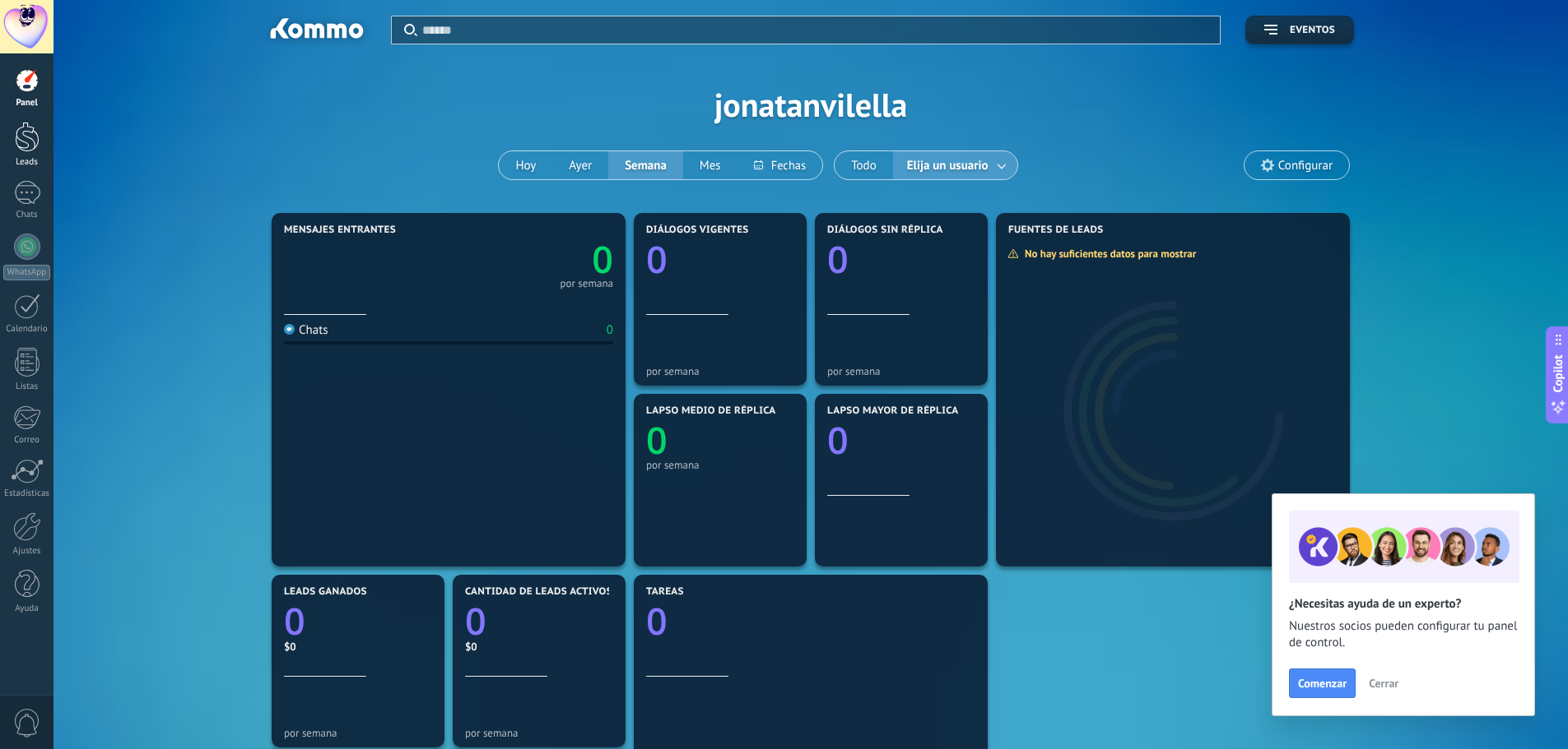
click at [42, 134] on link "Leads" at bounding box center [26, 145] width 54 height 46
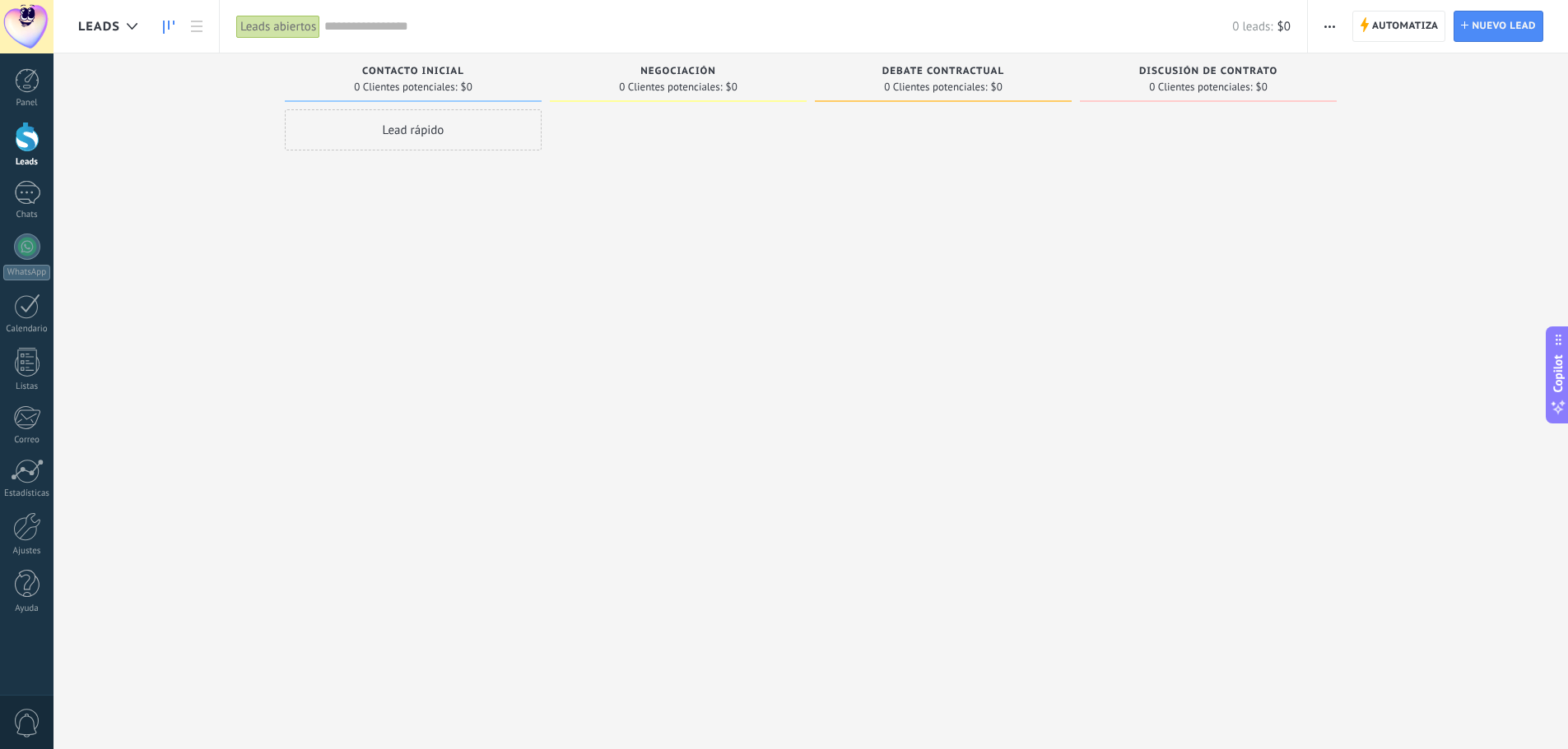
click at [96, 23] on span "Leads" at bounding box center [99, 26] width 42 height 15
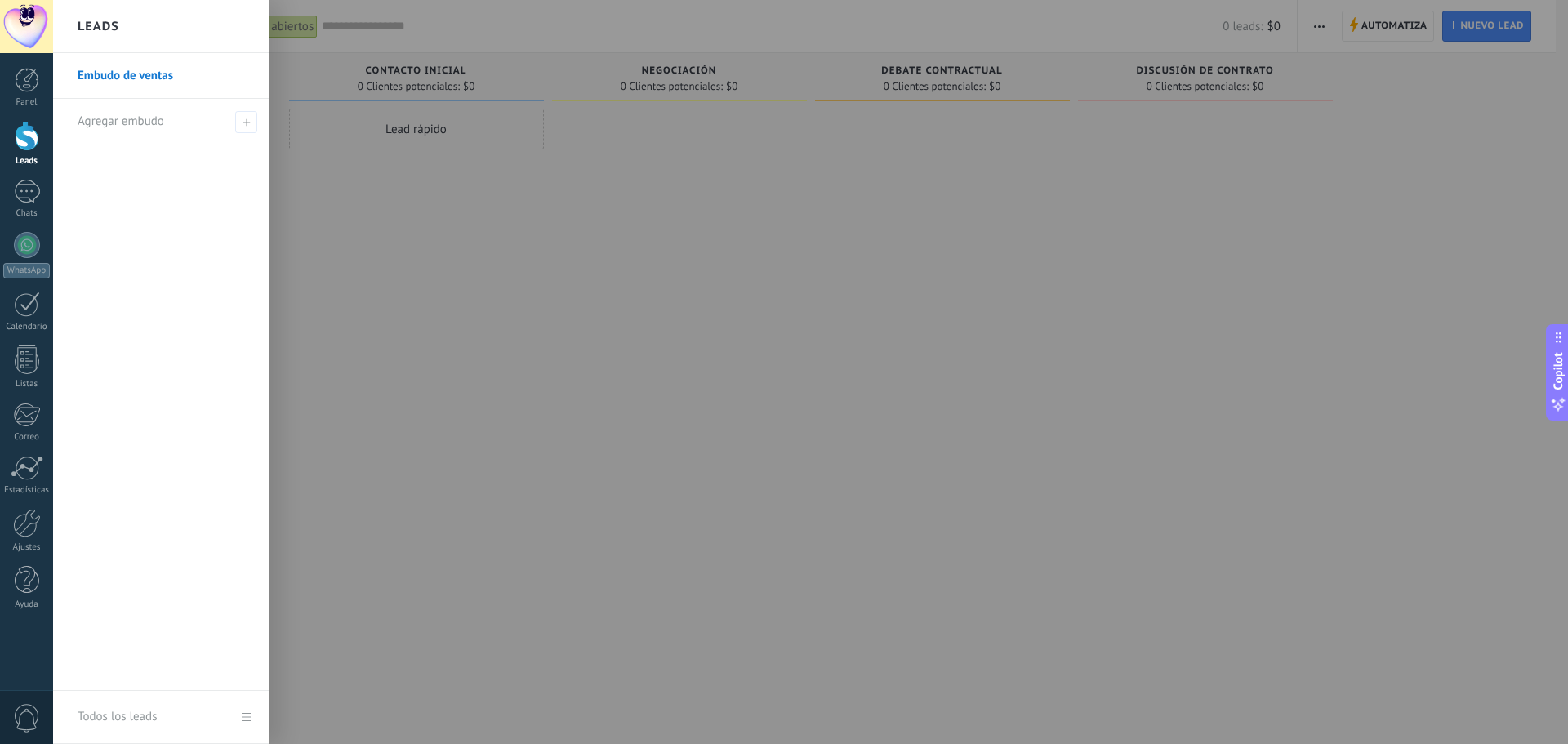
click at [96, 22] on h2 "Leads" at bounding box center [98, 26] width 42 height 51
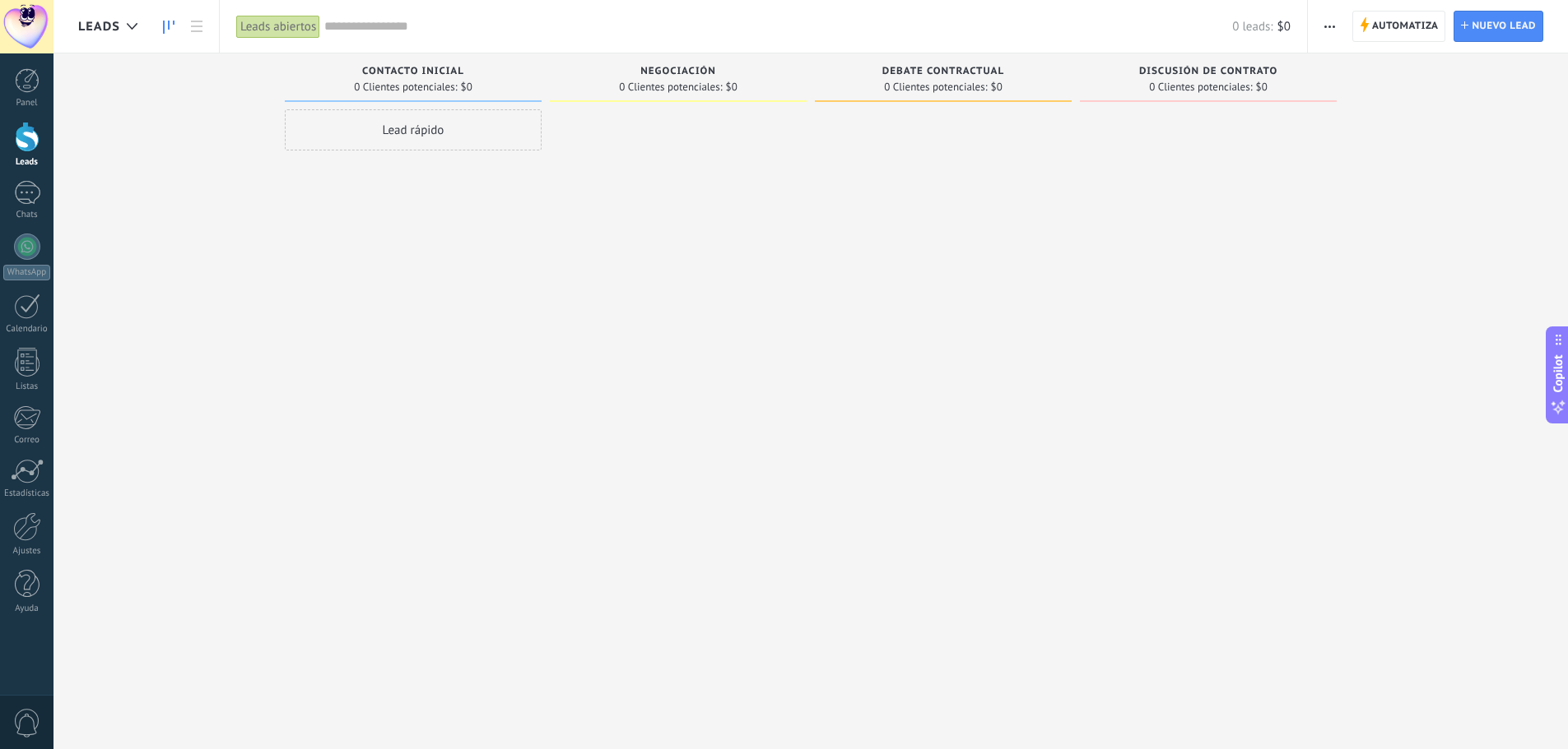
click at [25, 21] on div at bounding box center [26, 26] width 54 height 54
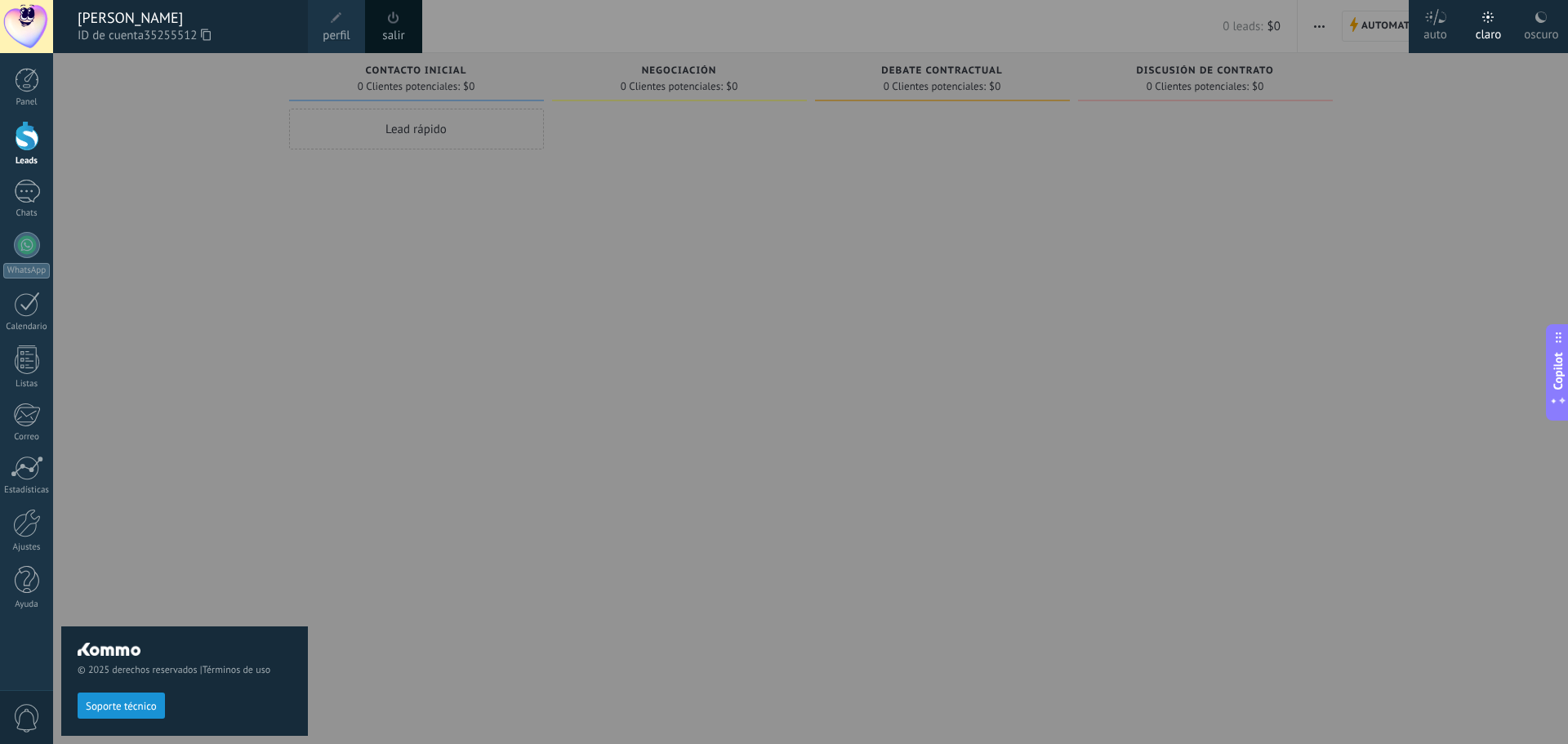
click at [27, 728] on span "0" at bounding box center [26, 719] width 28 height 29
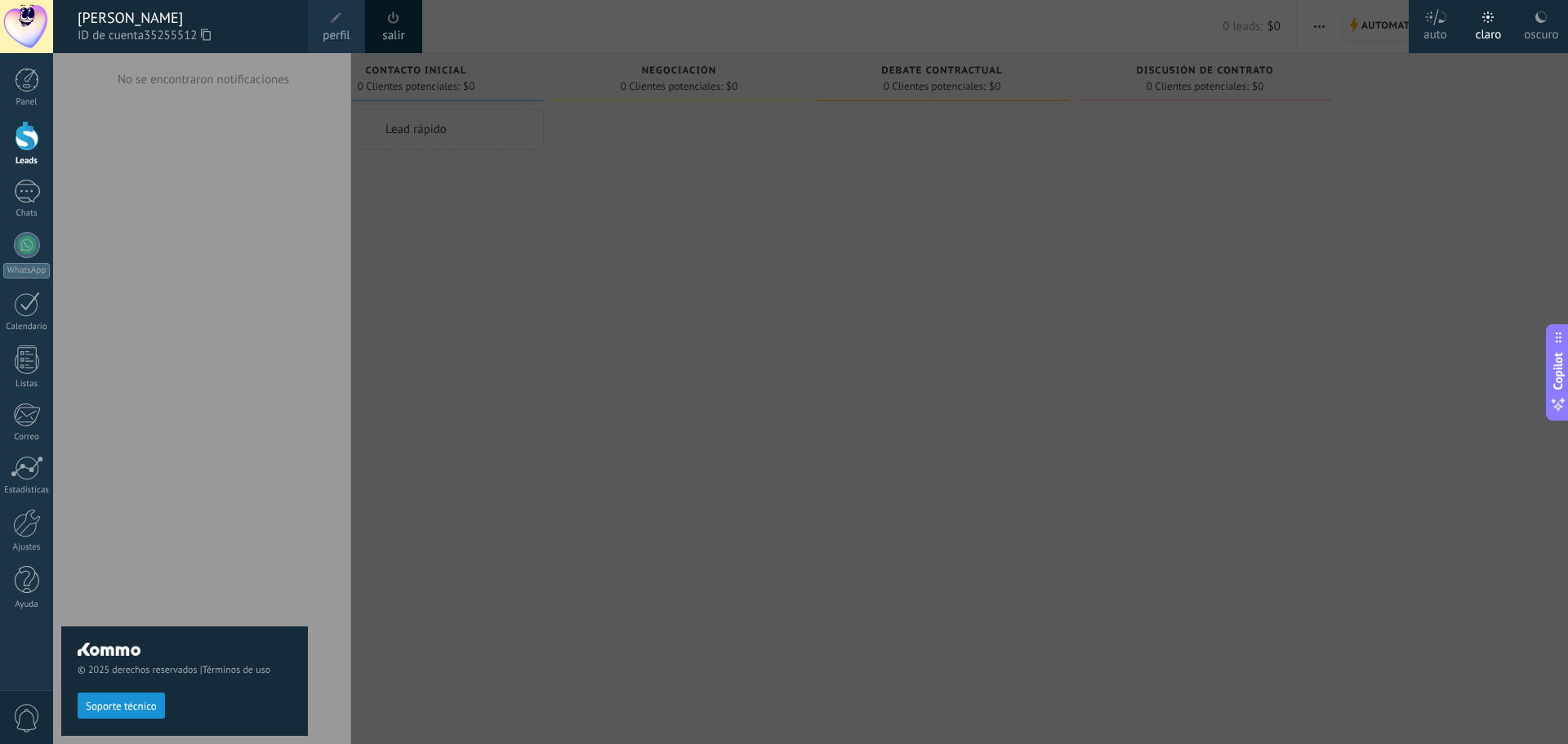
click at [27, 728] on span "0" at bounding box center [26, 719] width 28 height 29
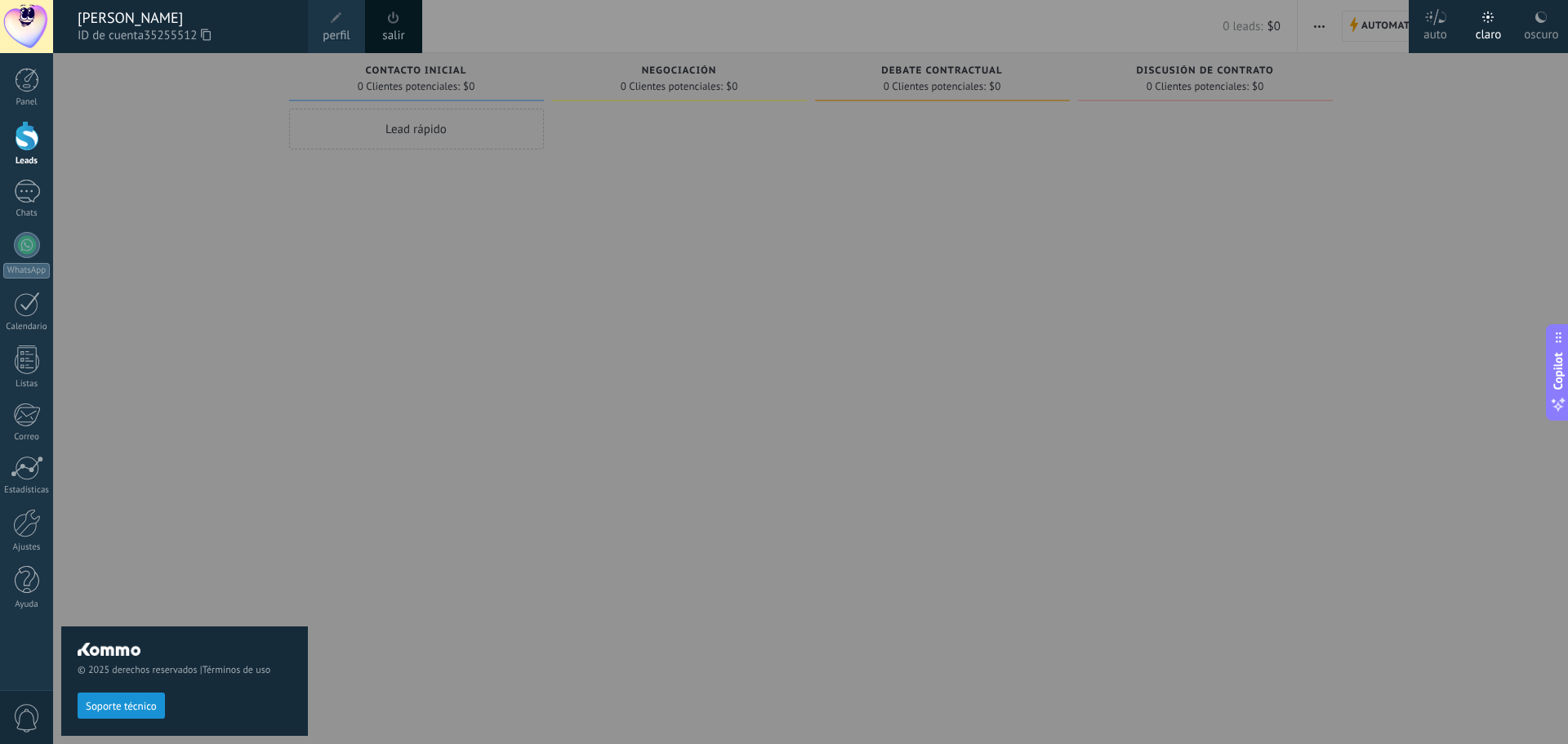
click at [321, 355] on div at bounding box center [837, 372] width 1568 height 744
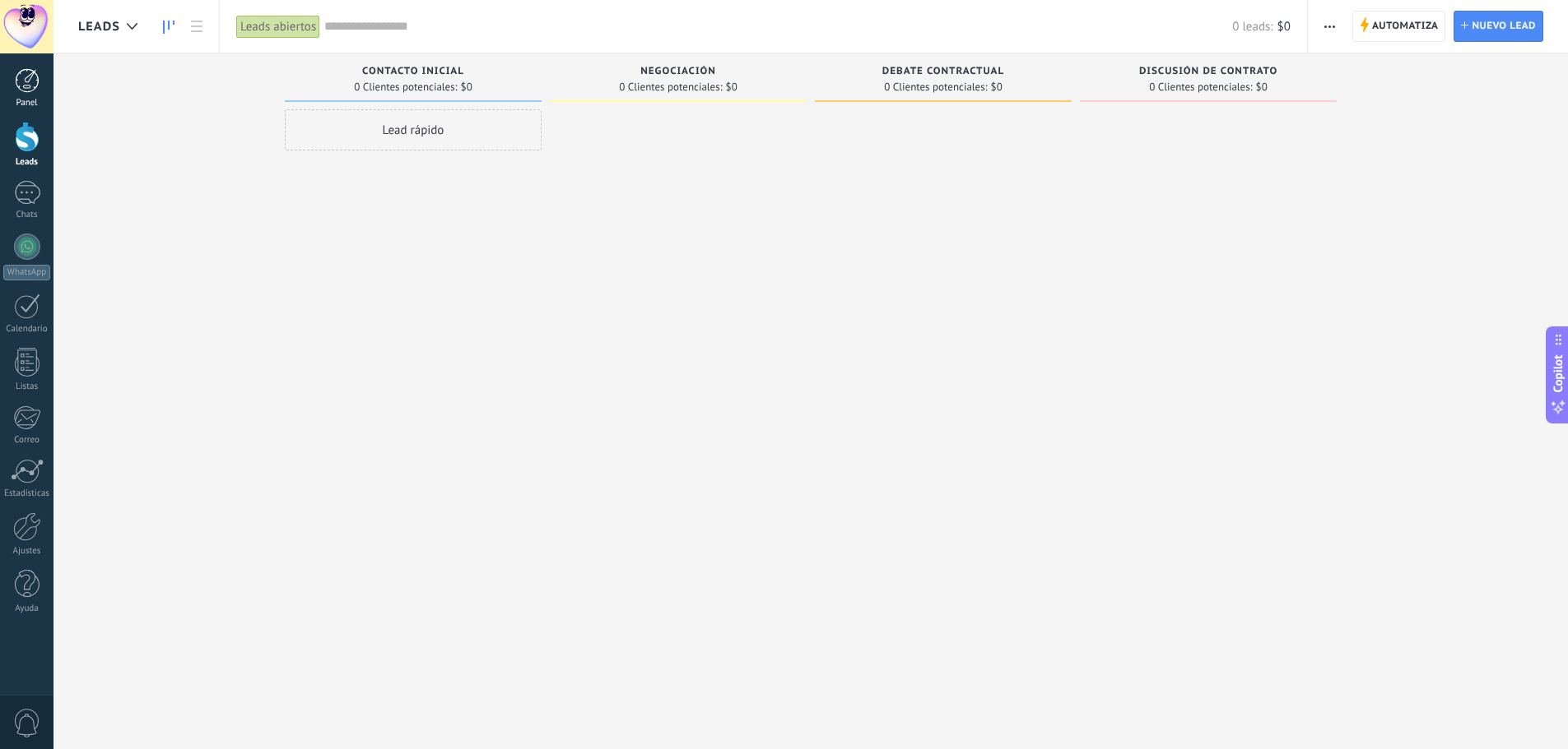
click at [21, 77] on div at bounding box center [26, 80] width 25 height 25
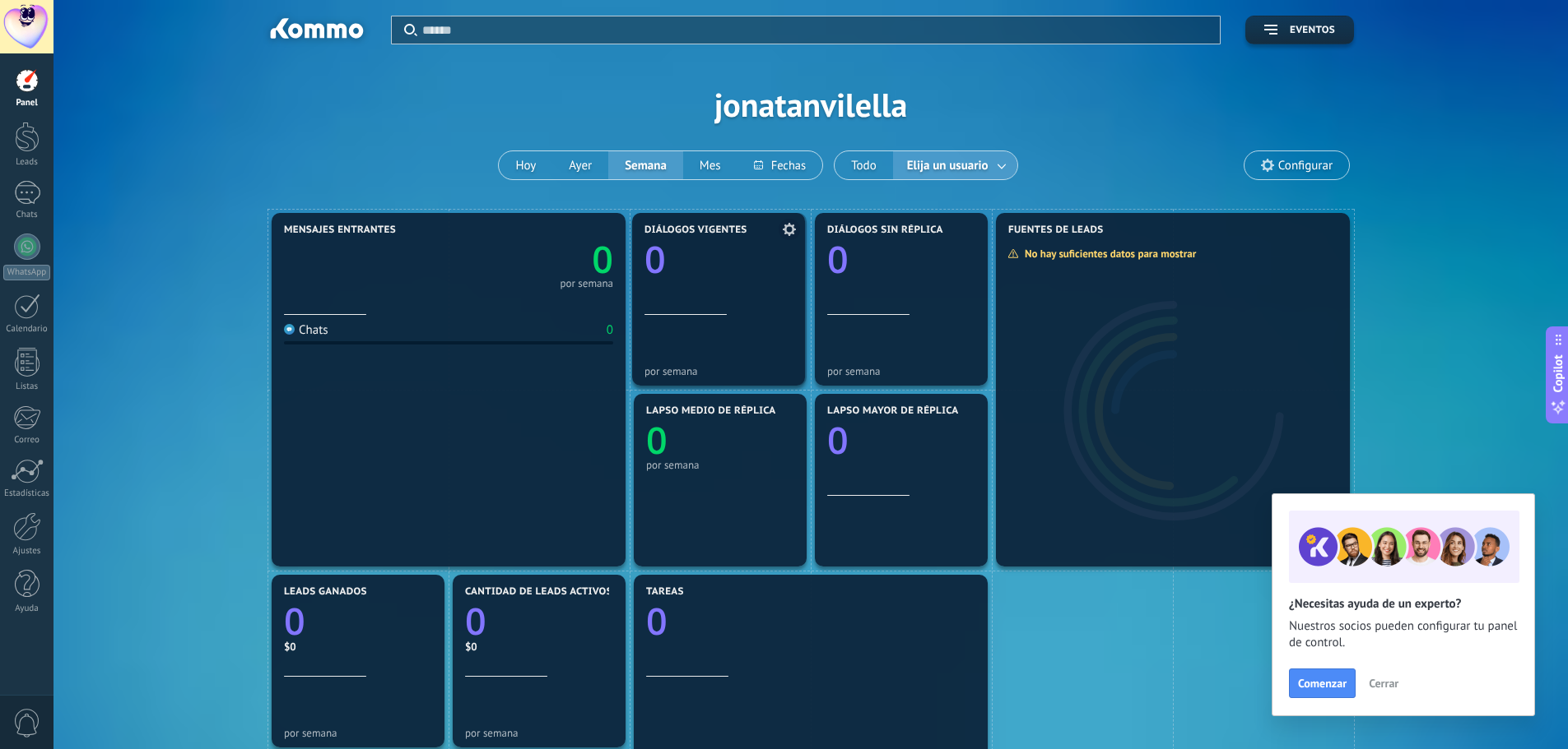
drag, startPoint x: 711, startPoint y: 317, endPoint x: 709, endPoint y: 256, distance: 61.0
drag, startPoint x: 842, startPoint y: 315, endPoint x: 847, endPoint y: 294, distance: 21.6
